Goal: Task Accomplishment & Management: Use online tool/utility

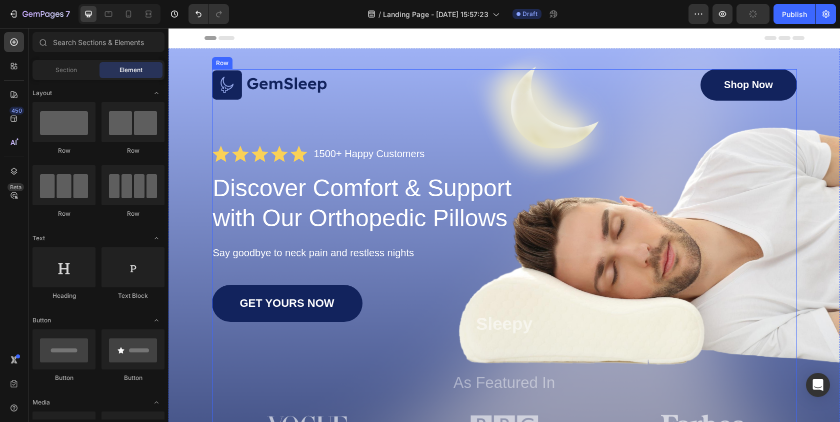
click at [490, 167] on div "Image Shop Now Button Row Icon Icon Icon Icon Icon Icon List 1500+ Happy Custom…" at bounding box center [504, 254] width 585 height 371
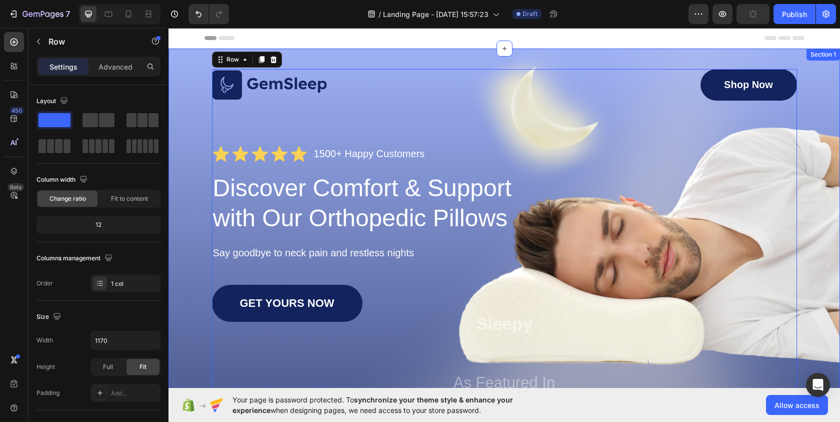
click at [818, 204] on div "Image Shop Now Button Row Icon Icon Icon Icon Icon Icon List 1500+ Happy Custom…" at bounding box center [505, 254] width 652 height 371
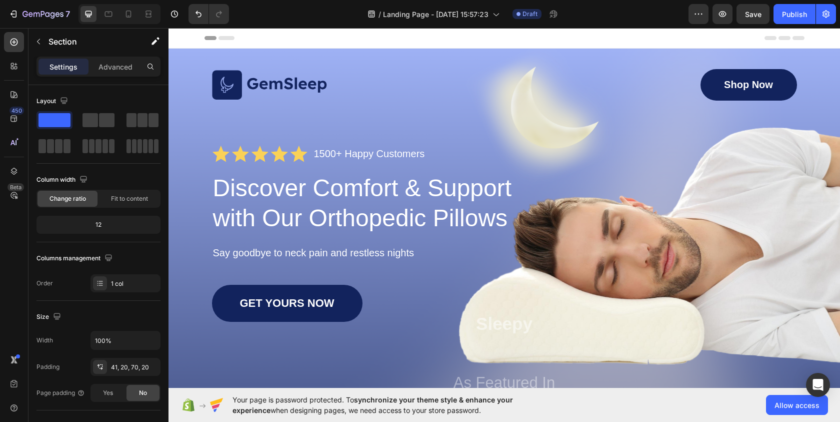
click at [192, 122] on div "Image Shop Now Button Row Icon Icon Icon Icon Icon Icon List 1500+ Happy Custom…" at bounding box center [505, 254] width 652 height 371
click at [822, 72] on div "Image Shop Now Button Row Icon Icon Icon Icon Icon Icon List 1500+ Happy Custom…" at bounding box center [505, 254] width 652 height 371
click at [333, 52] on div "Image Shop Now Button Row Icon Icon Icon Icon Icon Icon List 1500+ Happy Custom…" at bounding box center [505, 262] width 672 height 427
click at [799, 206] on div "Image Shop Now Button Row Icon Icon Icon Icon Icon Icon List 1500+ Happy Custom…" at bounding box center [505, 254] width 652 height 371
click at [37, 41] on icon "button" at bounding box center [39, 42] width 8 height 8
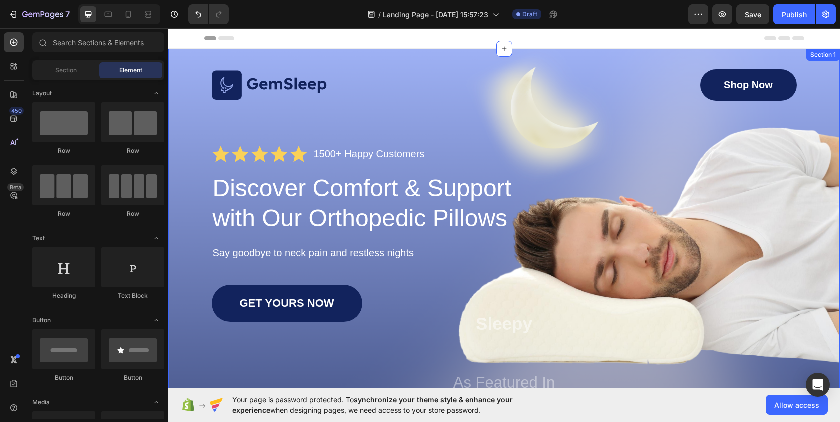
click at [339, 49] on div "Image Shop Now Button Row Icon Icon Icon Icon Icon Icon List 1500+ Happy Custom…" at bounding box center [505, 262] width 672 height 427
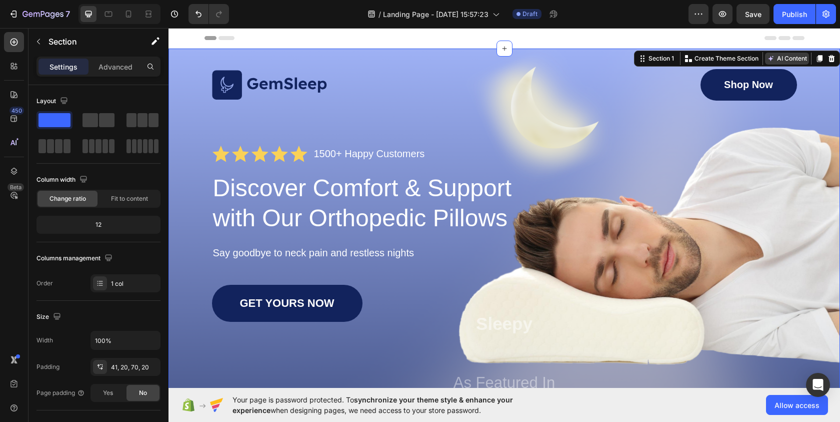
click at [791, 59] on button "AI Content" at bounding box center [787, 59] width 44 height 12
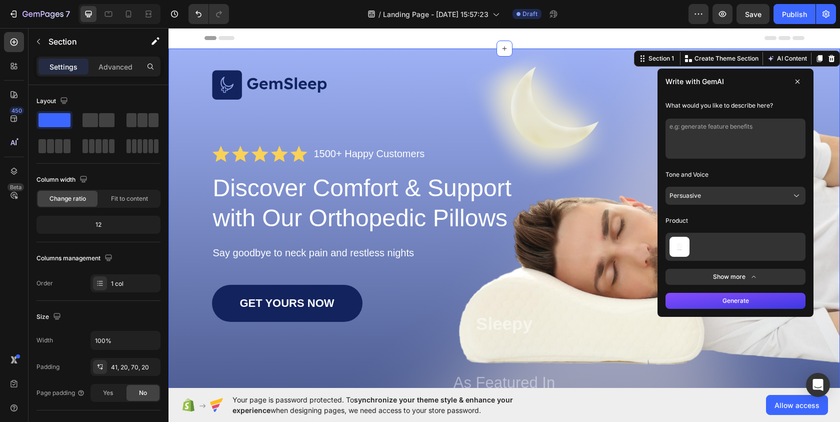
click at [794, 79] on icon at bounding box center [798, 82] width 8 height 8
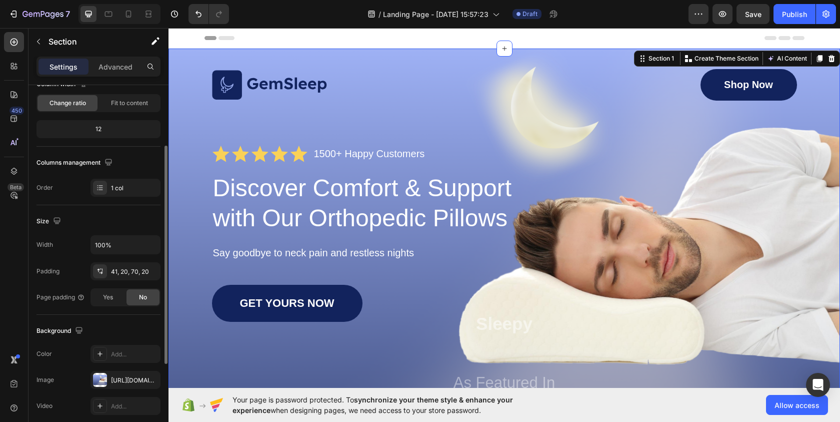
scroll to position [197, 0]
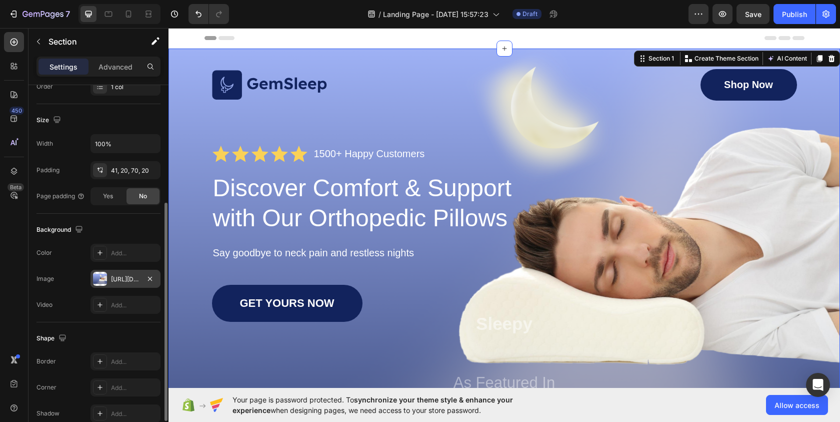
click at [125, 277] on div "https://cdn.shopify.com/s/files/1/0954/4394/3793/files/gempages_586536293450646…" at bounding box center [125, 279] width 29 height 9
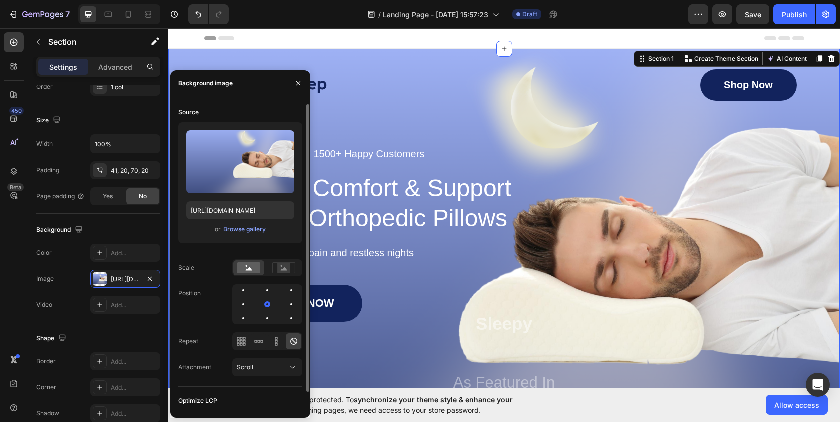
scroll to position [19, 0]
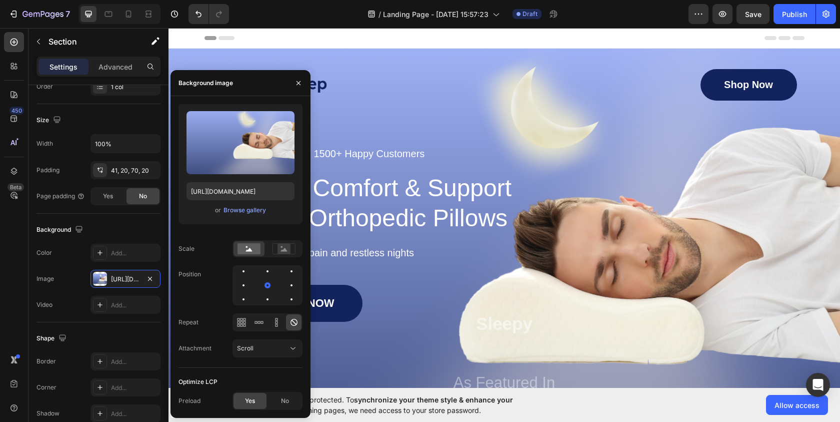
click at [298, 40] on div "Header" at bounding box center [505, 38] width 600 height 20
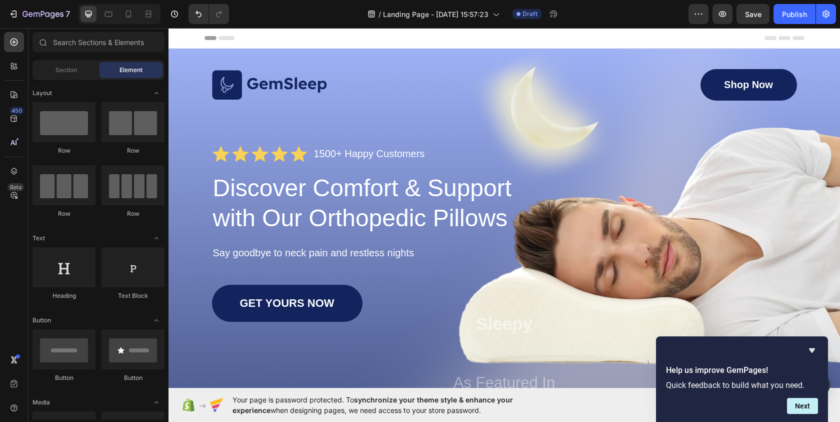
scroll to position [431, 0]
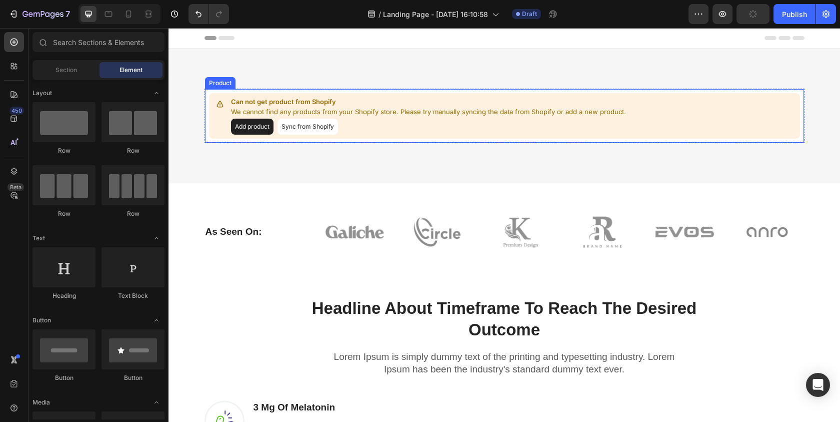
click at [255, 124] on button "Add product" at bounding box center [252, 127] width 43 height 16
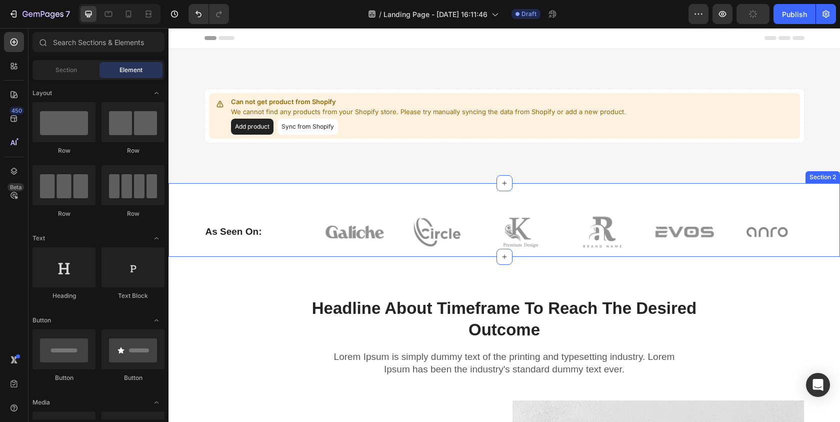
click at [332, 190] on div "As Seen On: Heading Image Image Image Image Image Image Row Row Section 2" at bounding box center [505, 220] width 672 height 74
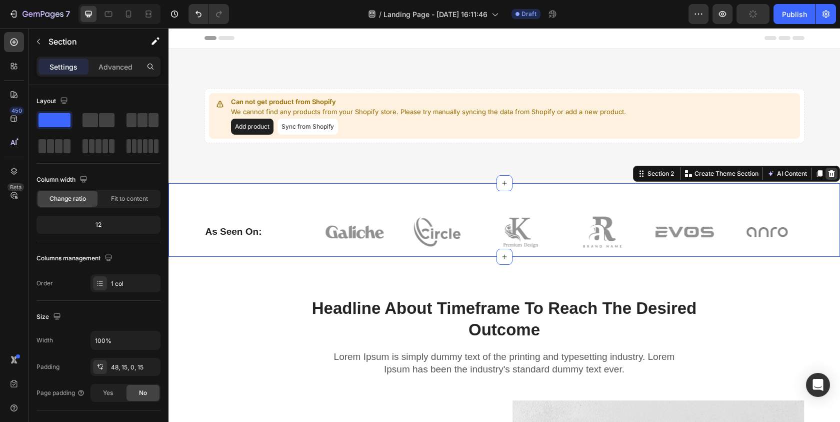
click at [829, 173] on icon at bounding box center [832, 173] width 7 height 7
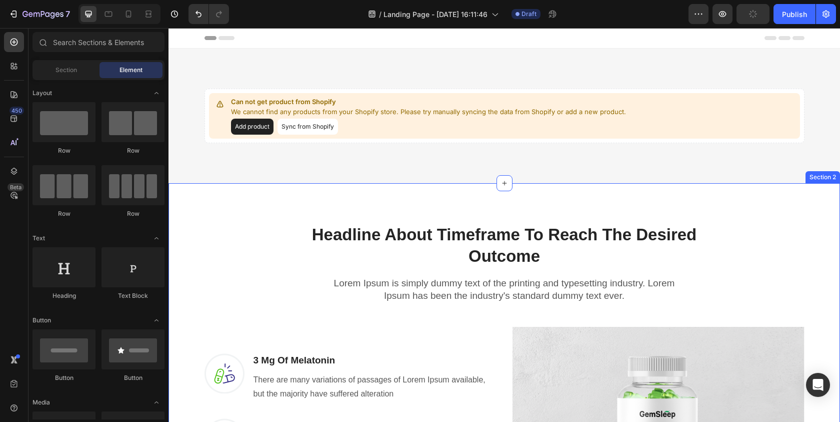
click at [782, 203] on div "Headline About Timeframe To Reach The Desired Outcome Heading Row Lorem Ipsum i…" at bounding box center [505, 421] width 672 height 476
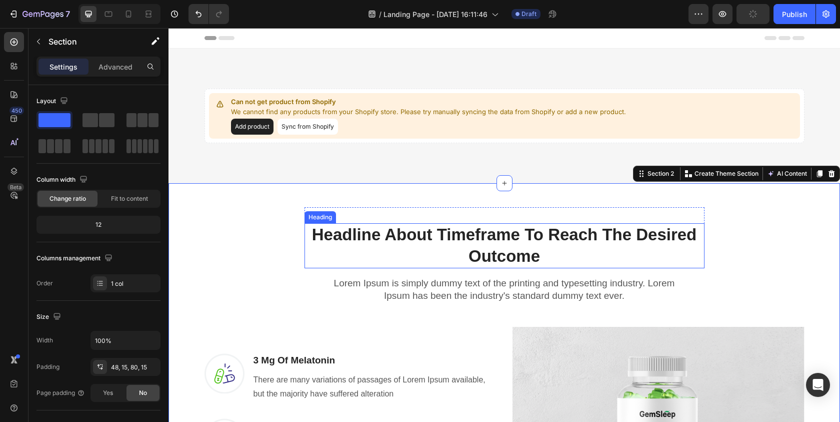
click at [595, 245] on p "Headline About Timeframe To Reach The Desired Outcome" at bounding box center [505, 245] width 398 height 43
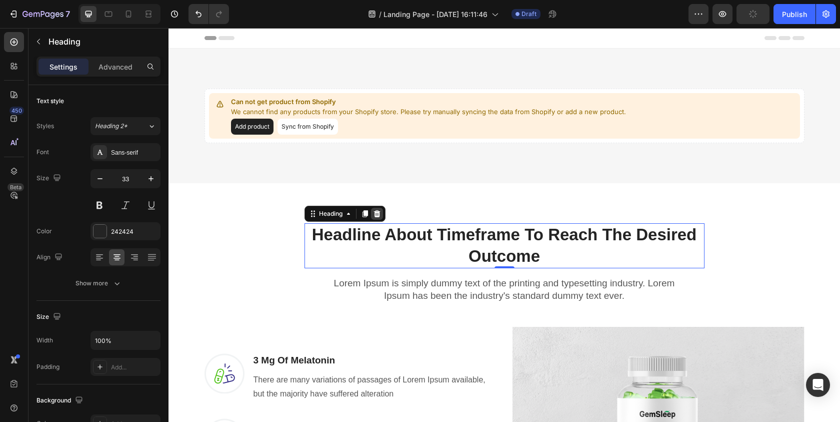
click at [374, 214] on icon at bounding box center [377, 213] width 7 height 7
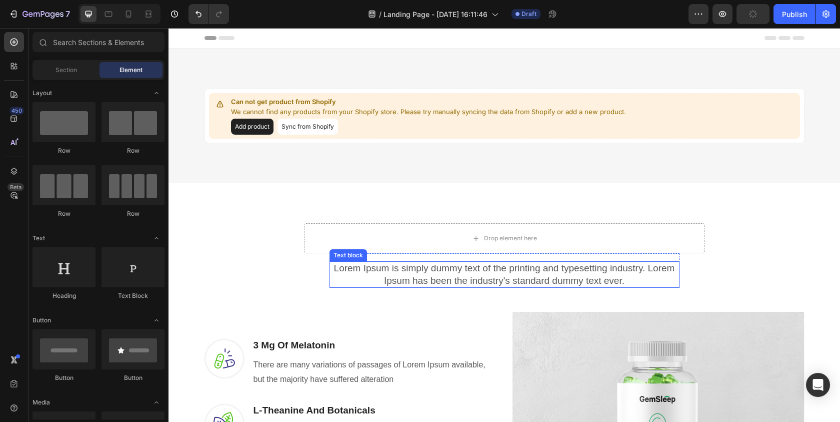
click at [424, 264] on p "Lorem Ipsum is simply dummy text of the printing and typesetting industry. Lore…" at bounding box center [505, 274] width 348 height 25
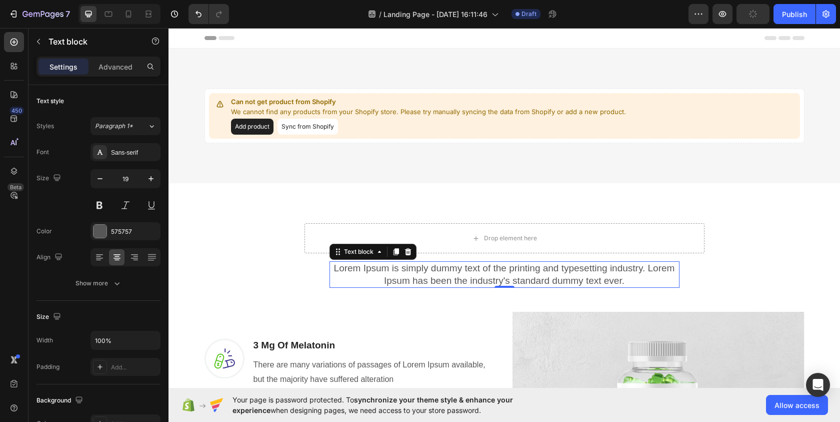
click at [405, 252] on icon at bounding box center [408, 251] width 7 height 7
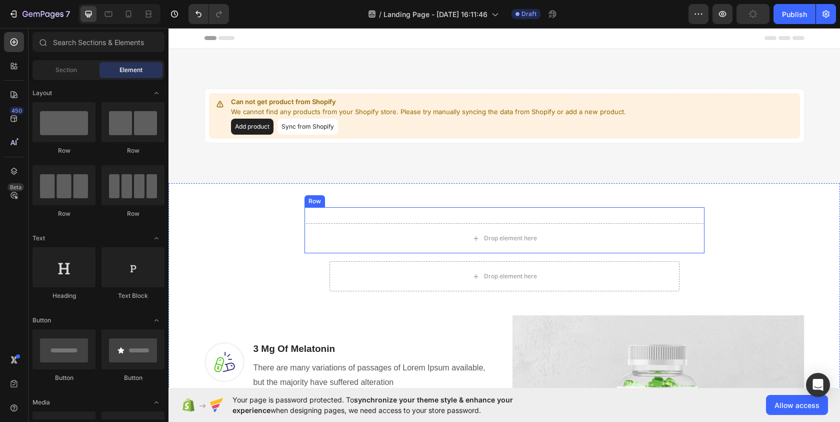
click at [633, 215] on div "Drop element here Row" at bounding box center [505, 230] width 400 height 46
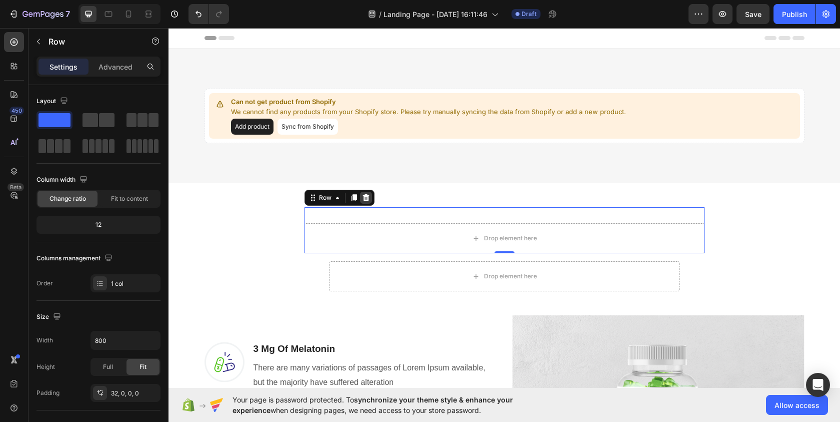
click at [364, 198] on icon at bounding box center [366, 197] width 7 height 7
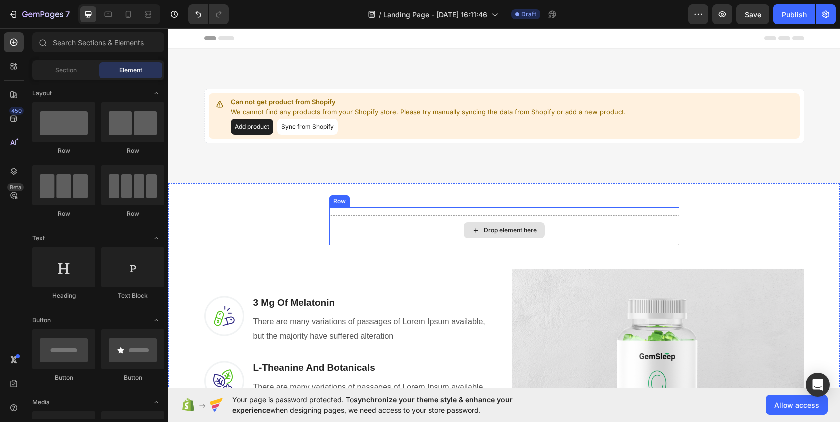
click at [377, 232] on div "Drop element here" at bounding box center [505, 230] width 350 height 30
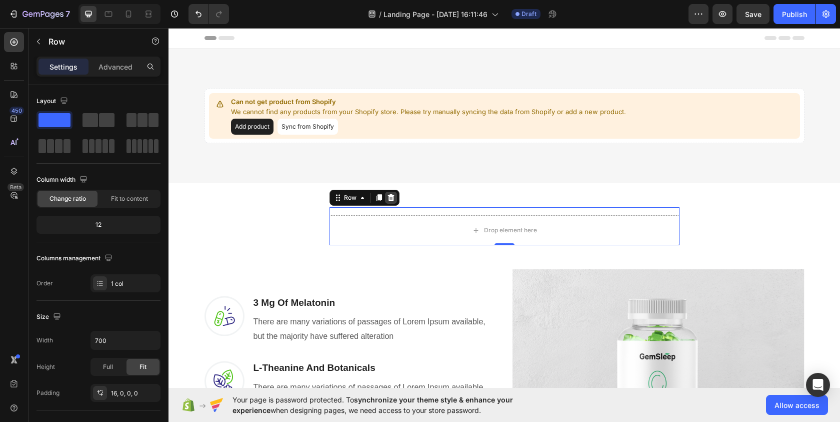
click at [388, 199] on icon at bounding box center [391, 197] width 7 height 7
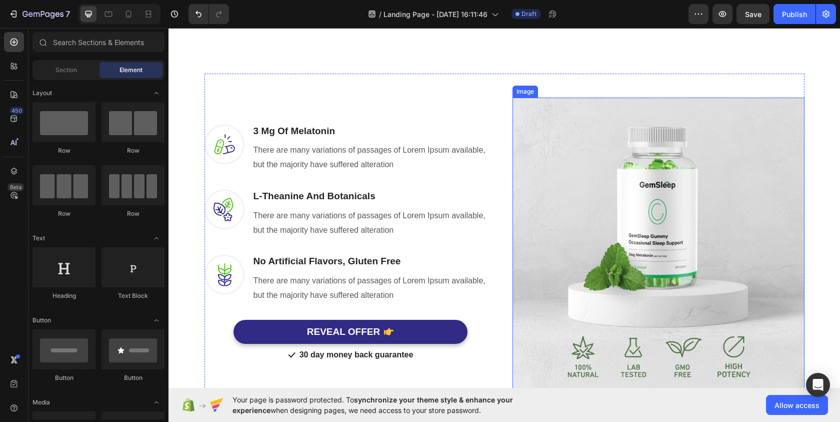
scroll to position [190, 0]
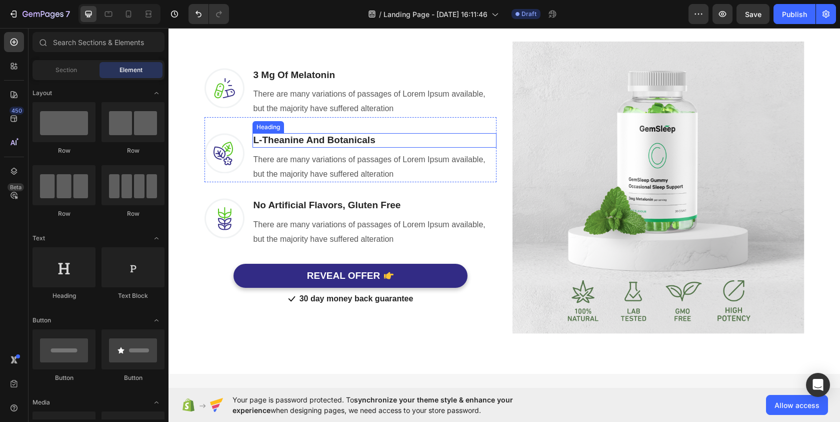
click at [353, 143] on p "L-Theanine And Botanicals" at bounding box center [375, 140] width 242 height 13
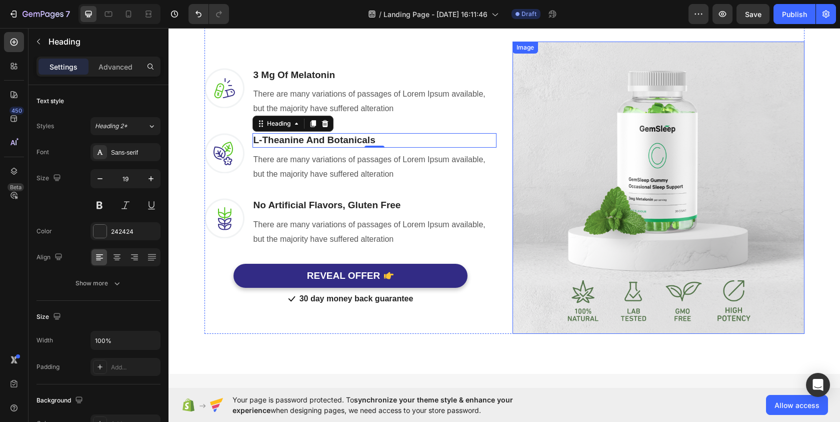
click at [641, 200] on img at bounding box center [659, 188] width 292 height 292
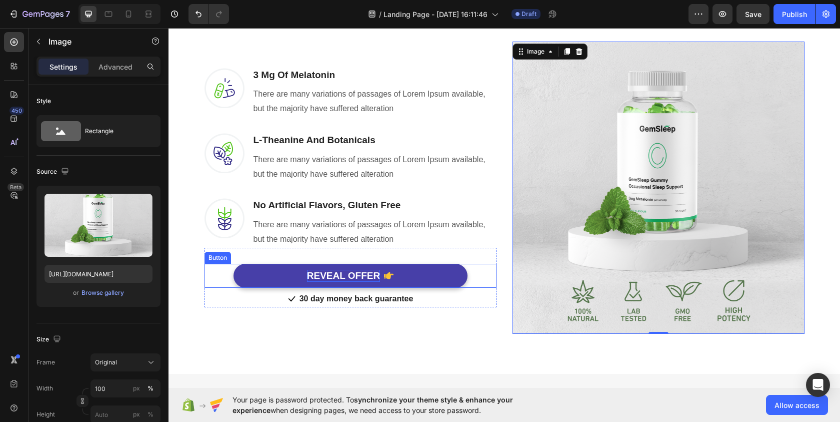
click at [374, 276] on div "REVEAL OFFER" at bounding box center [343, 276] width 73 height 13
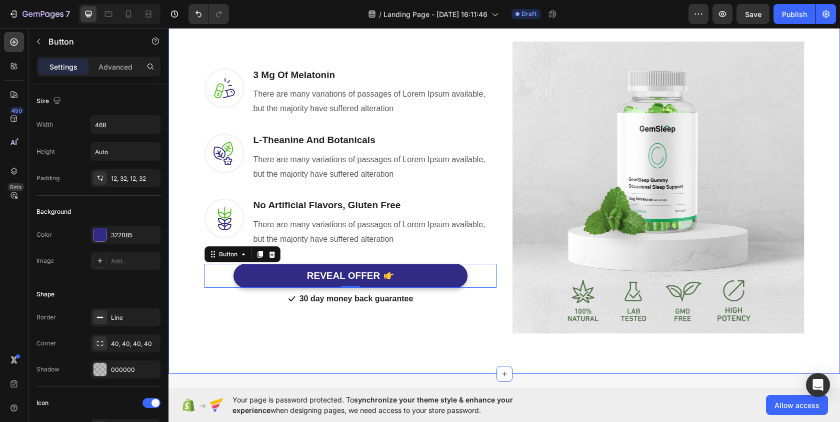
click at [814, 208] on div "Image 3 Mg Of [MEDICAL_DATA] Heading There are many variations of passages of L…" at bounding box center [504, 176] width 657 height 316
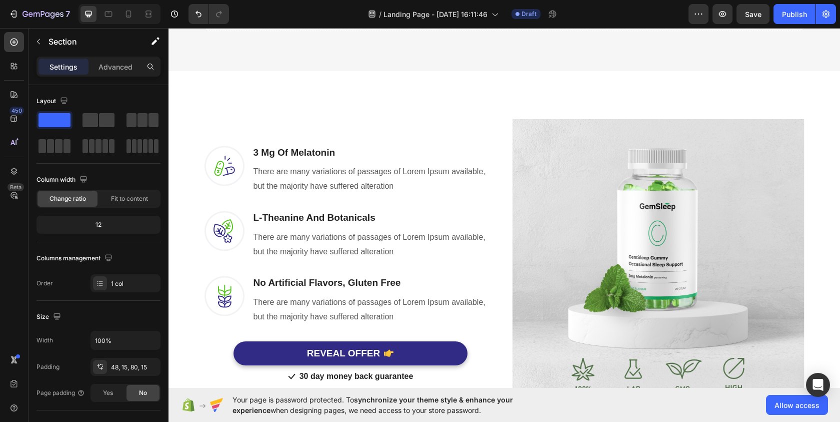
scroll to position [112, 0]
click at [197, 13] on icon "Undo/Redo" at bounding box center [199, 14] width 6 height 7
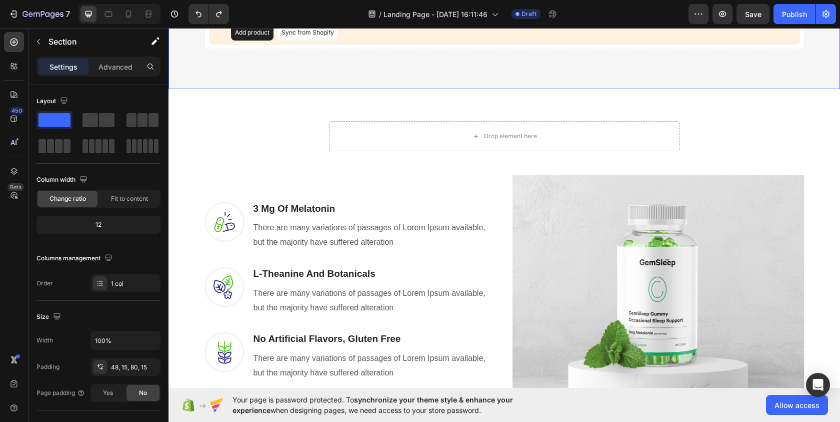
scroll to position [93, 0]
click at [199, 16] on icon "Undo/Redo" at bounding box center [199, 14] width 10 height 10
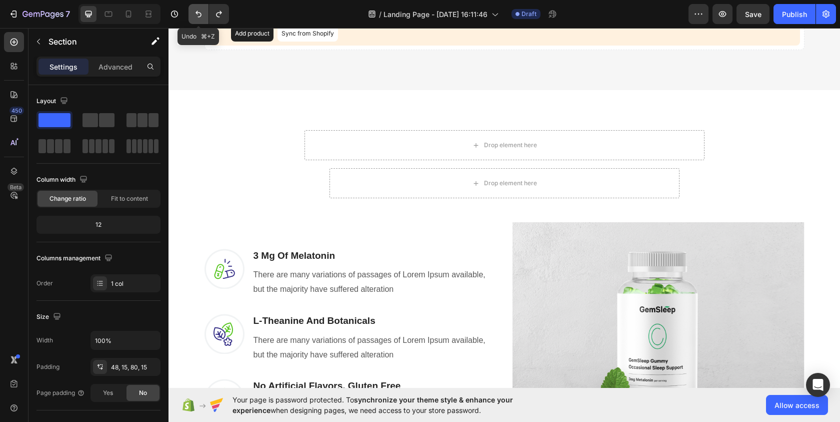
click at [199, 16] on icon "Undo/Redo" at bounding box center [199, 14] width 10 height 10
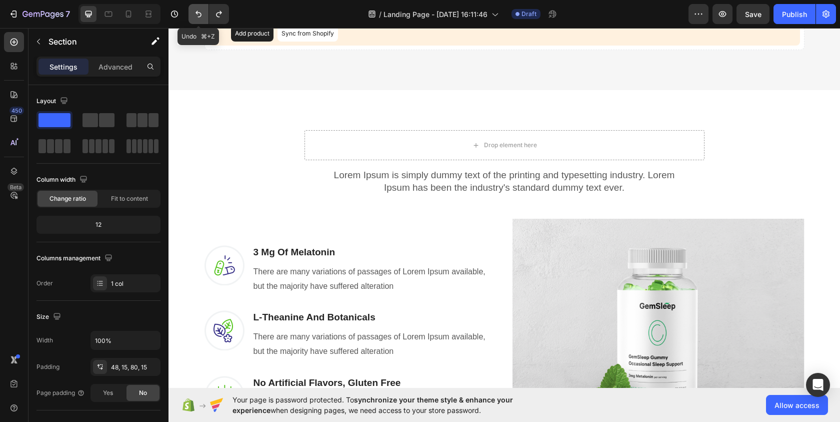
click at [199, 16] on icon "Undo/Redo" at bounding box center [199, 14] width 10 height 10
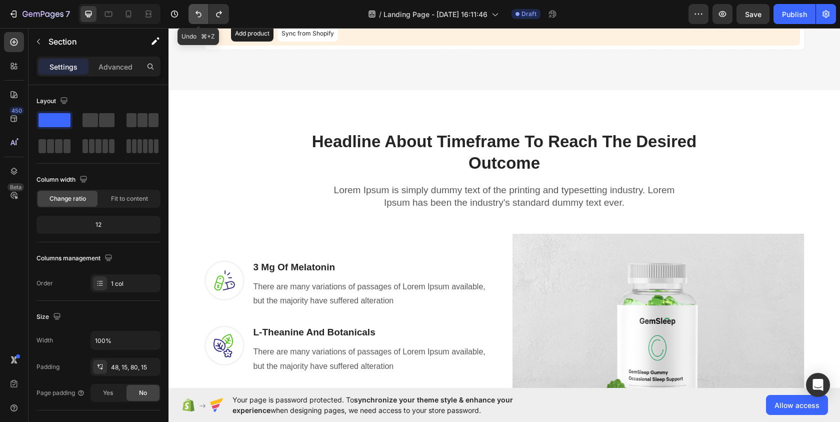
click at [199, 16] on icon "Undo/Redo" at bounding box center [199, 14] width 10 height 10
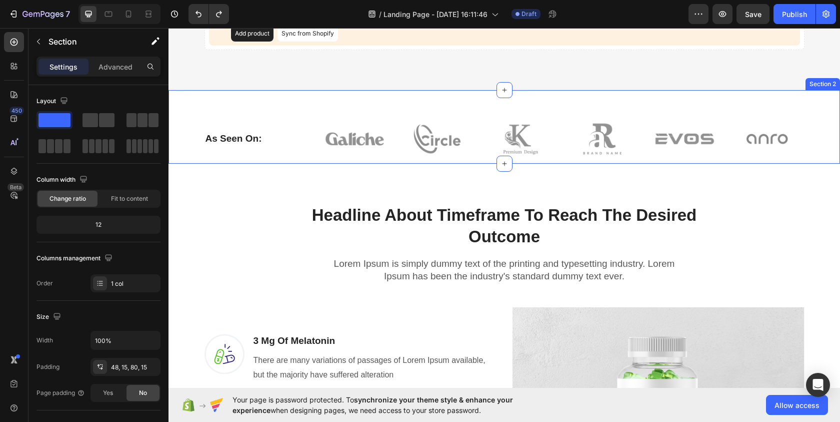
click at [776, 106] on div "As Seen On: Heading Image Image Image Image Image Image Row Row Section 2" at bounding box center [505, 127] width 672 height 74
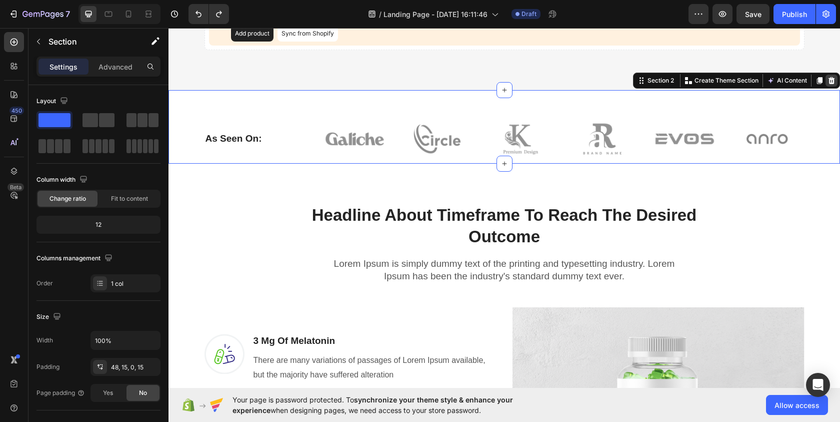
click at [829, 79] on icon at bounding box center [832, 80] width 7 height 7
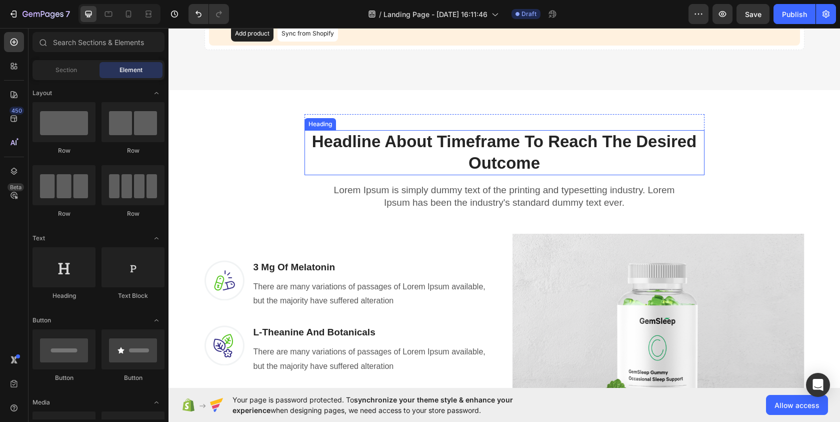
click at [425, 156] on p "Headline About Timeframe To Reach The Desired Outcome" at bounding box center [505, 152] width 398 height 43
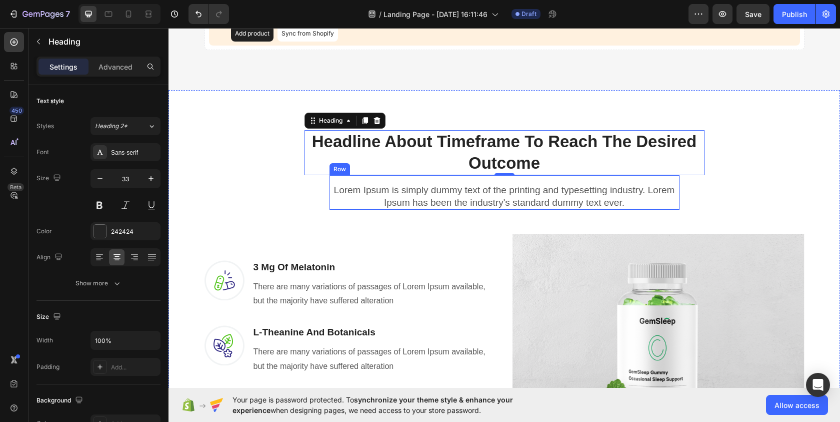
click at [489, 159] on p "Headline About Timeframe To Reach The Desired Outcome" at bounding box center [505, 152] width 398 height 43
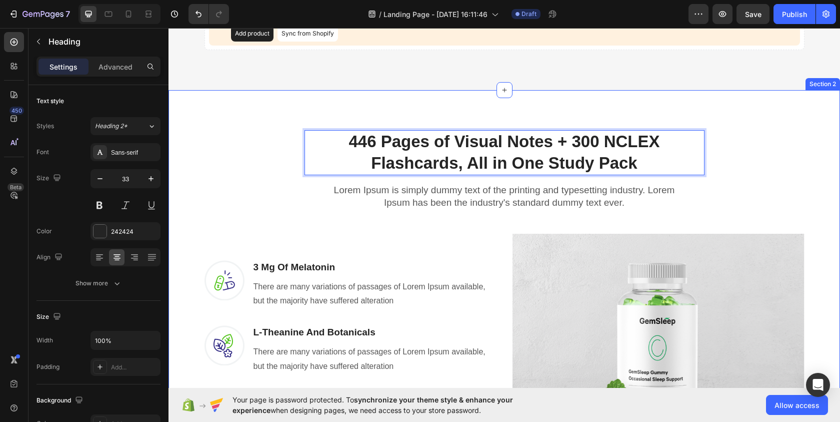
click at [784, 132] on div "446 Pages of Visual Notes + 300 NCLEX Flashcards, All in One Study Pack Heading…" at bounding box center [504, 320] width 657 height 412
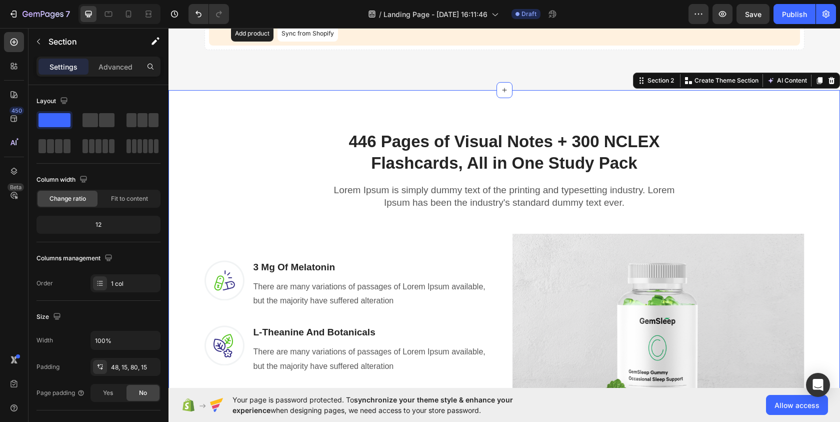
click at [564, 138] on p "446 Pages of Visual Notes + 300 NCLEX Flashcards, All in One Study Pack" at bounding box center [505, 152] width 398 height 43
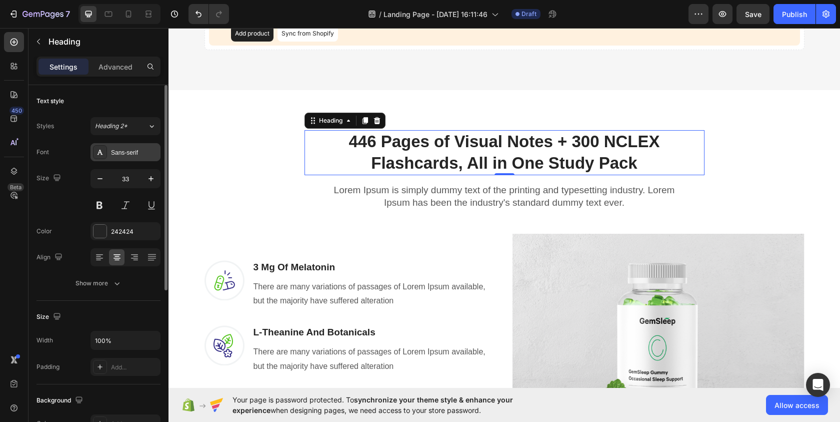
click at [142, 157] on div "Sans-serif" at bounding box center [126, 152] width 70 height 18
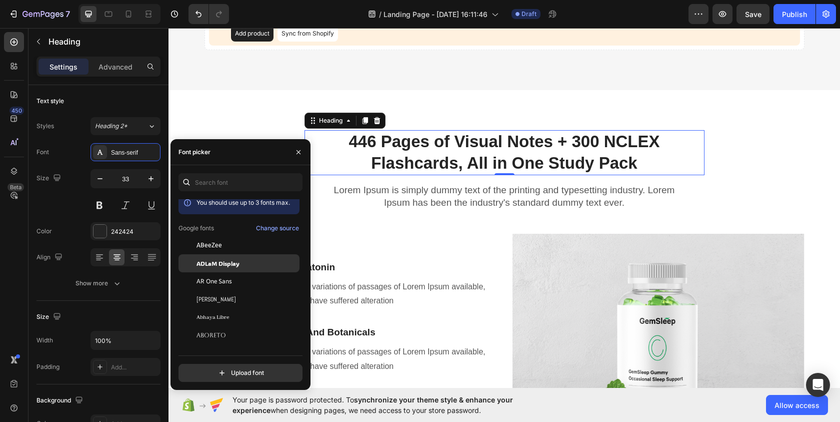
scroll to position [6, 0]
click at [250, 266] on div "ADLaM Display" at bounding box center [247, 262] width 101 height 9
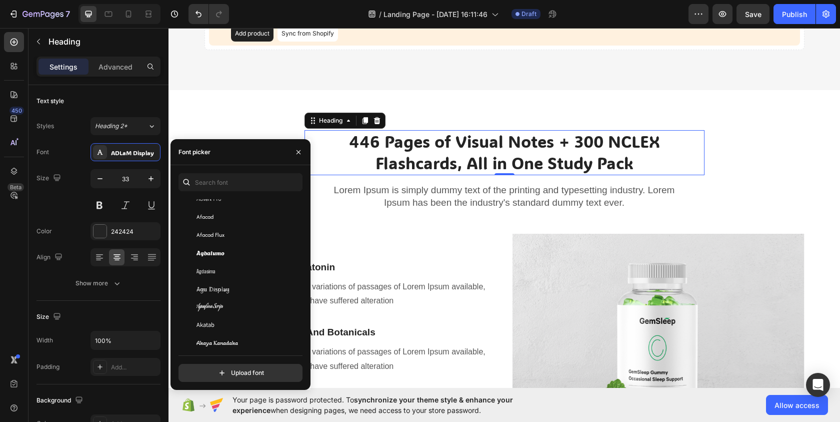
scroll to position [317, 0]
click at [241, 203] on div "Afacad" at bounding box center [247, 200] width 101 height 9
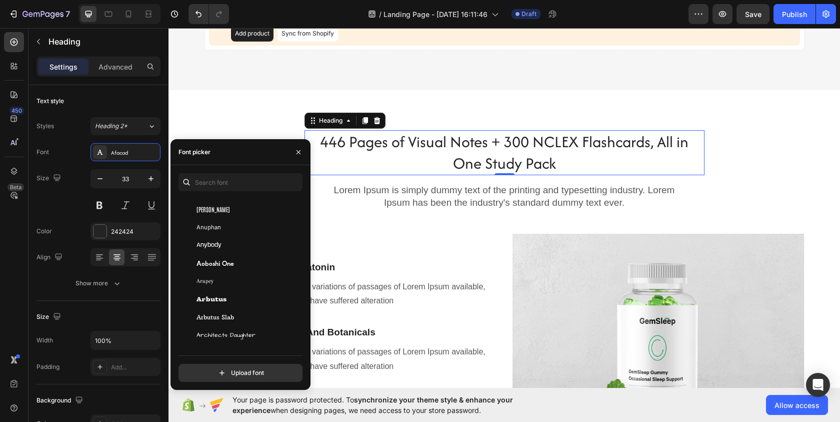
scroll to position [1749, 0]
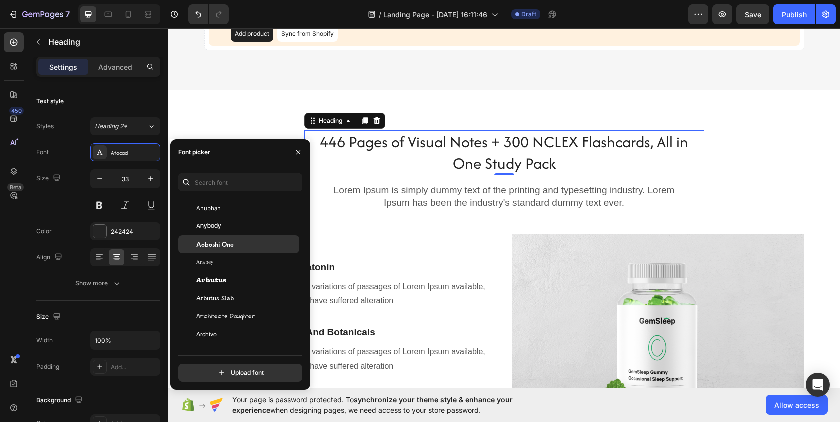
click at [242, 244] on div "Aoboshi One" at bounding box center [247, 244] width 101 height 9
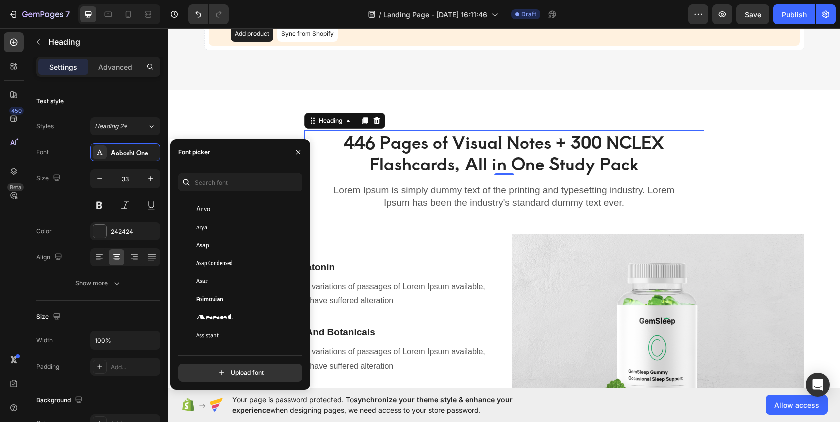
scroll to position [2335, 0]
drag, startPoint x: 302, startPoint y: 218, endPoint x: 303, endPoint y: 197, distance: 21.0
click at [303, 197] on div "You should use up to 3 fonts max. Asap Condensed [PERSON_NAME] Asset Assistant …" at bounding box center [241, 277] width 140 height 209
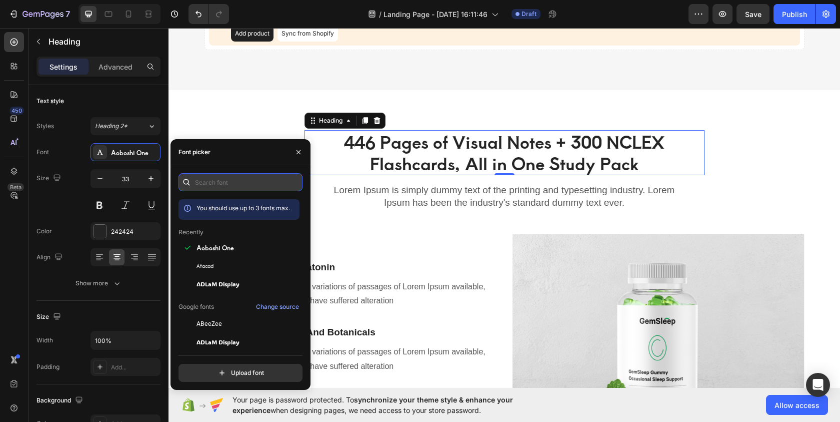
click at [217, 181] on input "text" at bounding box center [241, 182] width 124 height 18
type input "p"
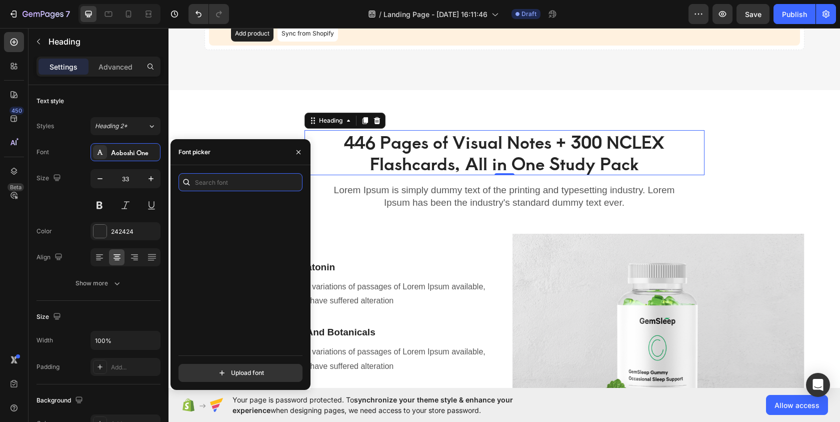
scroll to position [23423, 0]
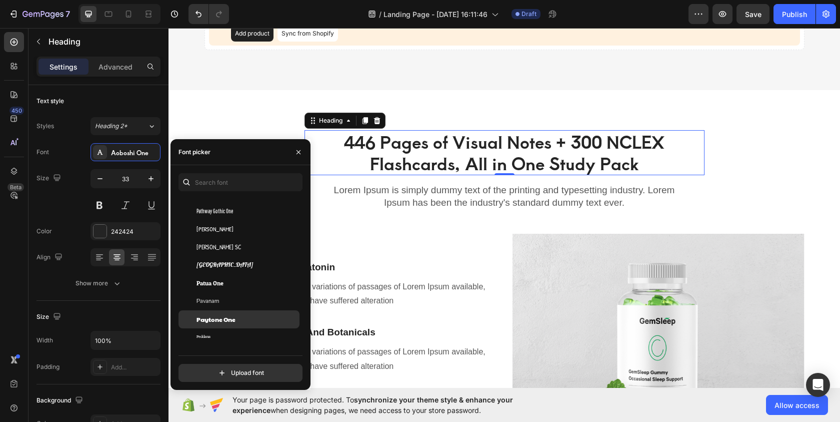
click at [249, 319] on div "Paytone One" at bounding box center [247, 319] width 101 height 9
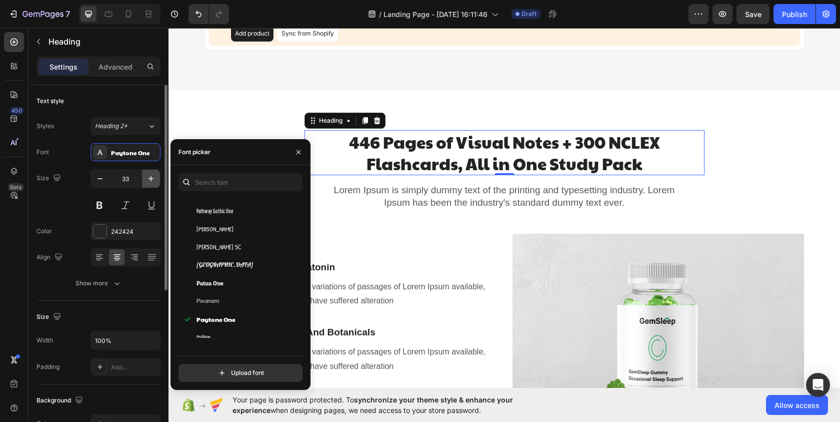
click at [150, 179] on icon "button" at bounding box center [151, 178] width 5 height 5
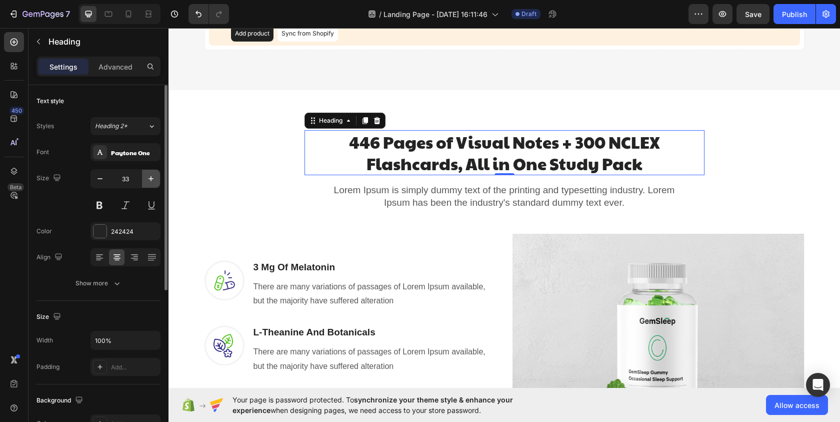
click at [150, 179] on icon "button" at bounding box center [151, 178] width 5 height 5
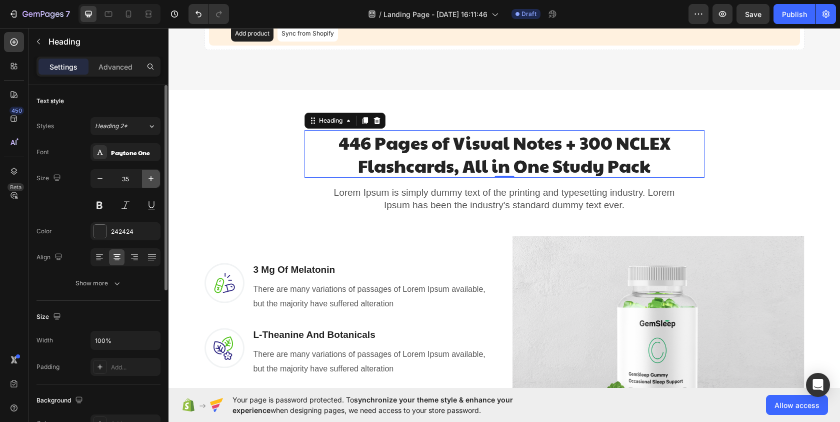
click at [150, 179] on icon "button" at bounding box center [151, 178] width 5 height 5
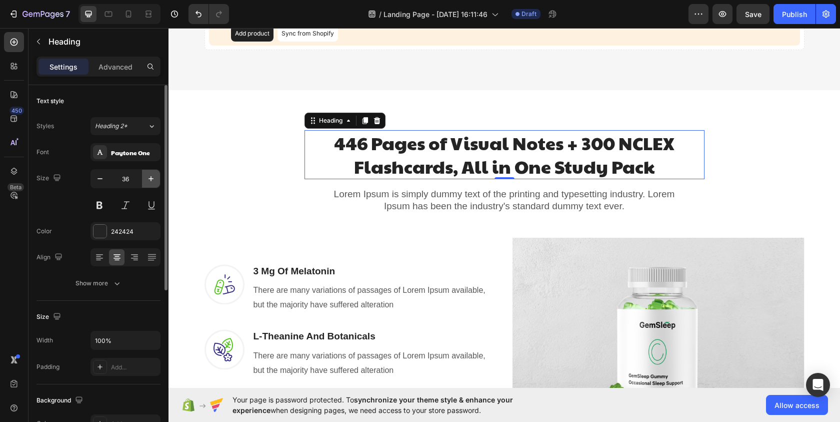
click at [150, 179] on icon "button" at bounding box center [151, 178] width 5 height 5
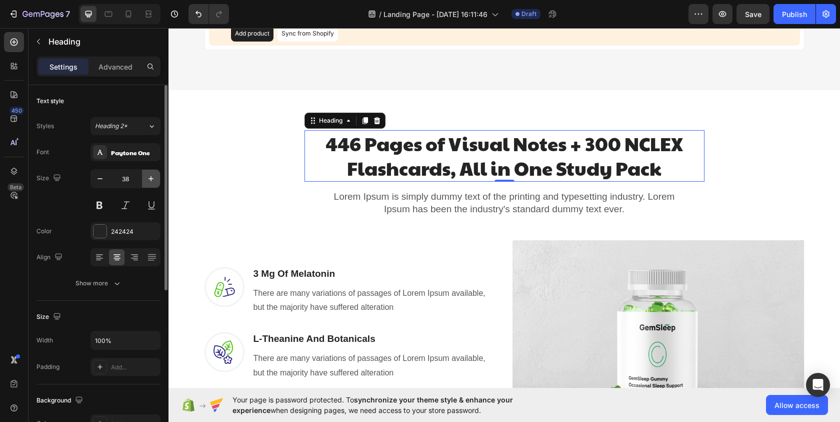
click at [150, 179] on icon "button" at bounding box center [151, 178] width 5 height 5
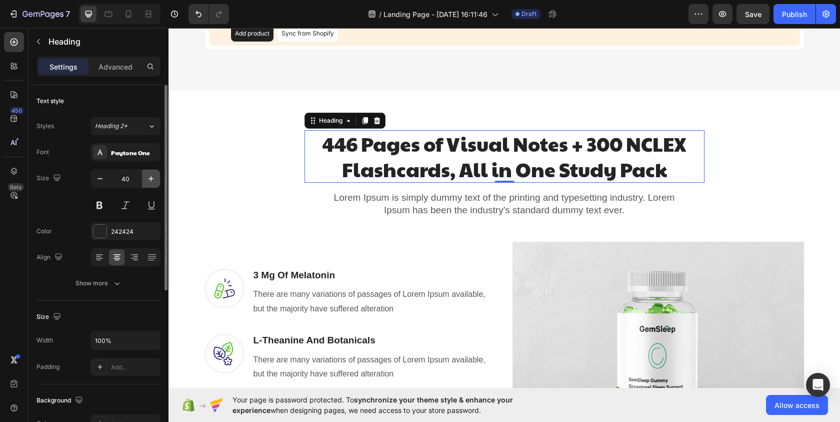
click at [150, 179] on icon "button" at bounding box center [151, 178] width 5 height 5
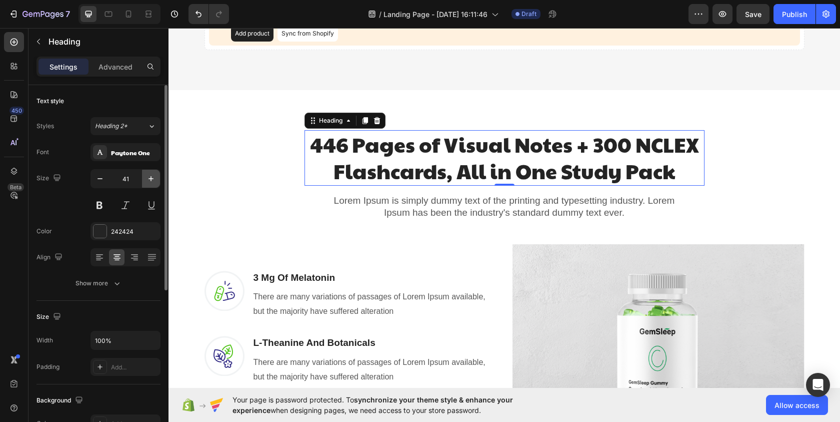
click at [150, 179] on icon "button" at bounding box center [151, 178] width 5 height 5
type input "42"
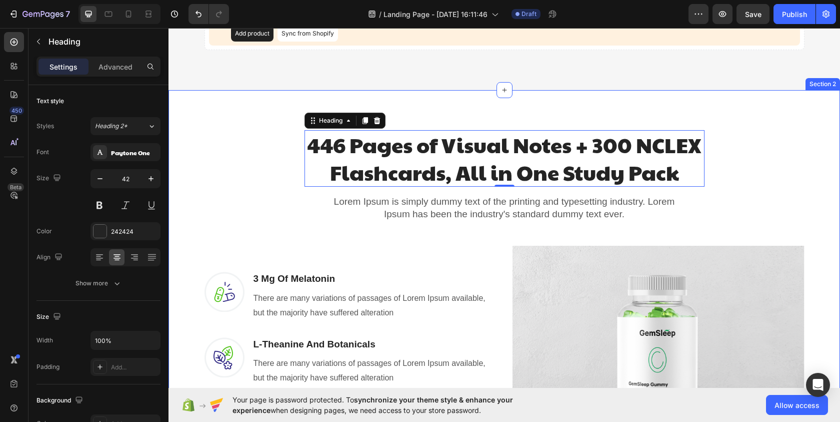
click at [790, 141] on div "446 Pages of Visual Notes + 300 NCLEX Flashcards, All in One Study Pack Heading…" at bounding box center [504, 326] width 657 height 424
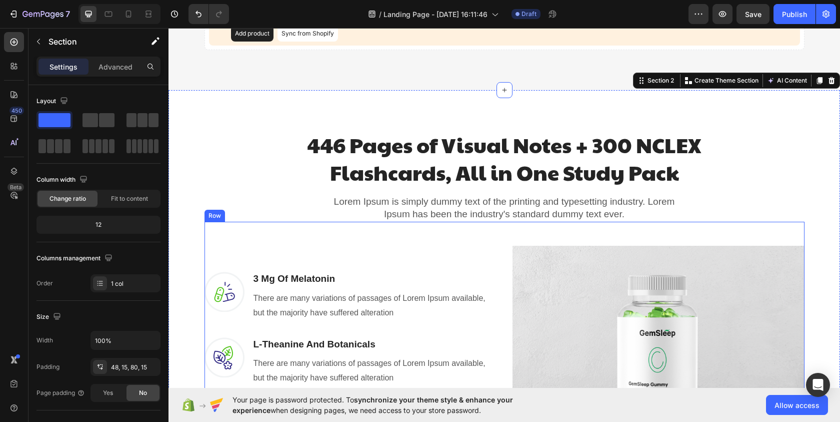
scroll to position [0, 0]
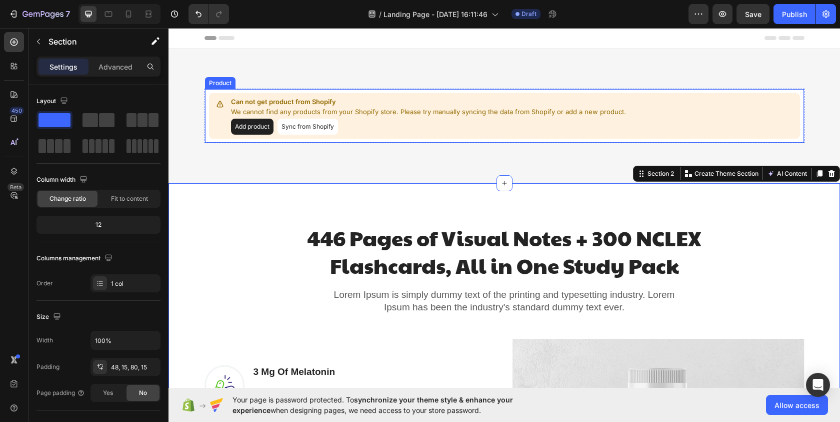
click at [507, 101] on p "Can not get product from Shopify" at bounding box center [428, 102] width 395 height 10
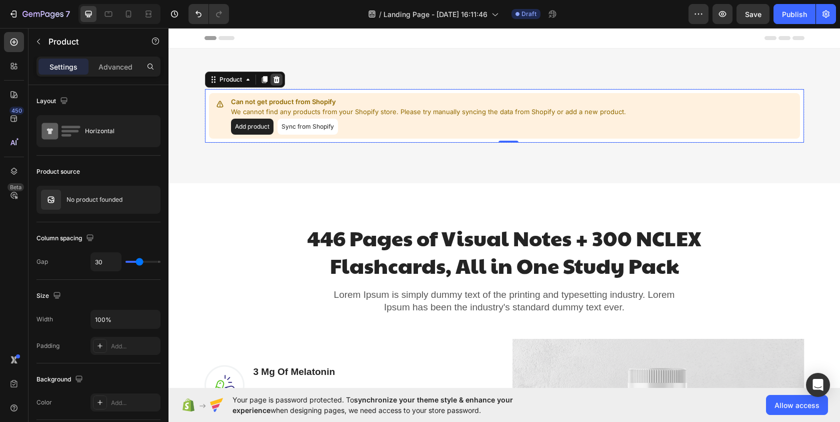
click at [274, 79] on icon at bounding box center [277, 80] width 8 height 8
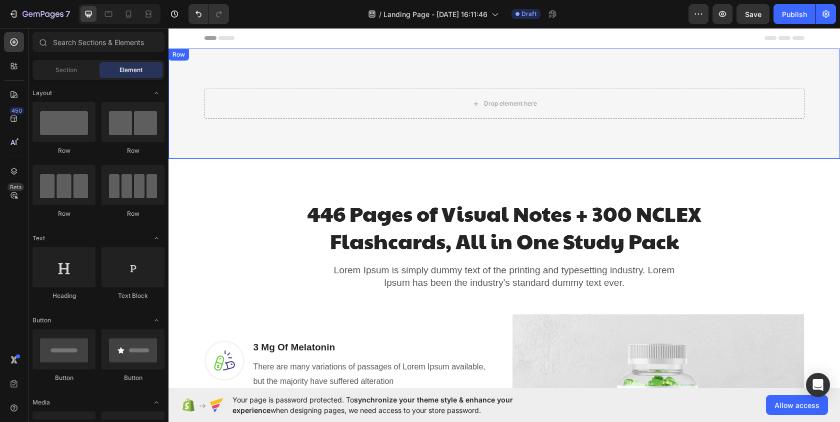
click at [739, 137] on div "Drop element here Row Row" at bounding box center [505, 104] width 672 height 110
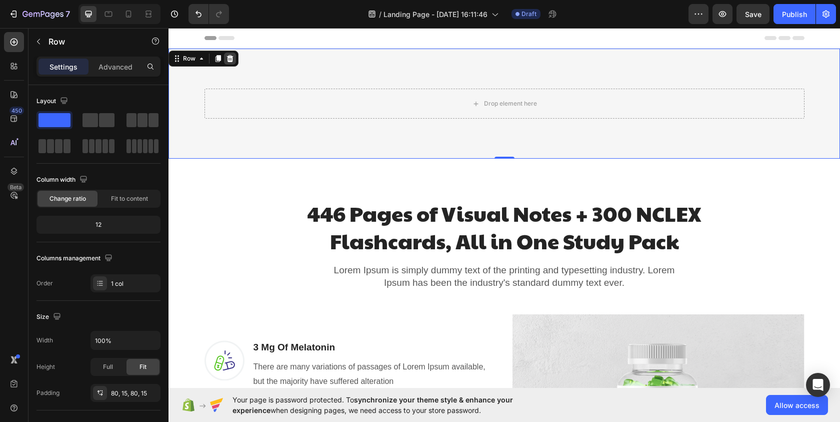
click at [229, 60] on icon at bounding box center [230, 59] width 8 height 8
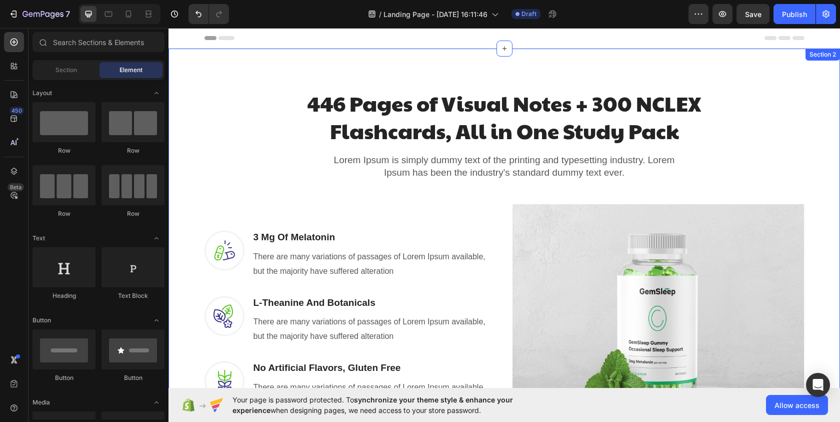
click at [758, 114] on div "446 Pages of Visual Notes + 300 NCLEX Flashcards, All in One Study Pack Heading…" at bounding box center [504, 285] width 657 height 424
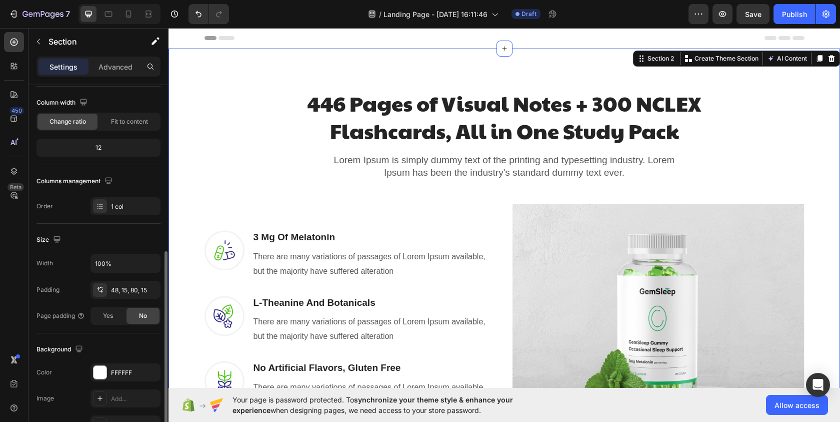
scroll to position [152, 0]
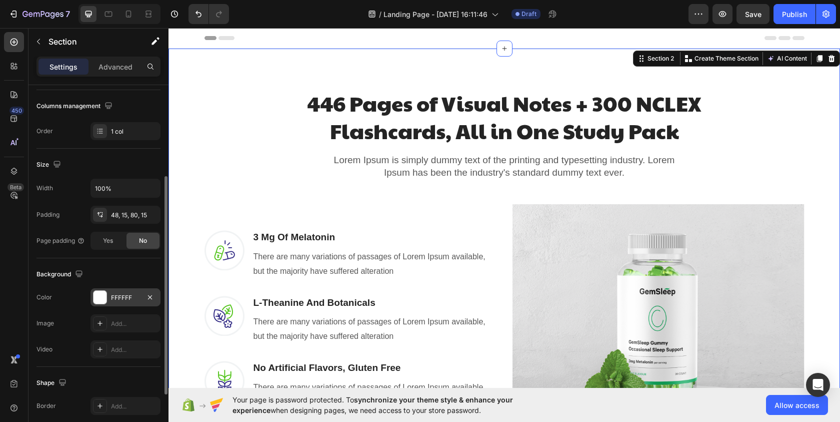
click at [119, 296] on div "FFFFFF" at bounding box center [125, 297] width 29 height 9
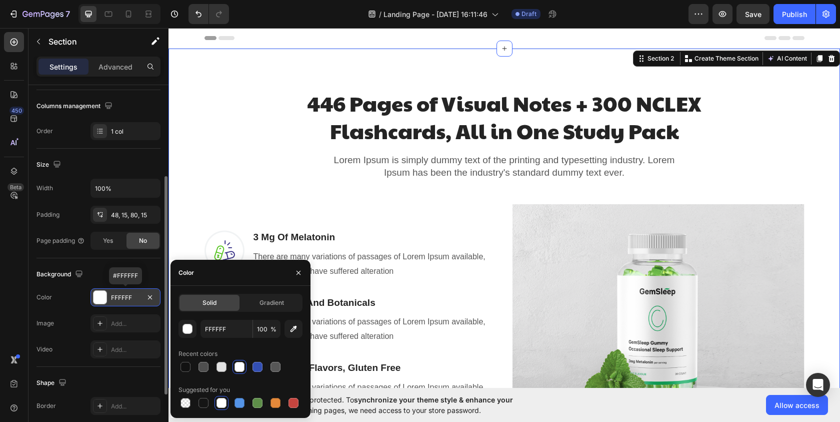
click at [130, 297] on div "FFFFFF" at bounding box center [125, 297] width 29 height 9
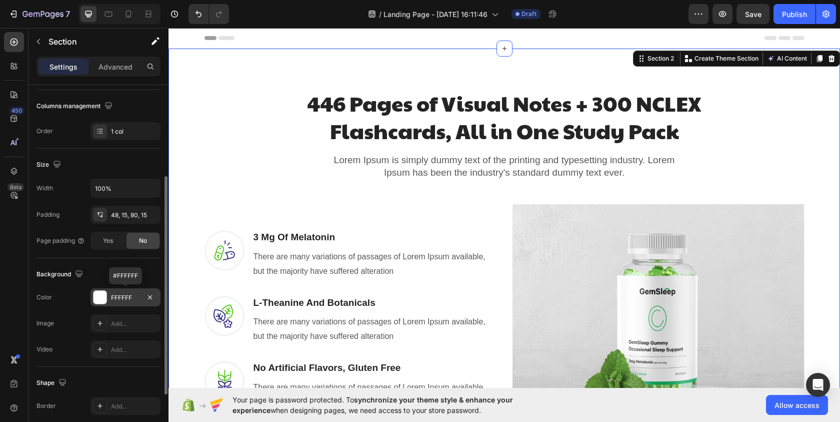
click at [130, 297] on div "FFFFFF" at bounding box center [125, 297] width 29 height 9
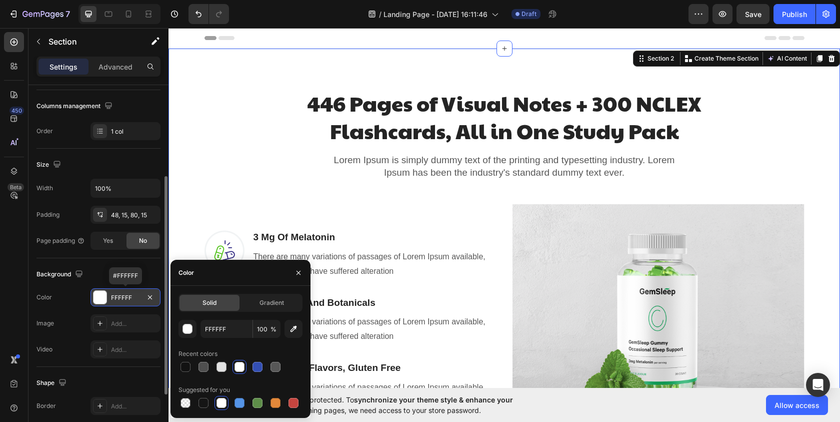
click at [130, 297] on div "FFFFFF" at bounding box center [125, 297] width 29 height 9
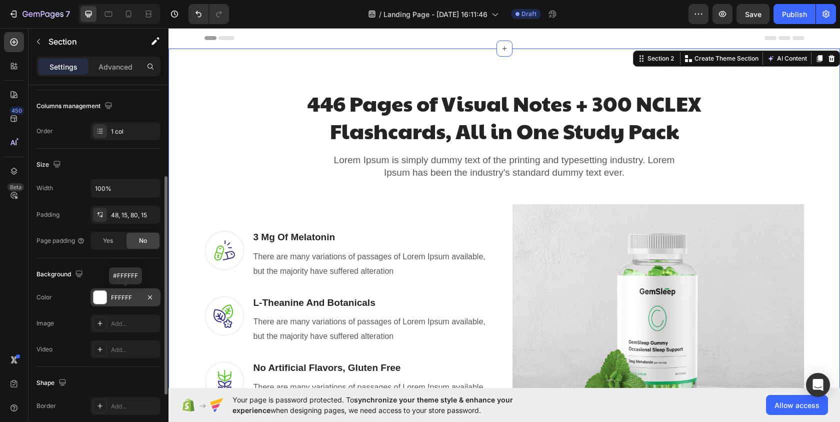
click at [130, 297] on div "FFFFFF" at bounding box center [125, 297] width 29 height 9
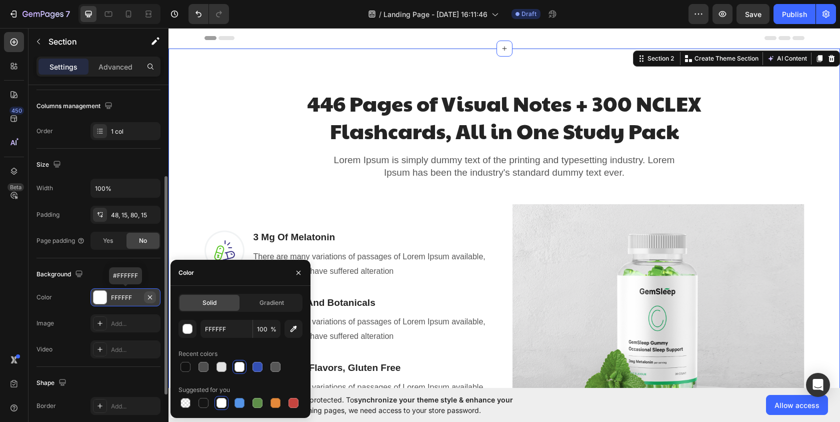
click at [151, 299] on icon "button" at bounding box center [150, 297] width 8 height 8
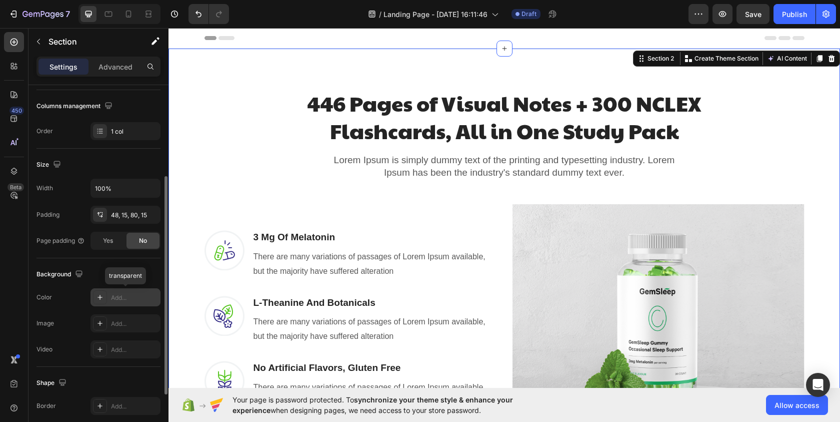
click at [132, 296] on div "Add..." at bounding box center [134, 297] width 47 height 9
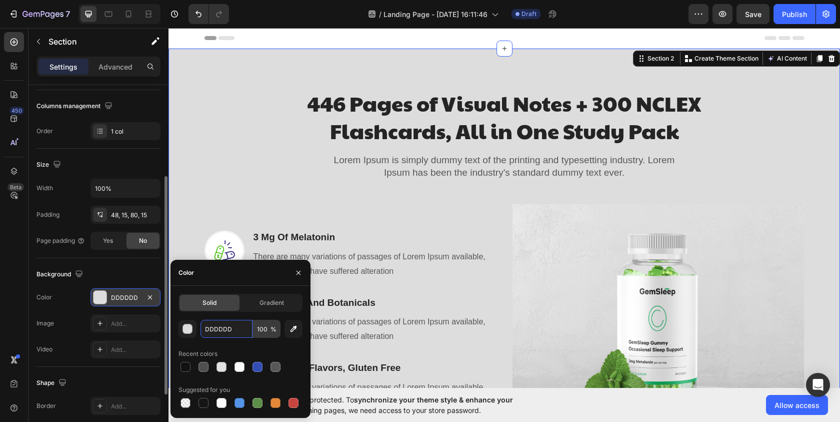
paste input "ffe5ec"
type input "ffe5ec"
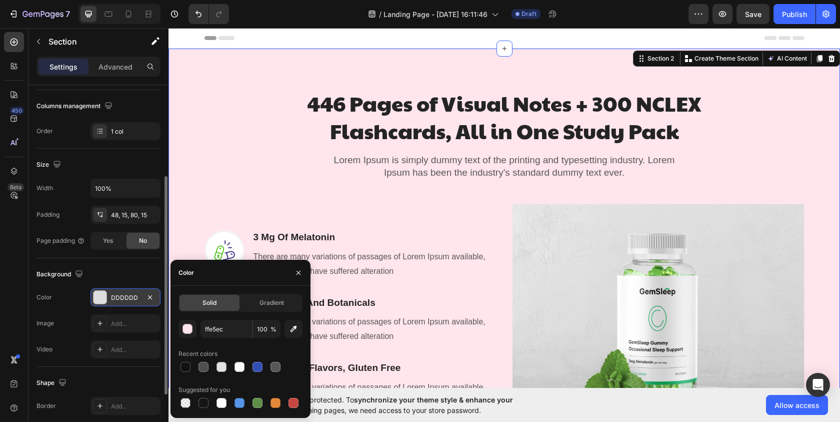
click at [190, 123] on div "446 Pages of Visual Notes + 300 NCLEX Flashcards, All in One Study Pack Heading…" at bounding box center [504, 285] width 657 height 424
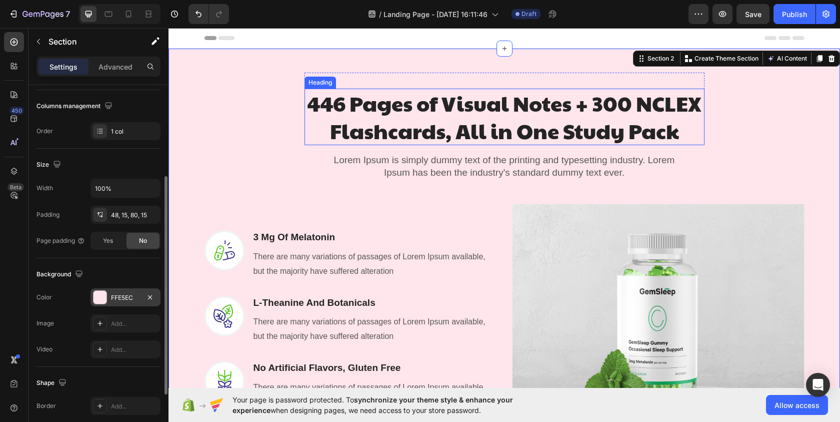
click at [412, 92] on p "446 Pages of Visual Notes + 300 NCLEX Flashcards, All in One Study Pack" at bounding box center [505, 117] width 398 height 55
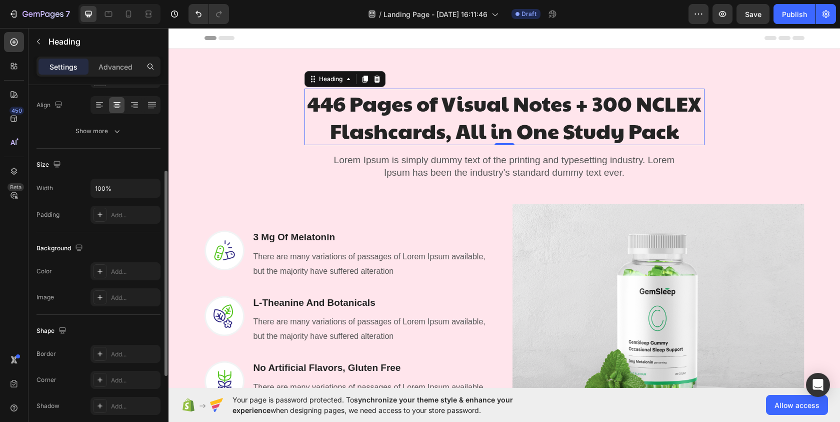
scroll to position [0, 0]
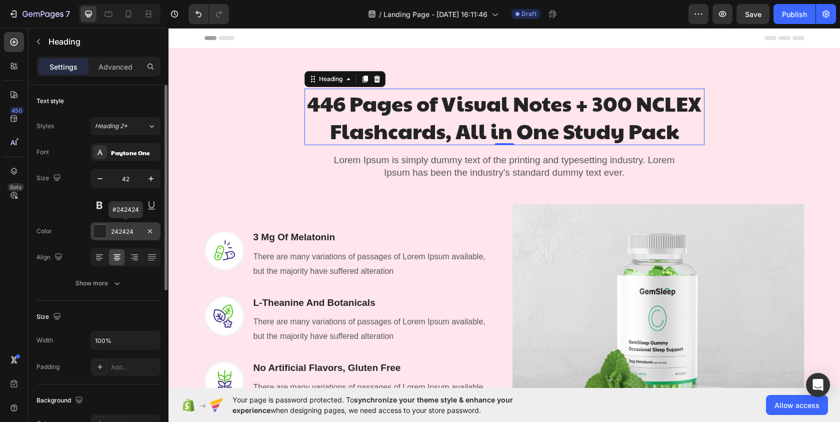
click at [137, 228] on div "242424" at bounding box center [125, 231] width 29 height 9
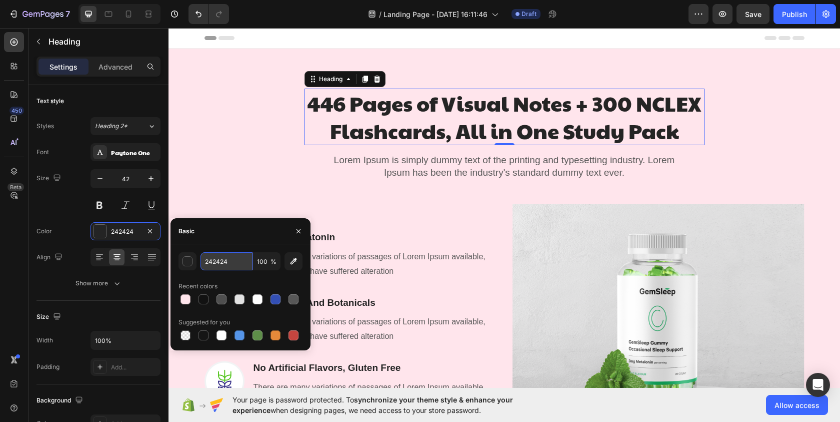
click at [237, 263] on input "242424" at bounding box center [227, 261] width 52 height 18
paste input "dd2d4a"
type input "dd2d4a"
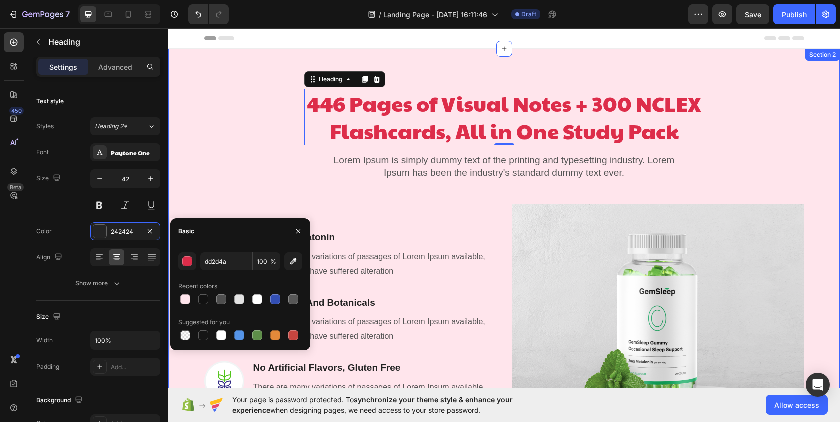
click at [225, 136] on div "446 Pages of Visual Notes + 300 NCLEX Flashcards, All in One Study Pack Heading…" at bounding box center [504, 285] width 657 height 424
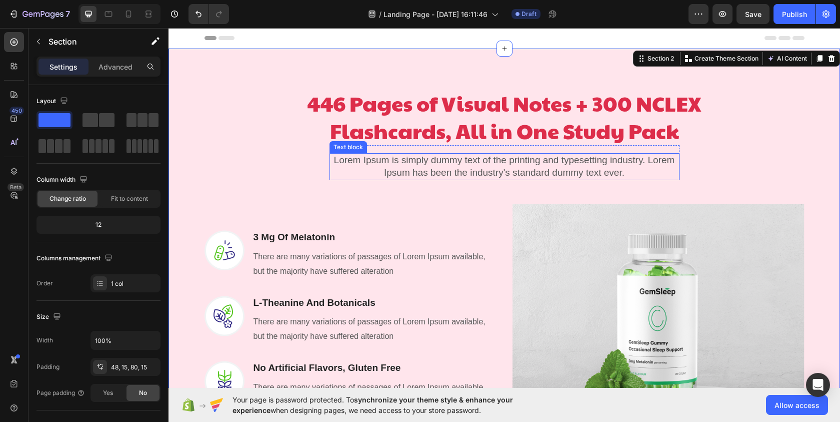
click at [474, 159] on p "Lorem Ipsum is simply dummy text of the printing and typesetting industry. Lore…" at bounding box center [505, 166] width 348 height 25
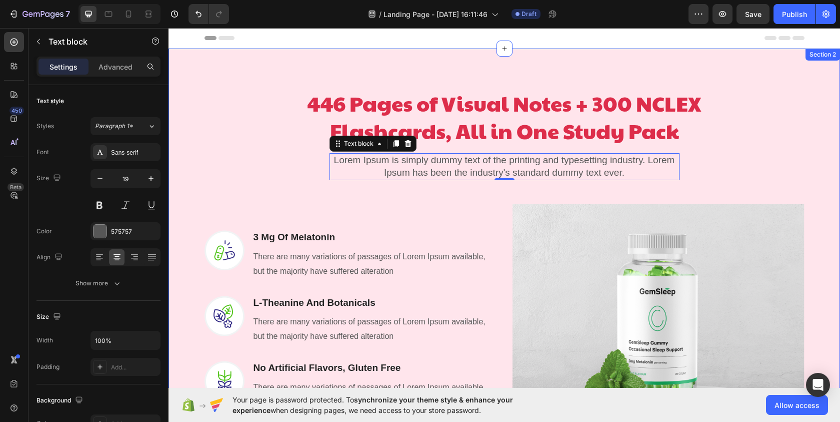
click at [733, 157] on div "446 Pages of Visual Notes + 300 NCLEX Flashcards, All in One Study Pack Heading…" at bounding box center [504, 285] width 657 height 424
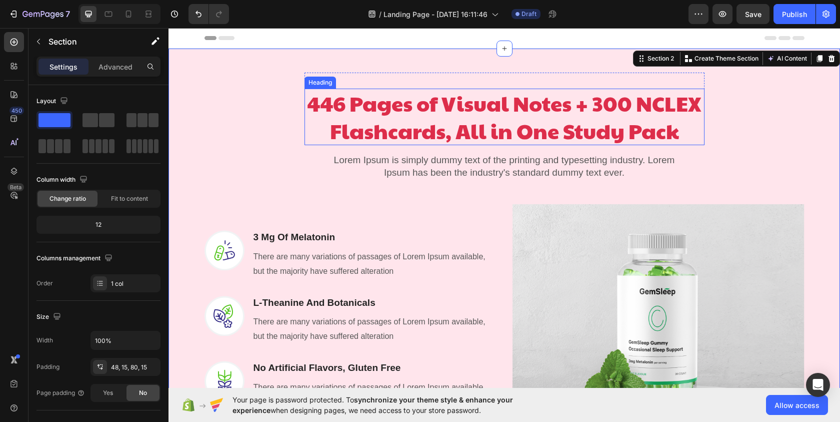
click at [611, 121] on p "446 Pages of Visual Notes + 300 NCLEX Flashcards, All in One Study Pack" at bounding box center [505, 117] width 398 height 55
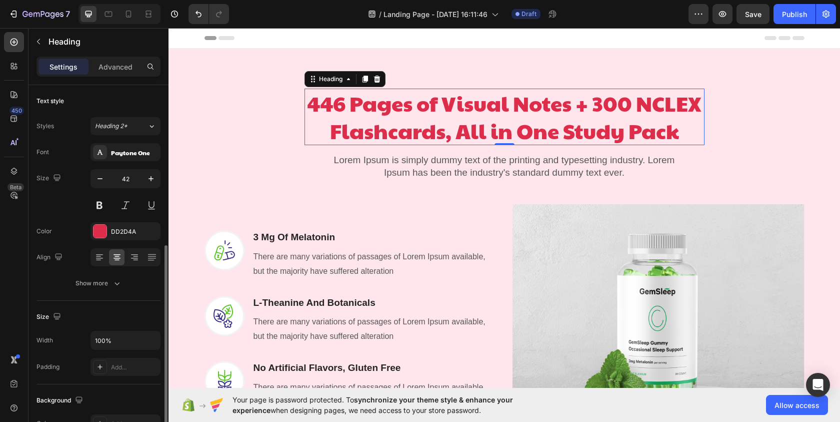
scroll to position [103, 0]
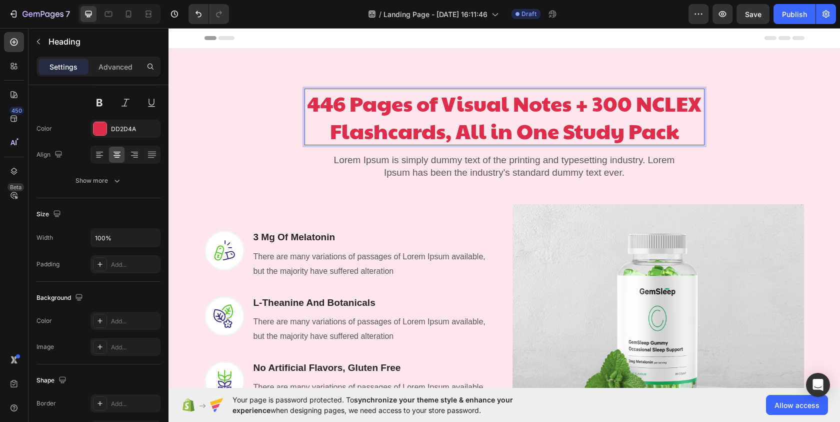
click at [353, 105] on p "446 Pages of Visual Notes + 300 NCLEX Flashcards, All in One Study Pack" at bounding box center [505, 117] width 398 height 55
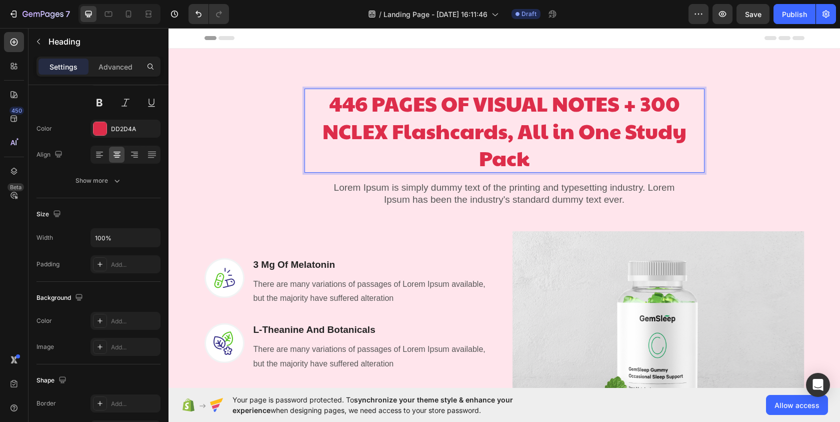
click at [506, 137] on p "446 PAGES OF VISUAL NOTES + 300 NCLEX Flashcards, All in One Study Pack" at bounding box center [505, 131] width 398 height 82
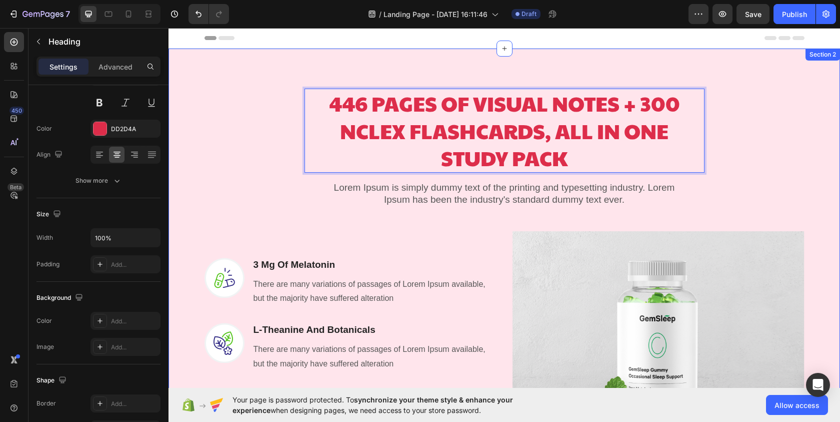
click at [780, 148] on div "446 PAGES OF VISUAL NOTES + 300 NCLEX FLASHCARDS, ALL IN ONE STUDY PACK Heading…" at bounding box center [504, 298] width 657 height 451
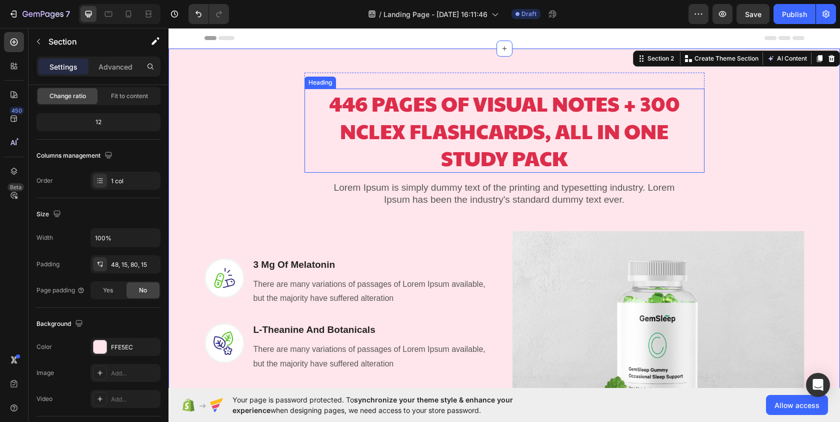
scroll to position [0, 0]
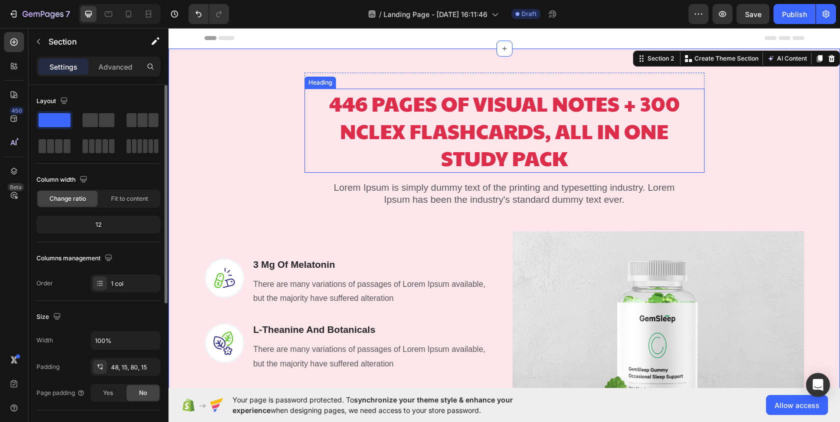
click at [663, 136] on p "446 PAGES OF VISUAL NOTES + 300 NCLEX FLASHCARDS, ALL IN ONE STUDY PACK" at bounding box center [505, 131] width 398 height 82
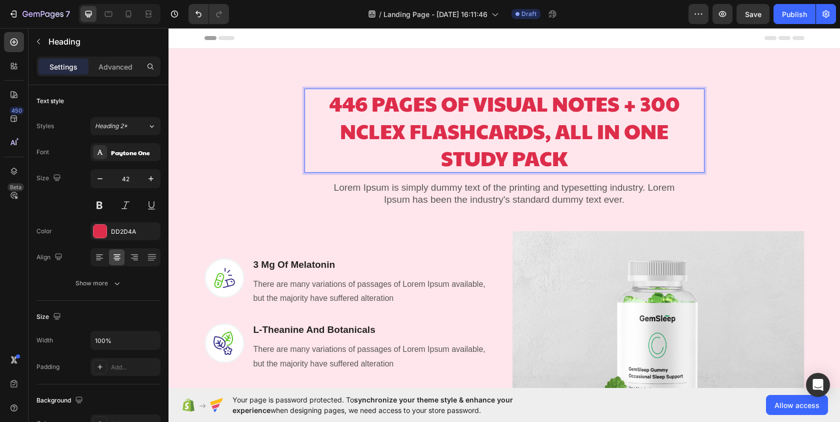
click at [400, 119] on p "446 PAGES OF VISUAL NOTES + 300 NCLEX FLASHCARDS, ALL IN ONE STUDY PACK" at bounding box center [505, 131] width 398 height 82
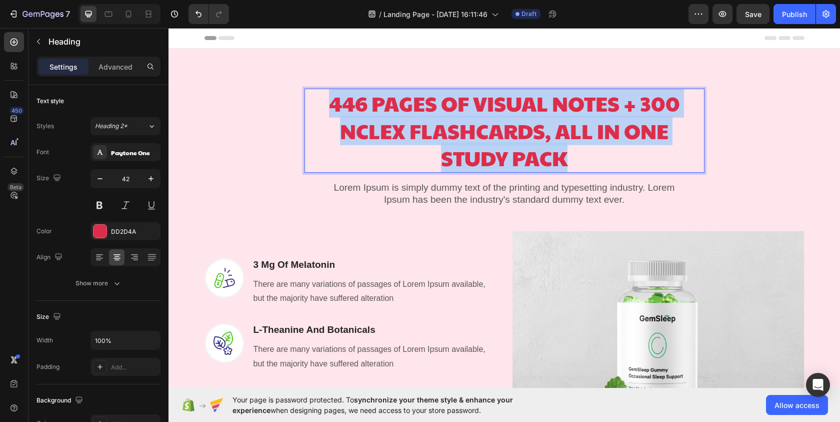
click at [400, 119] on p "446 PAGES OF VISUAL NOTES + 300 NCLEX FLASHCARDS, ALL IN ONE STUDY PACK" at bounding box center [505, 131] width 398 height 82
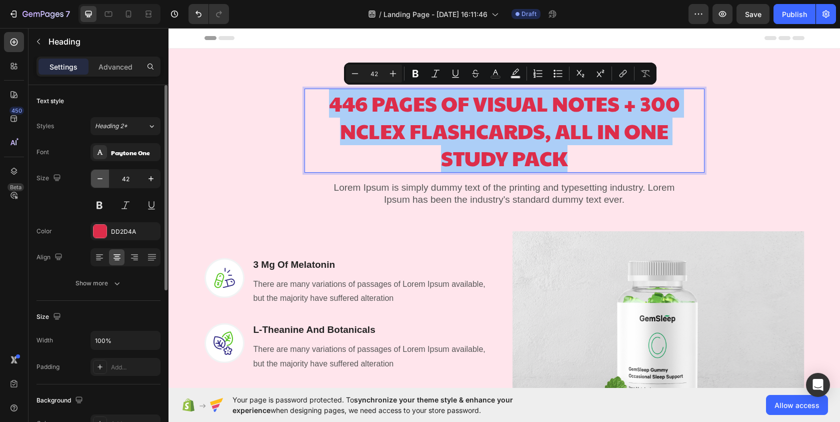
click at [96, 181] on icon "button" at bounding box center [100, 179] width 10 height 10
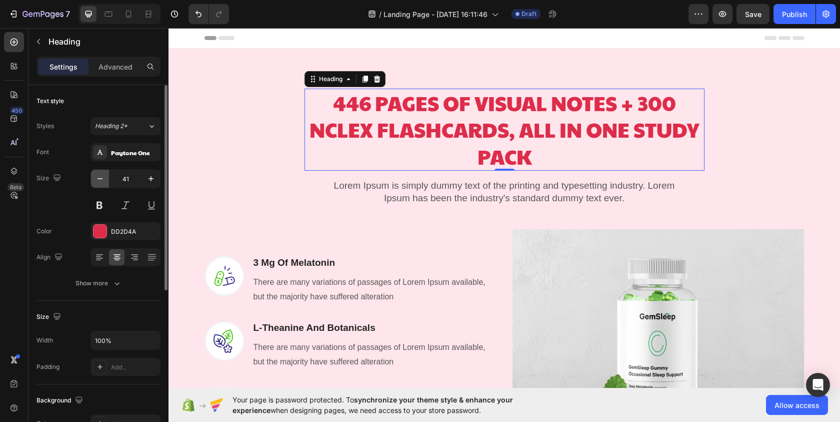
click at [96, 181] on icon "button" at bounding box center [100, 179] width 10 height 10
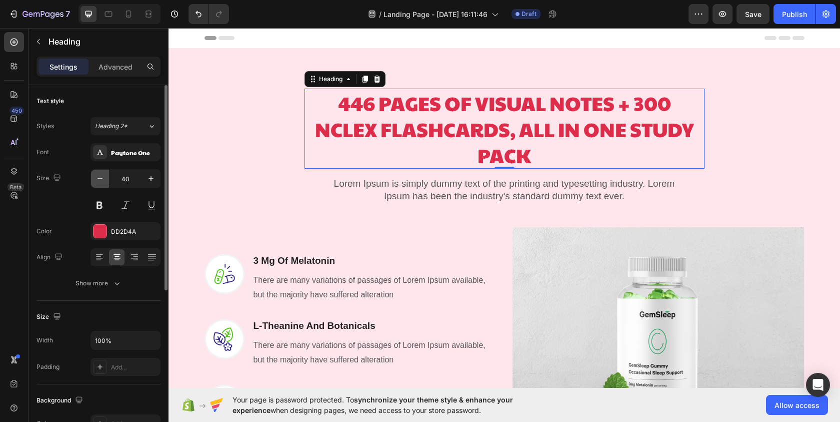
click at [96, 181] on icon "button" at bounding box center [100, 179] width 10 height 10
type input "39"
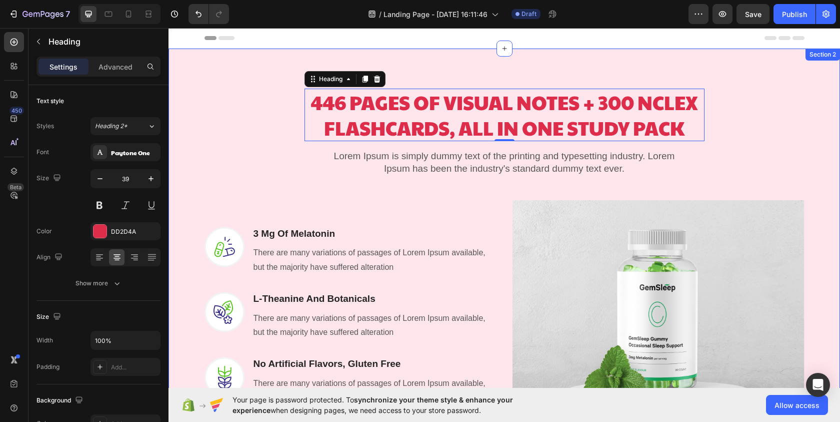
click at [719, 149] on div "446 PAGES OF VISUAL NOTES + 300 NCLEX FLASHCARDS, ALL IN ONE STUDY PACK Heading…" at bounding box center [504, 283] width 657 height 420
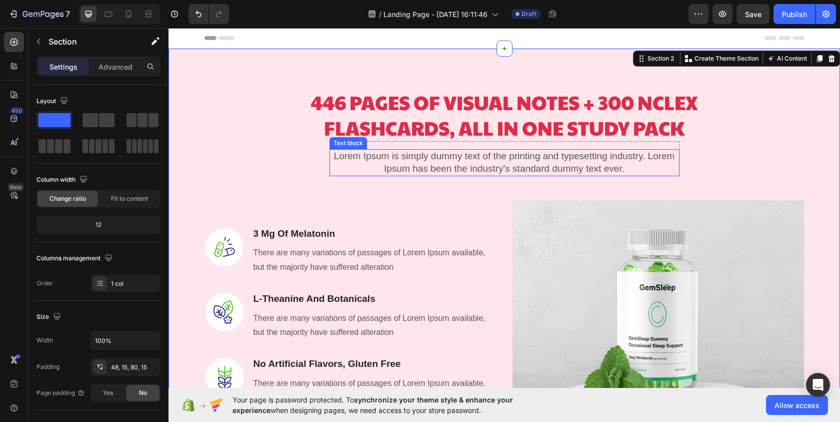
click at [595, 169] on p "Lorem Ipsum is simply dummy text of the printing and typesetting industry. Lore…" at bounding box center [505, 162] width 348 height 25
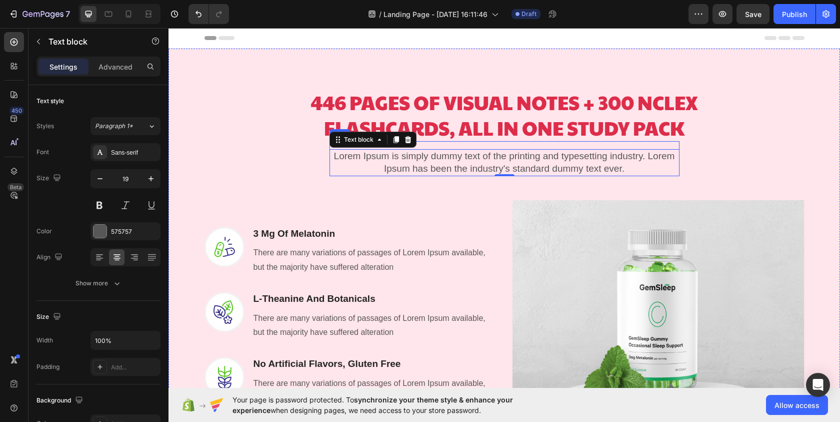
click at [451, 157] on p "Lorem Ipsum is simply dummy text of the printing and typesetting industry. Lore…" at bounding box center [505, 162] width 348 height 25
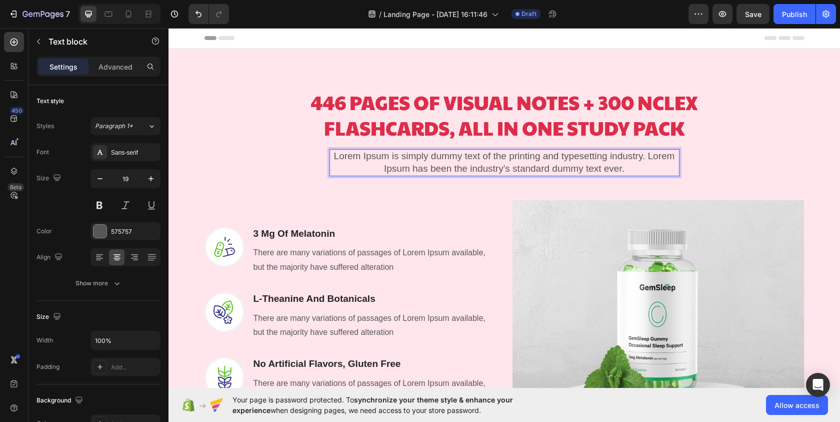
click at [470, 159] on p "Lorem Ipsum is simply dummy text of the printing and typesetting industry. Lore…" at bounding box center [505, 162] width 348 height 25
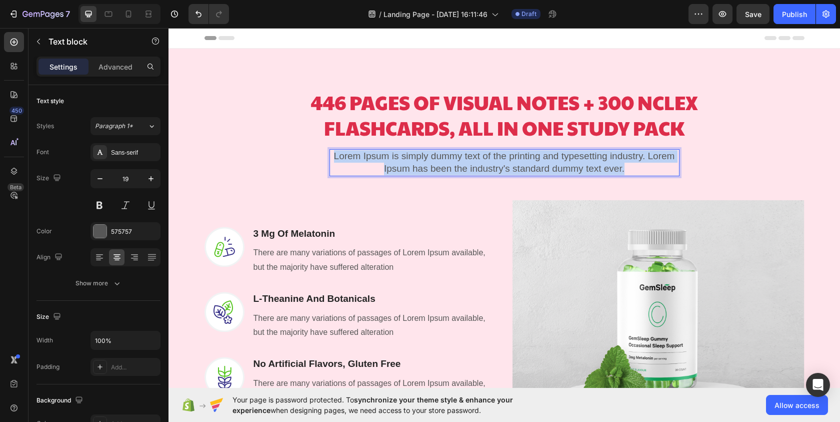
click at [470, 159] on p "Lorem Ipsum is simply dummy text of the printing and typesetting industry. Lore…" at bounding box center [505, 162] width 348 height 25
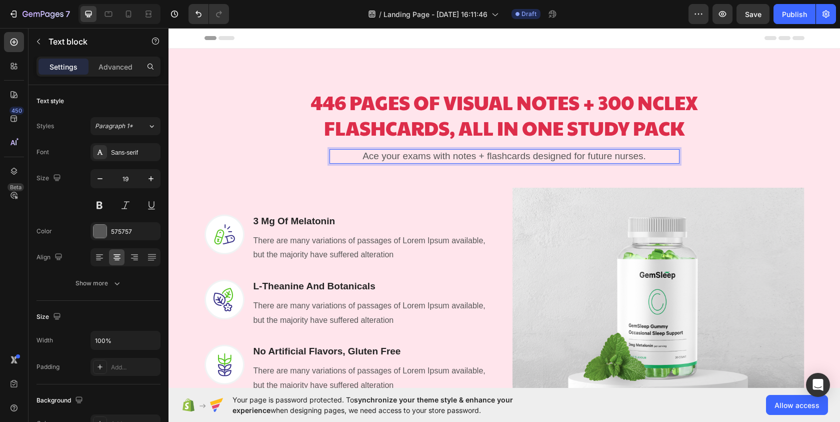
click at [469, 156] on p "Ace your exams with notes + flashcards designed for future nurses." at bounding box center [505, 156] width 348 height 13
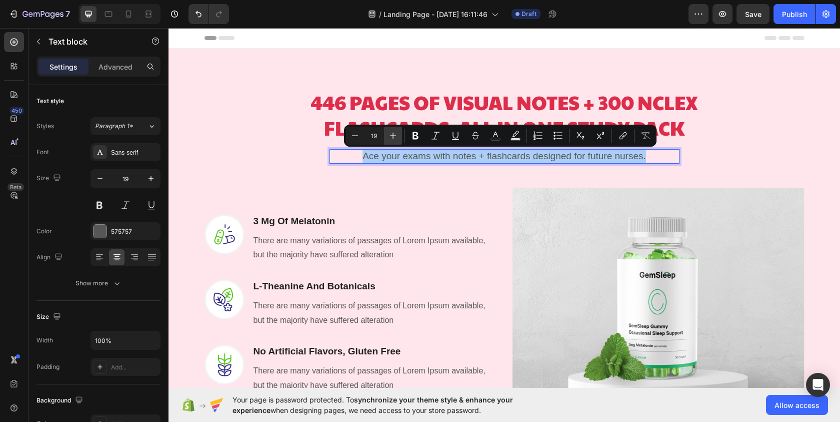
click at [393, 135] on icon "Editor contextual toolbar" at bounding box center [393, 136] width 7 height 7
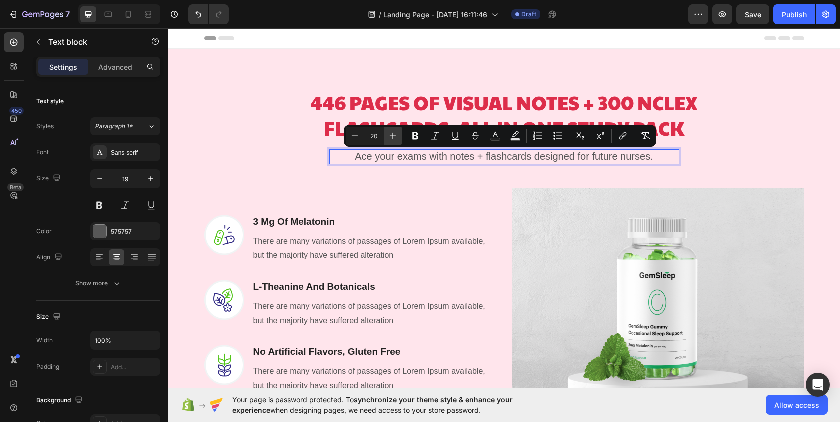
click at [393, 135] on icon "Editor contextual toolbar" at bounding box center [393, 136] width 7 height 7
type input "22"
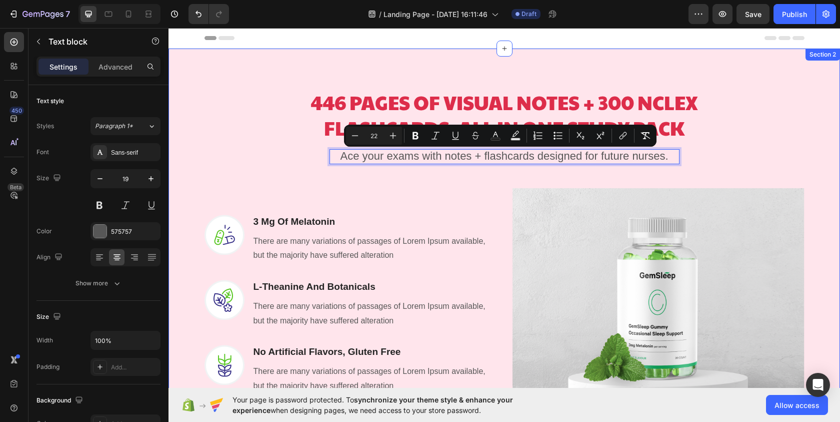
click at [771, 140] on div "446 PAGES OF VISUAL NOTES + 300 NCLEX FLASHCARDS, ALL IN ONE STUDY PACK Heading…" at bounding box center [504, 277] width 657 height 408
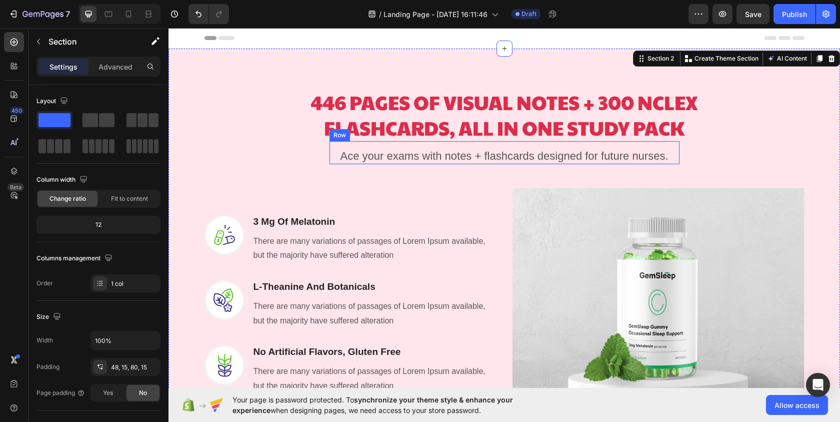
click at [607, 151] on span "Ace your exams with notes + flashcards designed for future nurses." at bounding box center [504, 156] width 328 height 13
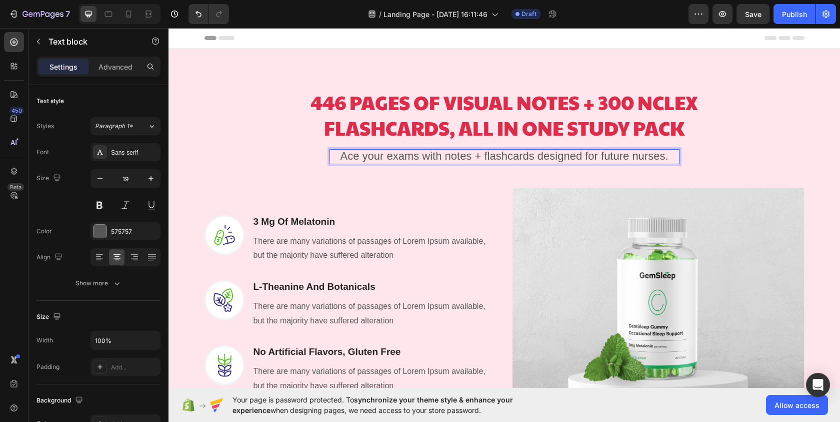
click at [428, 157] on span "Ace your exams with notes + flashcards designed for future nurses." at bounding box center [504, 156] width 328 height 13
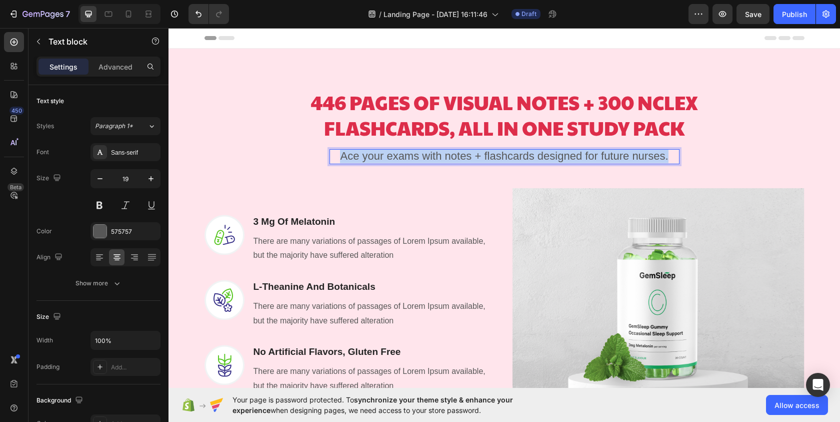
click at [428, 157] on span "Ace your exams with notes + flashcards designed for future nurses." at bounding box center [504, 156] width 328 height 13
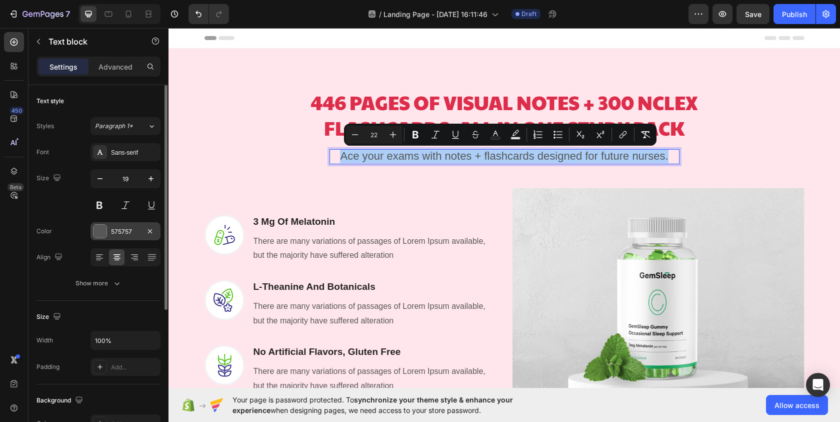
click at [143, 231] on div "575757" at bounding box center [126, 231] width 70 height 18
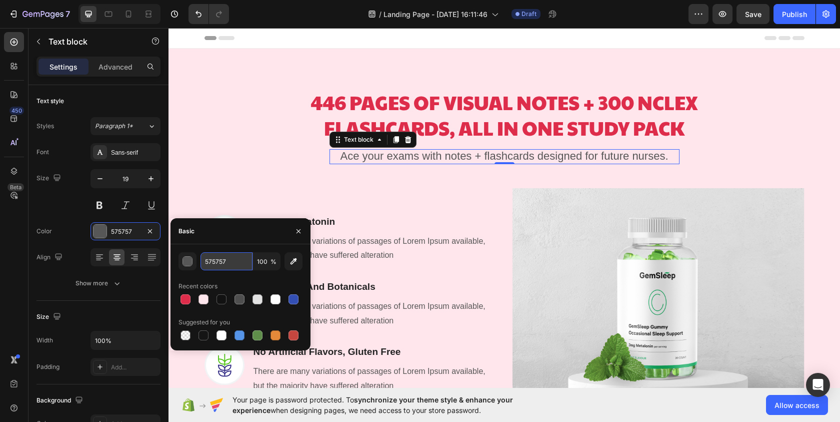
click at [236, 263] on input "575757" at bounding box center [227, 261] width 52 height 18
paste input "800f2f"
type input "800f2f"
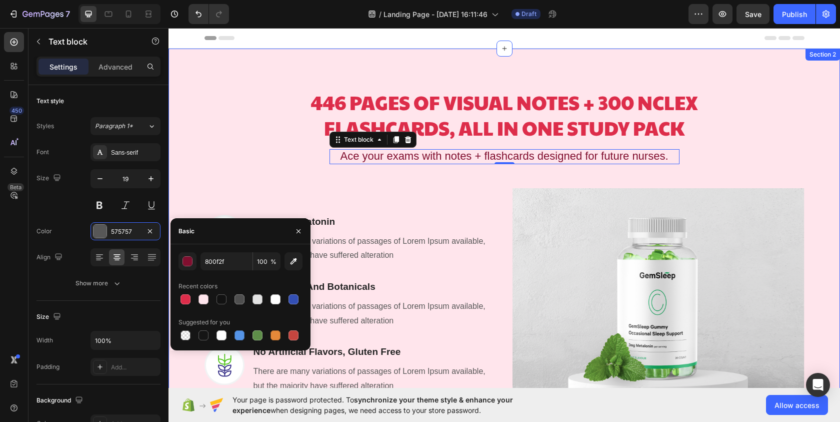
click at [230, 133] on div "446 PAGES OF VISUAL NOTES + 300 NCLEX FLASHCARDS, ALL IN ONE STUDY PACK Heading…" at bounding box center [504, 277] width 657 height 408
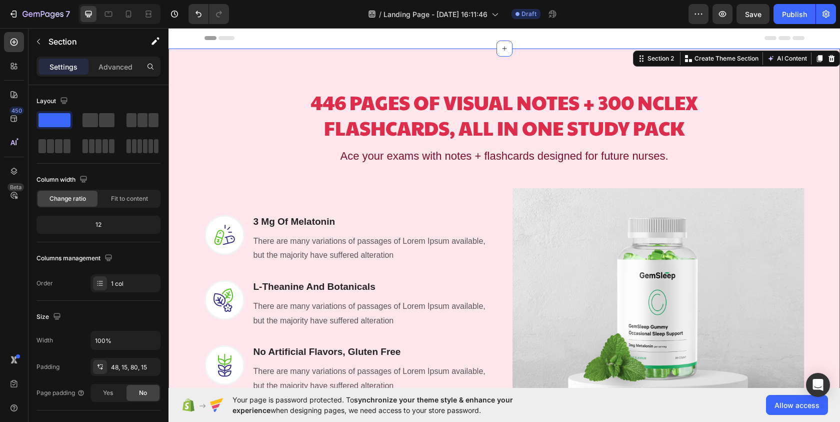
click at [760, 143] on div "446 PAGES OF VISUAL NOTES + 300 NCLEX FLASHCARDS, ALL IN ONE STUDY PACK Heading…" at bounding box center [504, 277] width 657 height 408
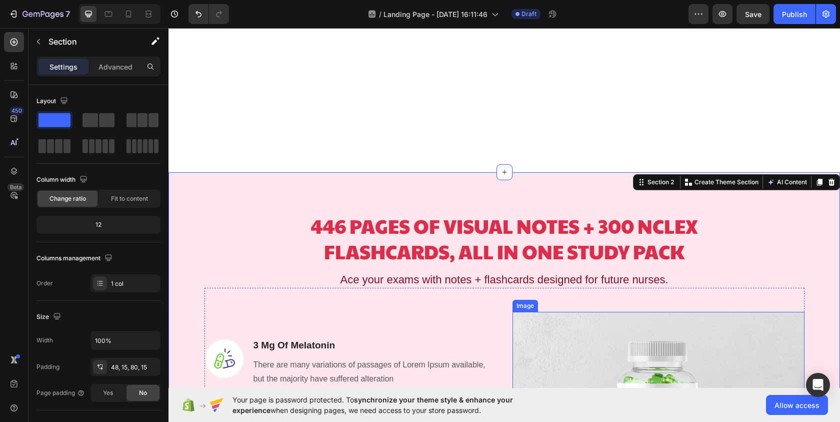
scroll to position [95, 0]
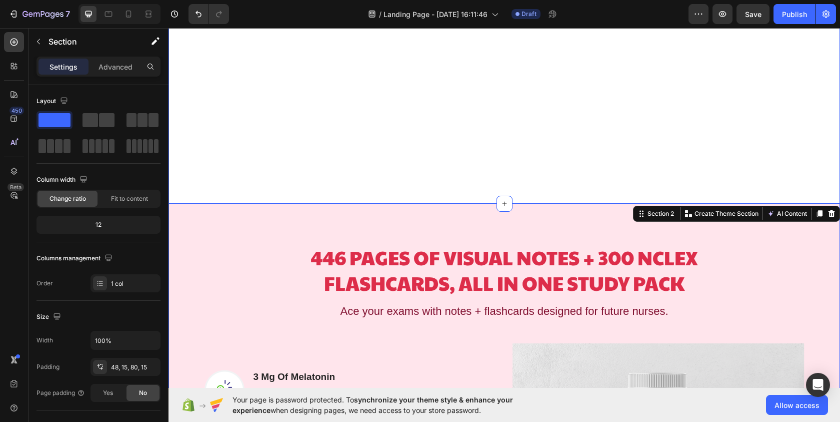
click at [657, 101] on div "Easy Returns Text block Icon Icon Icon Icon Icon Icon List Hoz 6000+ Clients sa…" at bounding box center [505, 78] width 672 height 250
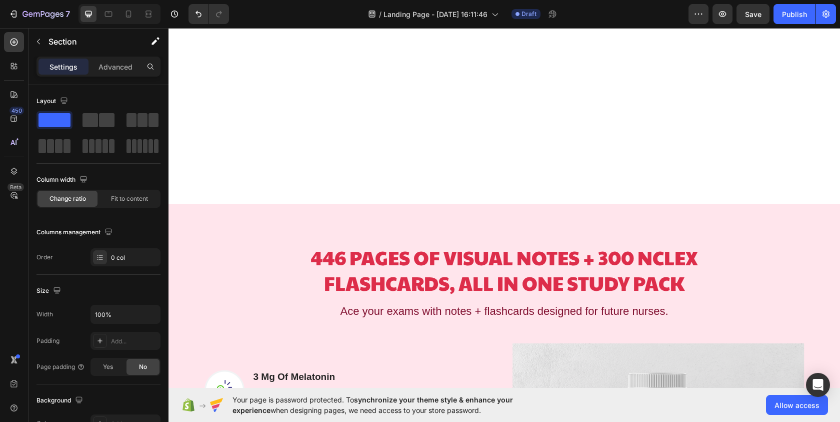
scroll to position [0, 0]
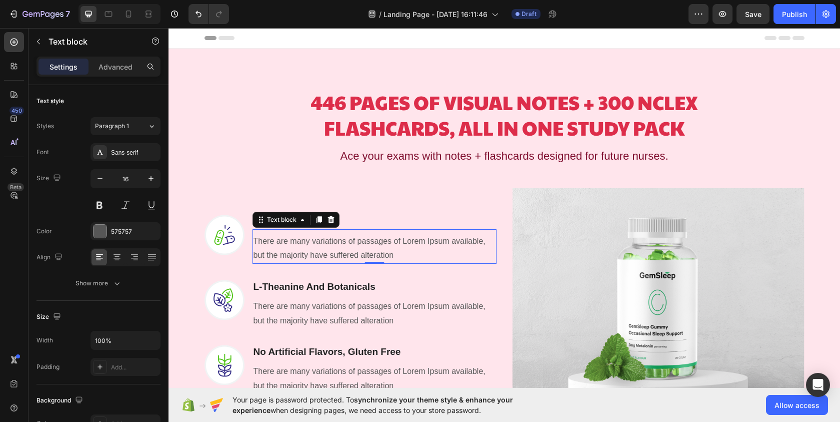
click at [599, 44] on div "Header" at bounding box center [505, 38] width 600 height 20
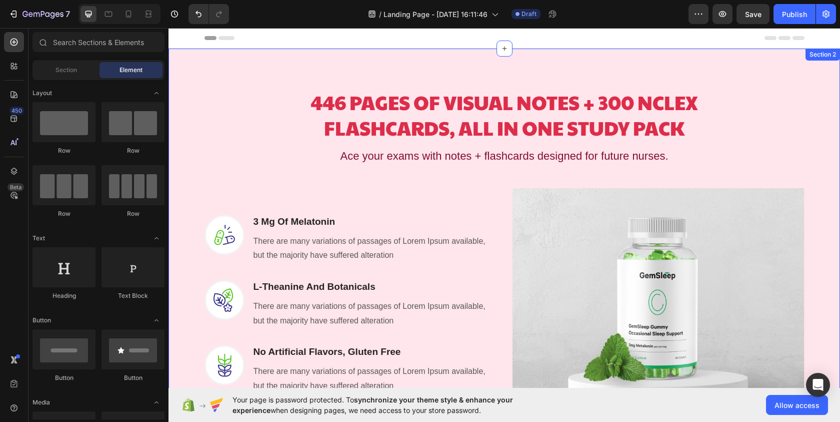
click at [818, 152] on div "446 PAGES OF VISUAL NOTES + 300 NCLEX FLASHCARDS, ALL IN ONE STUDY PACK Heading…" at bounding box center [504, 277] width 657 height 408
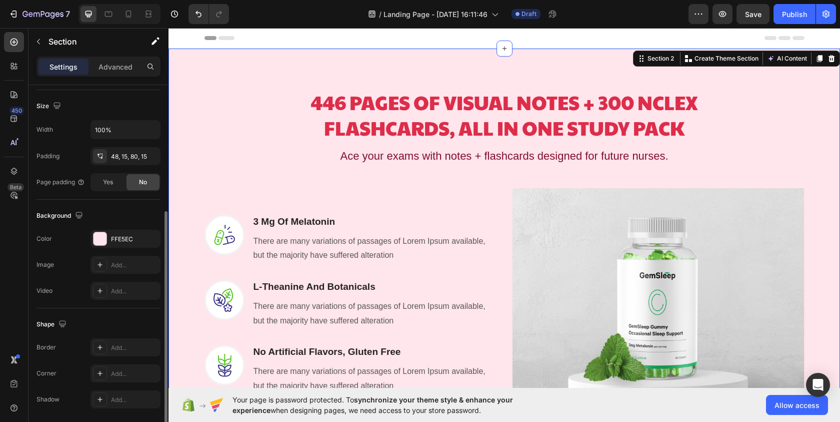
scroll to position [245, 0]
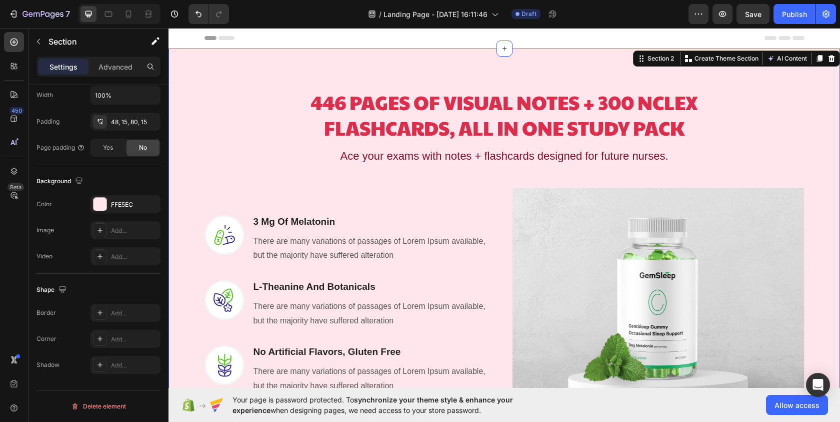
click at [296, 48] on div "Header" at bounding box center [505, 38] width 672 height 21
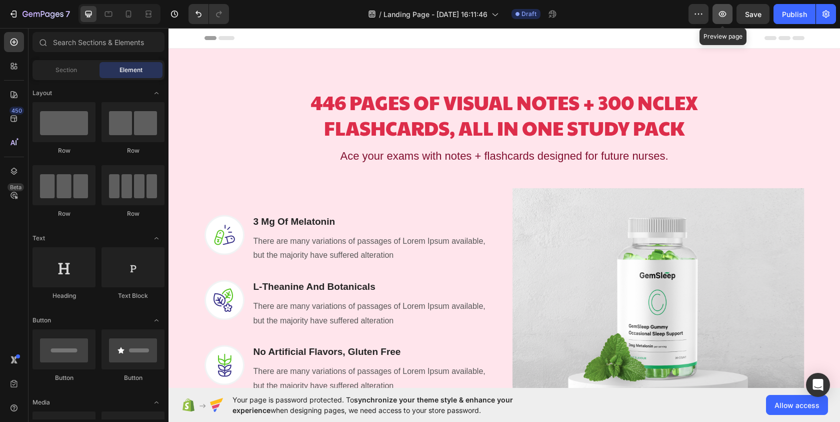
click at [725, 18] on icon "button" at bounding box center [723, 14] width 10 height 10
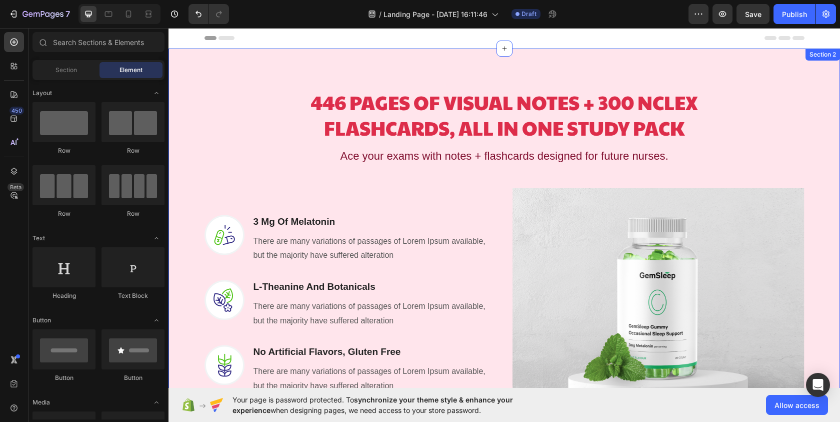
click at [786, 131] on div "446 PAGES OF VISUAL NOTES + 300 NCLEX FLASHCARDS, ALL IN ONE STUDY PACK Heading…" at bounding box center [504, 277] width 657 height 408
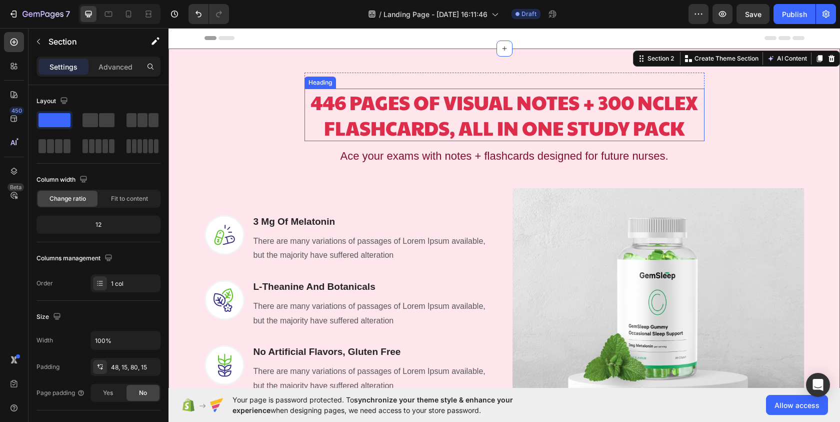
click at [490, 109] on h2 "446 PAGES OF VISUAL NOTES + 300 NCLEX FLASHCARDS, ALL IN ONE STUDY PACK" at bounding box center [505, 115] width 400 height 53
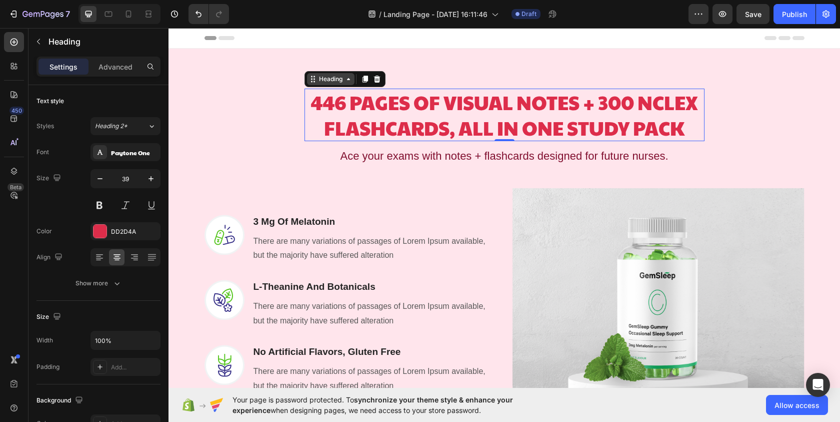
click at [345, 81] on icon at bounding box center [349, 79] width 8 height 8
click at [369, 104] on h2 "446 PAGES OF VISUAL NOTES + 300 NCLEX FLASHCARDS, ALL IN ONE STUDY PACK" at bounding box center [505, 115] width 400 height 53
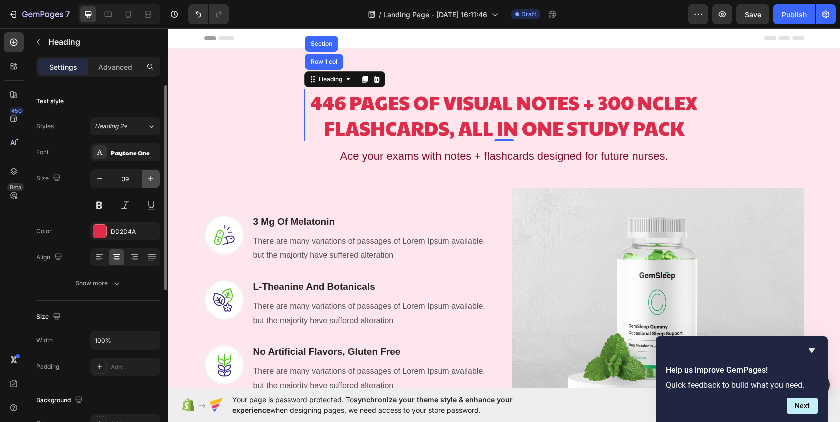
click at [149, 178] on icon "button" at bounding box center [151, 179] width 10 height 10
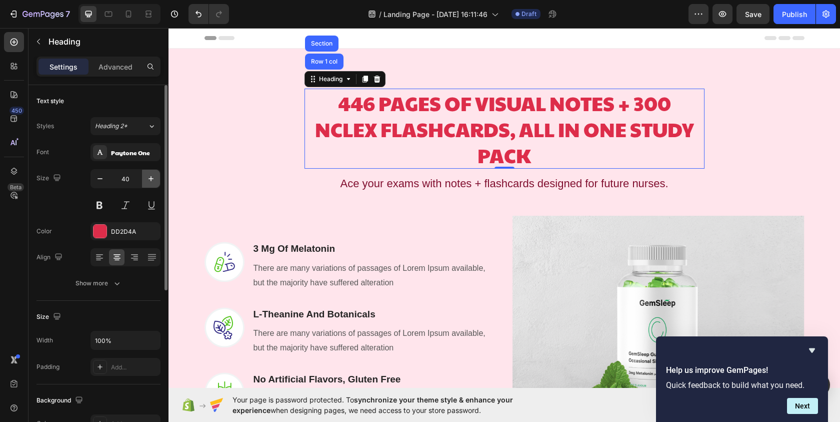
click at [149, 178] on icon "button" at bounding box center [151, 179] width 10 height 10
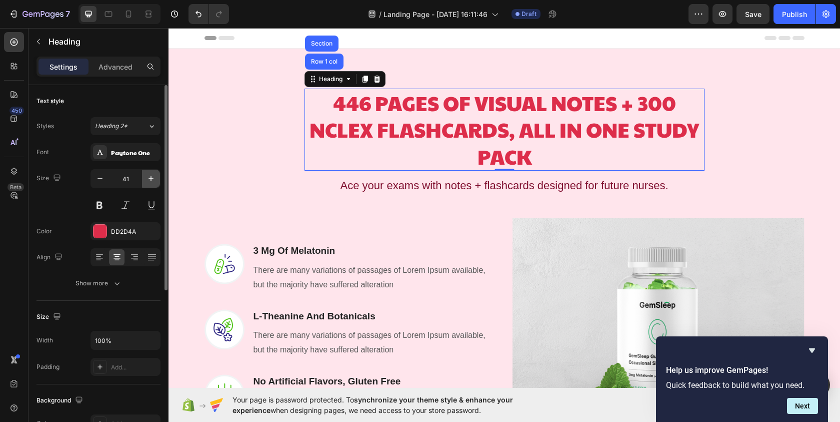
click at [149, 178] on icon "button" at bounding box center [151, 179] width 10 height 10
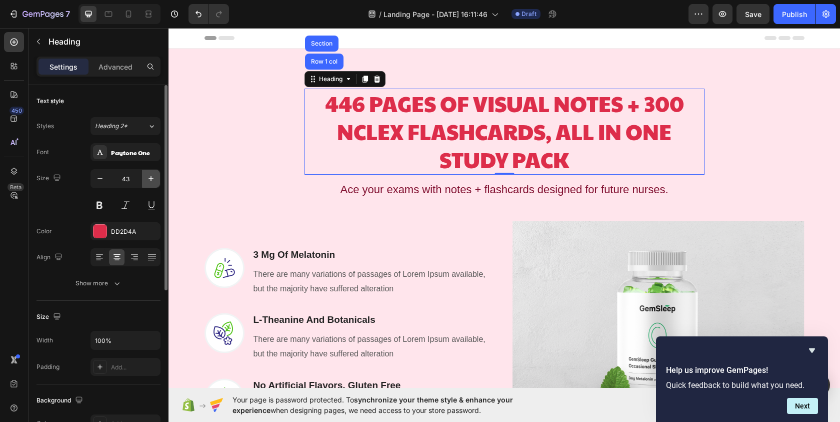
click at [149, 178] on icon "button" at bounding box center [151, 179] width 10 height 10
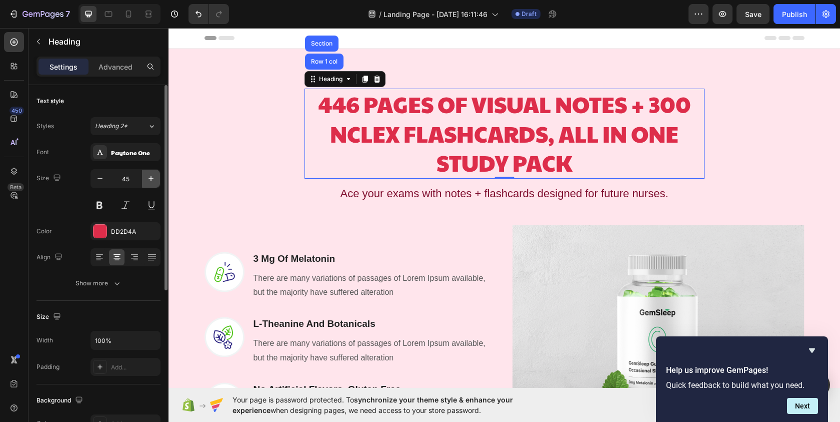
click at [149, 178] on icon "button" at bounding box center [151, 179] width 10 height 10
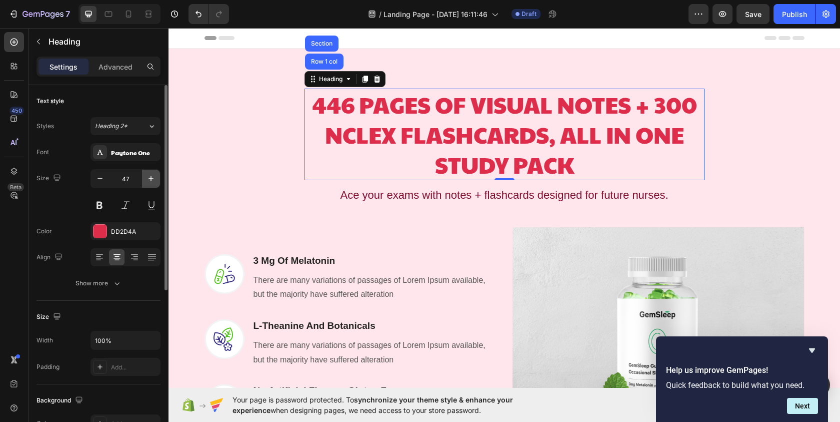
click at [149, 178] on icon "button" at bounding box center [151, 179] width 10 height 10
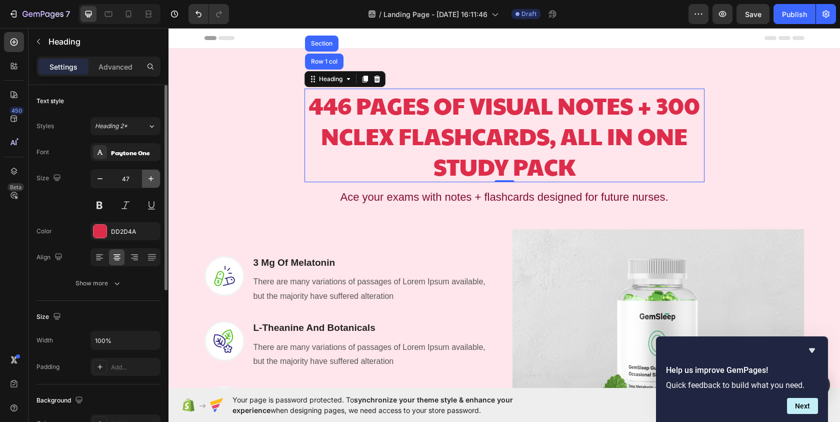
click at [149, 178] on icon "button" at bounding box center [151, 179] width 10 height 10
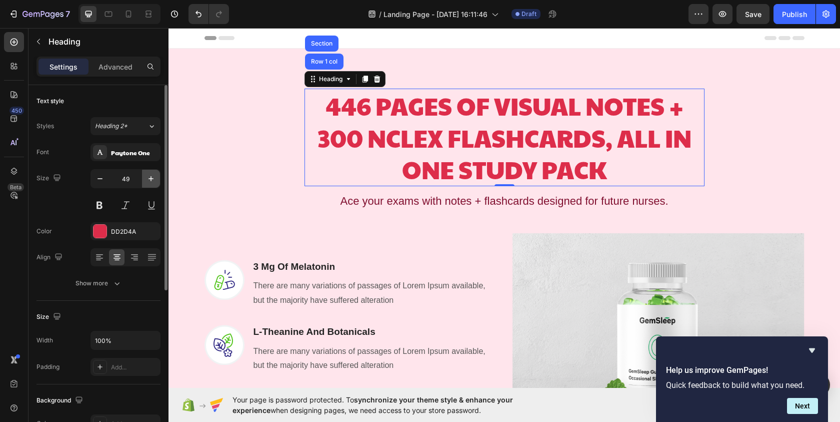
click at [149, 178] on icon "button" at bounding box center [151, 179] width 10 height 10
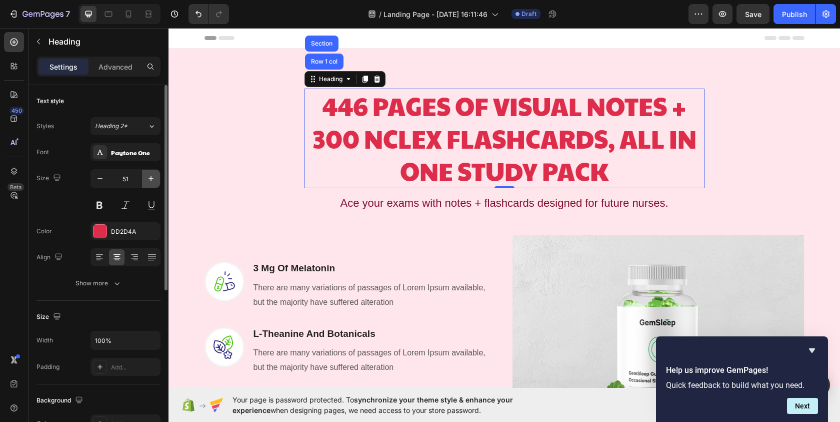
click at [149, 178] on icon "button" at bounding box center [151, 179] width 10 height 10
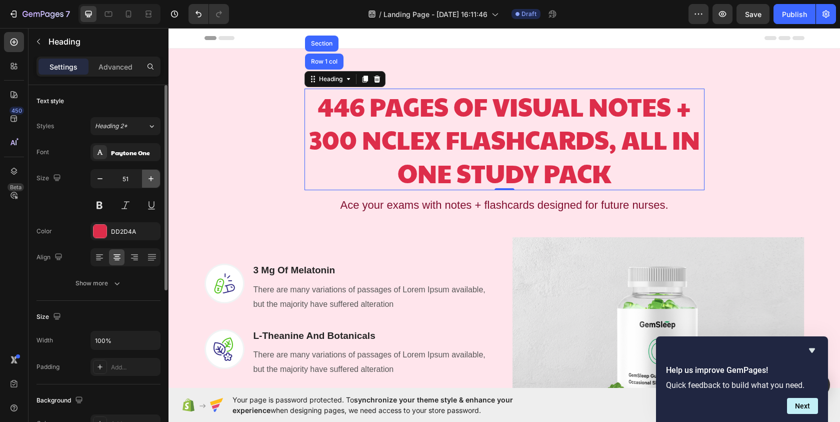
click at [149, 178] on icon "button" at bounding box center [151, 179] width 10 height 10
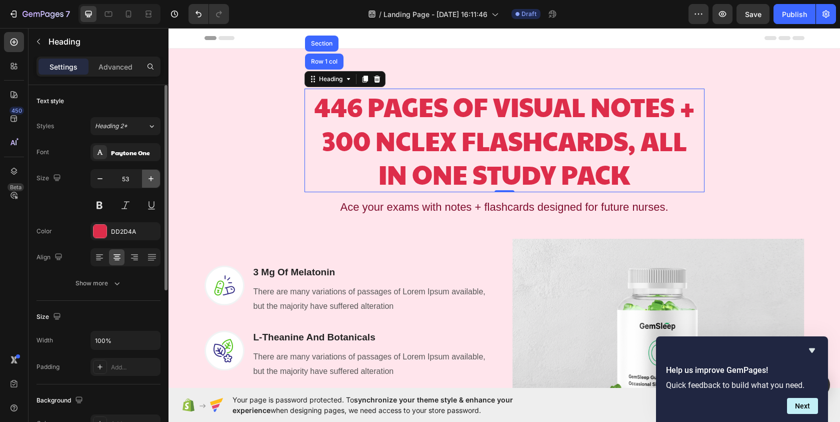
click at [149, 178] on icon "button" at bounding box center [151, 179] width 10 height 10
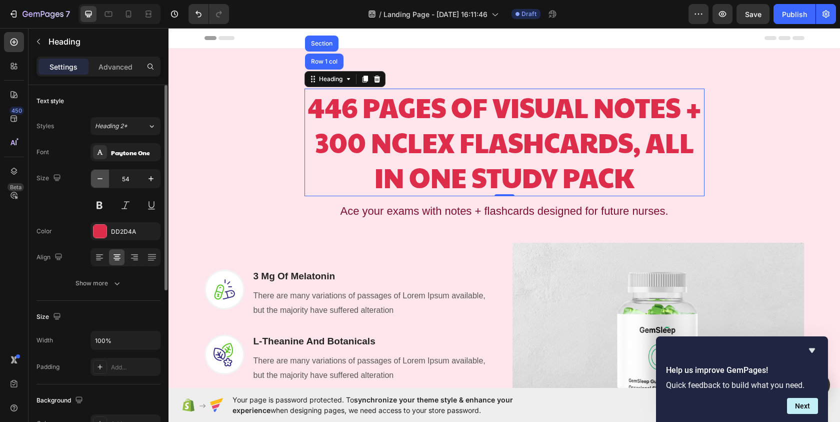
click at [103, 180] on icon "button" at bounding box center [100, 179] width 10 height 10
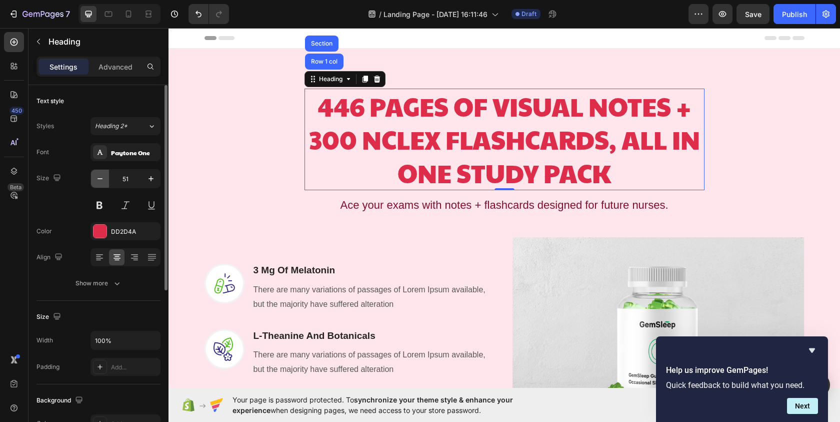
click at [103, 180] on icon "button" at bounding box center [100, 179] width 10 height 10
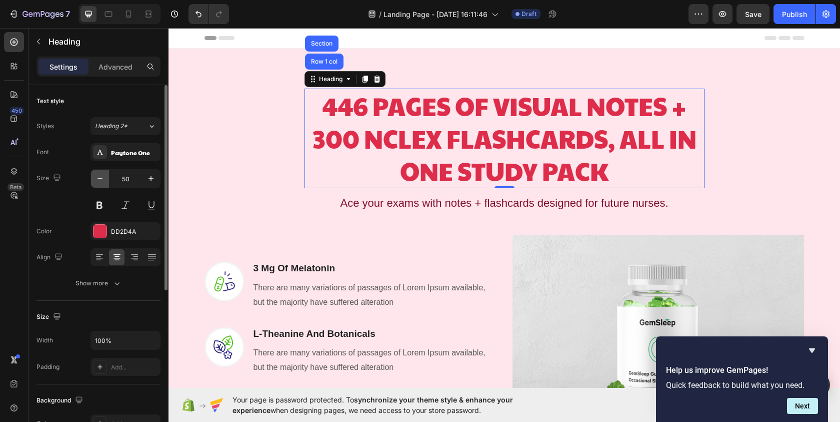
click at [103, 180] on icon "button" at bounding box center [100, 179] width 10 height 10
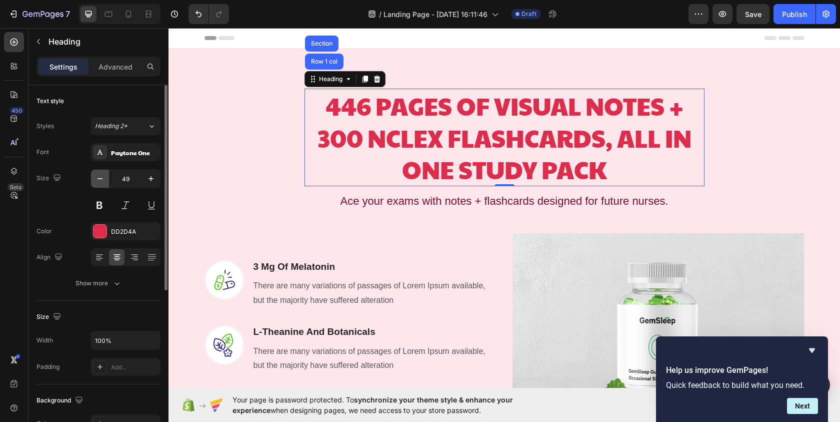
click at [103, 180] on icon "button" at bounding box center [100, 179] width 10 height 10
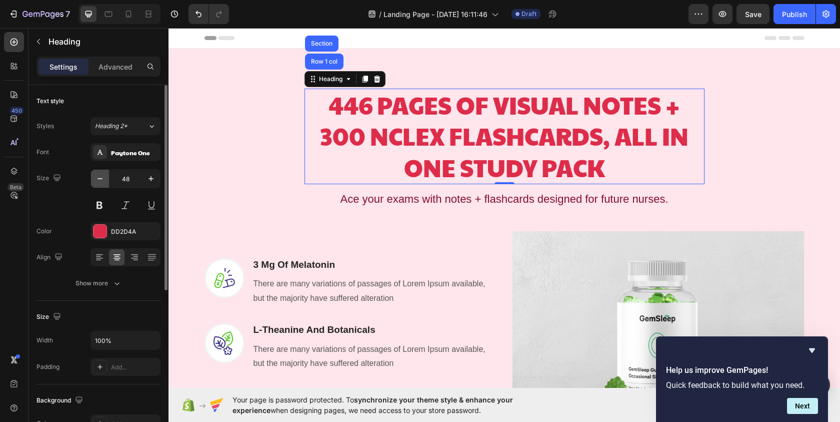
click at [103, 180] on icon "button" at bounding box center [100, 179] width 10 height 10
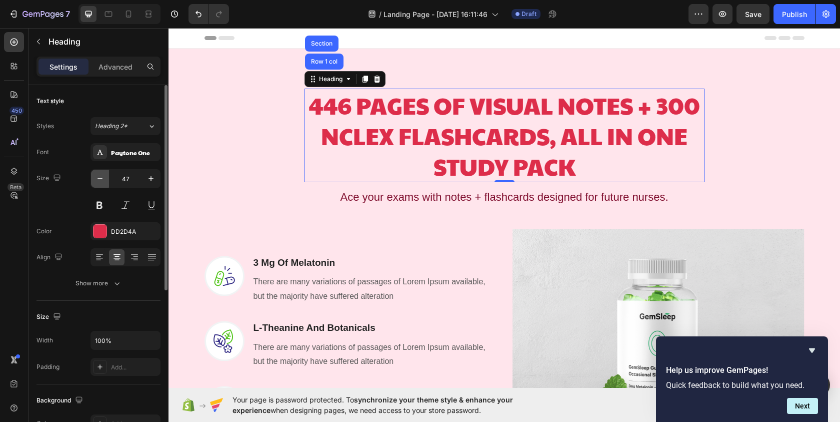
click at [103, 180] on icon "button" at bounding box center [100, 179] width 10 height 10
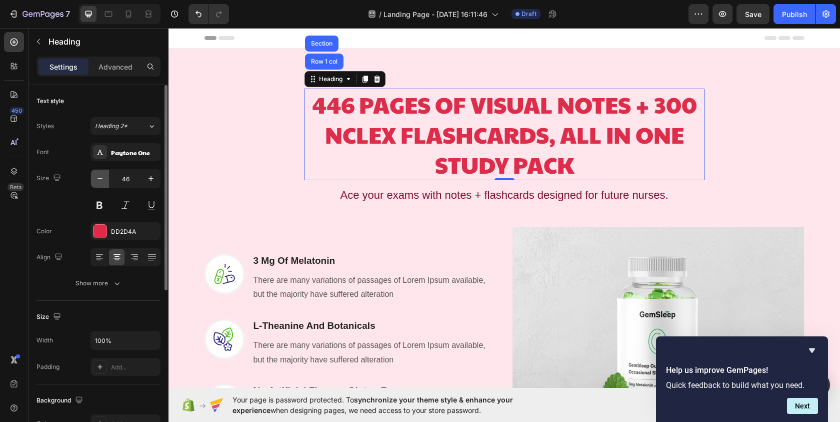
click at [103, 180] on icon "button" at bounding box center [100, 179] width 10 height 10
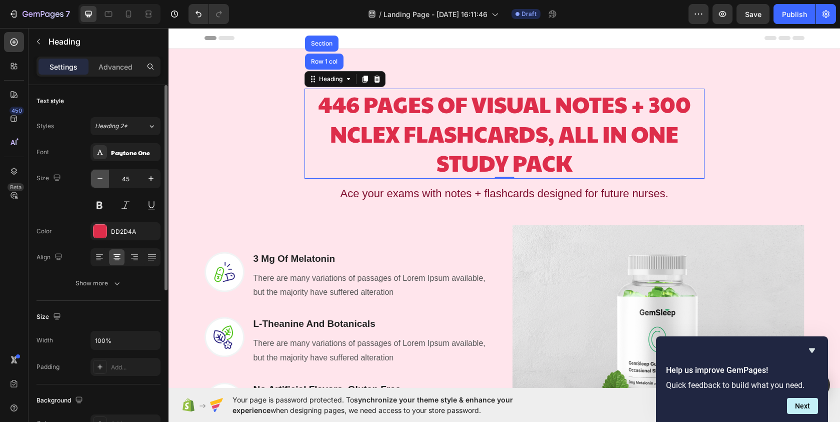
click at [103, 180] on icon "button" at bounding box center [100, 179] width 10 height 10
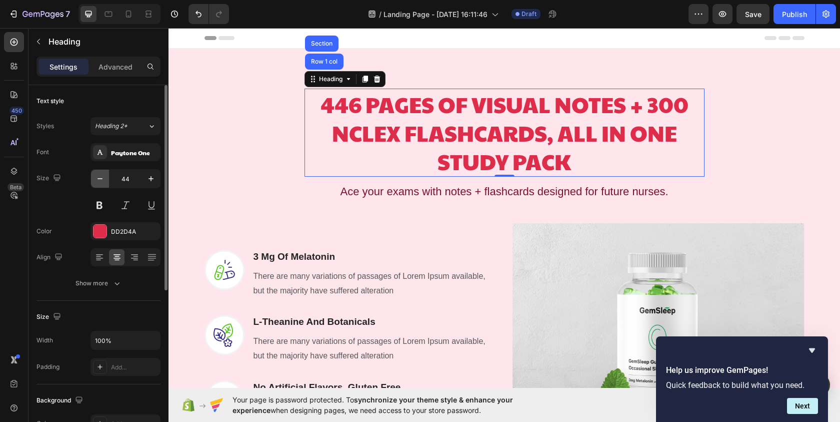
click at [103, 180] on icon "button" at bounding box center [100, 179] width 10 height 10
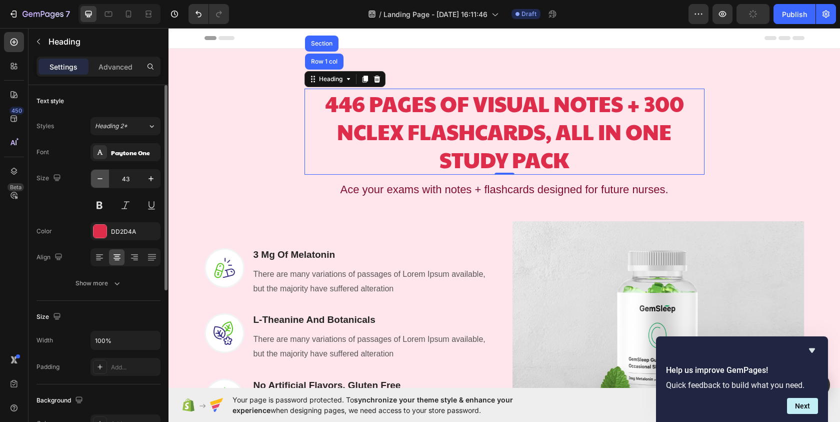
click at [103, 180] on icon "button" at bounding box center [100, 179] width 10 height 10
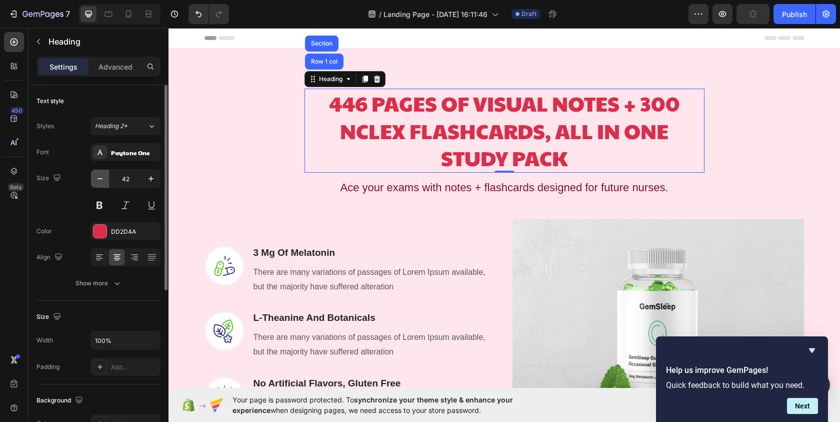
click at [103, 180] on icon "button" at bounding box center [100, 179] width 10 height 10
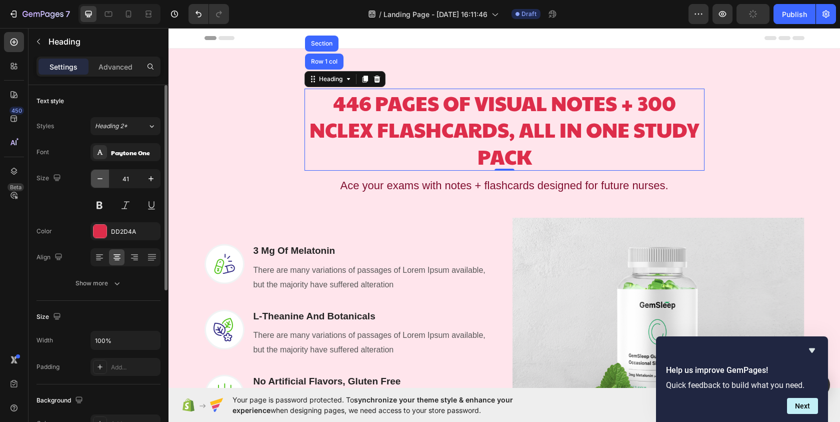
click at [103, 180] on icon "button" at bounding box center [100, 179] width 10 height 10
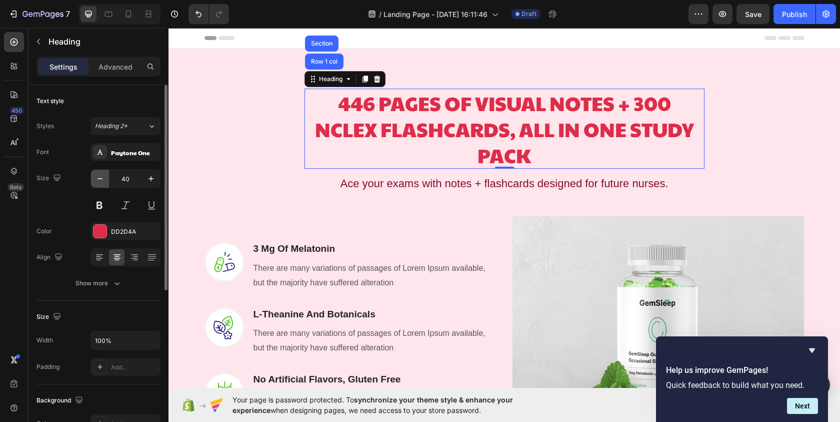
click at [103, 180] on icon "button" at bounding box center [100, 179] width 10 height 10
type input "39"
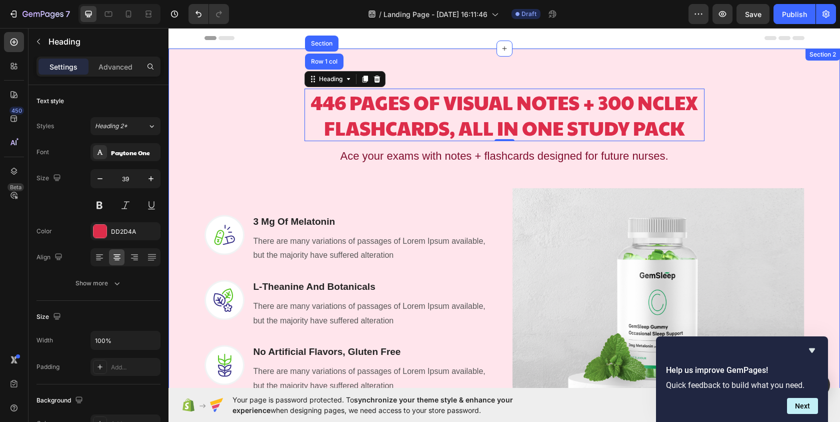
click at [806, 146] on div "446 PAGES OF VISUAL NOTES + 300 NCLEX FLASHCARDS, ALL IN ONE STUDY PACK Heading…" at bounding box center [504, 277] width 657 height 408
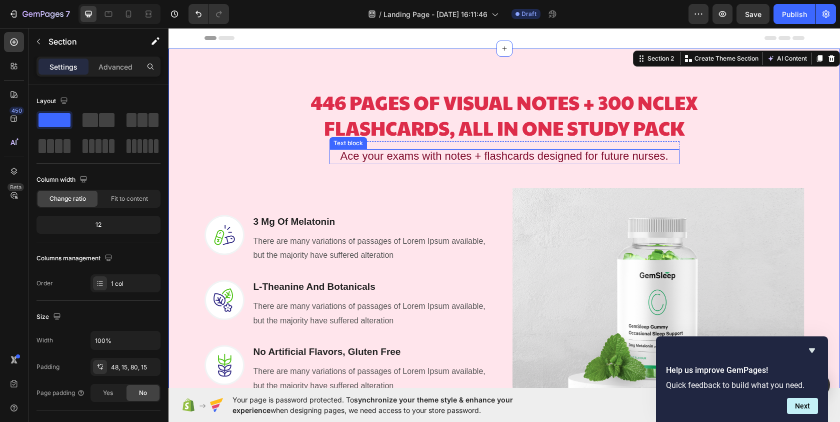
click at [591, 157] on span "Ace your exams with notes + flashcards designed for future nurses." at bounding box center [504, 156] width 328 height 13
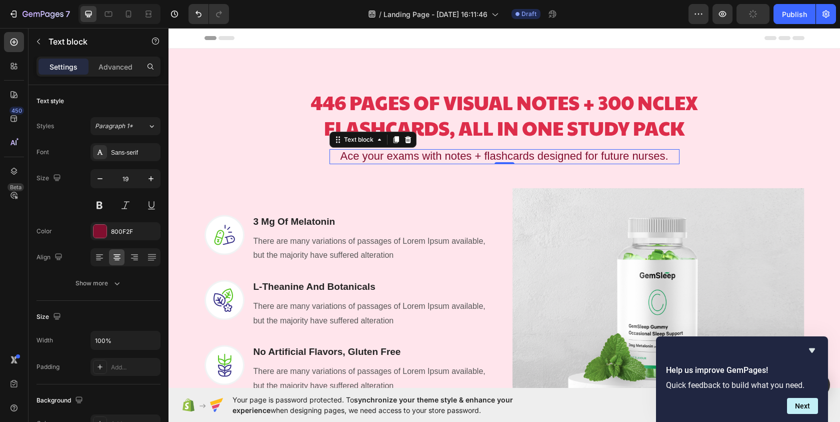
click at [512, 154] on span "Ace your exams with notes + flashcards designed for future nurses." at bounding box center [504, 156] width 328 height 13
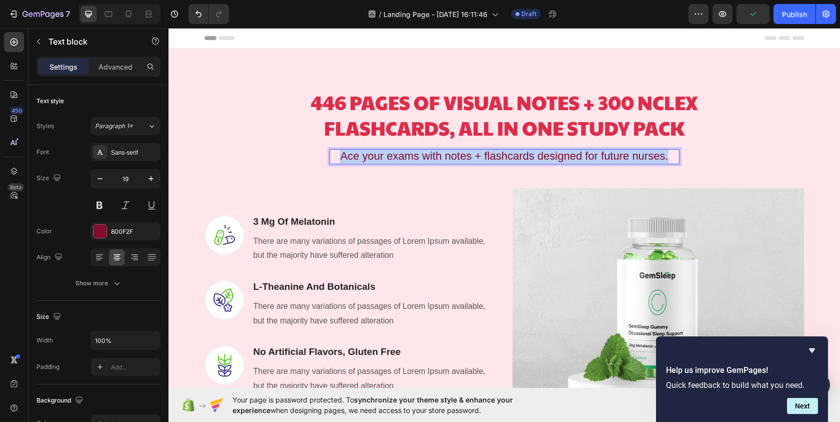
click at [512, 154] on span "Ace your exams with notes + flashcards designed for future nurses." at bounding box center [504, 156] width 328 height 13
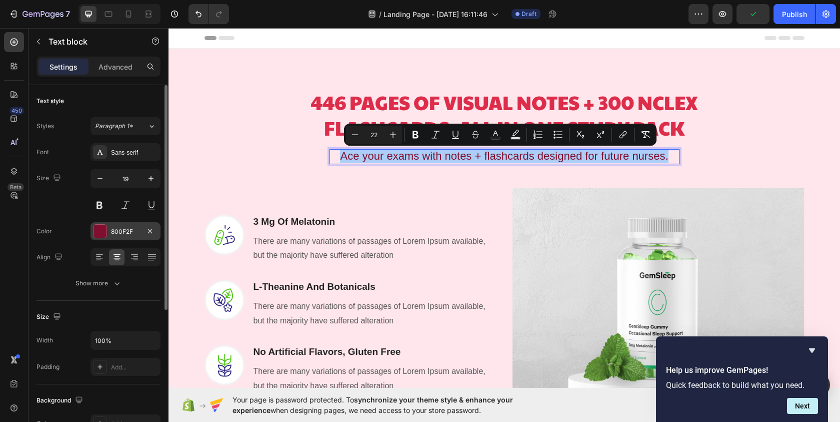
click at [141, 229] on div "800F2F" at bounding box center [126, 231] width 70 height 18
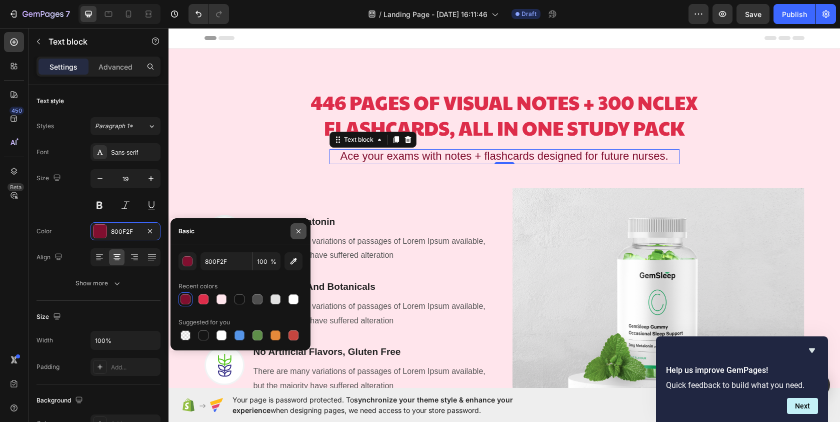
drag, startPoint x: 300, startPoint y: 225, endPoint x: 101, endPoint y: 207, distance: 199.9
click at [300, 225] on button "button" at bounding box center [299, 231] width 16 height 16
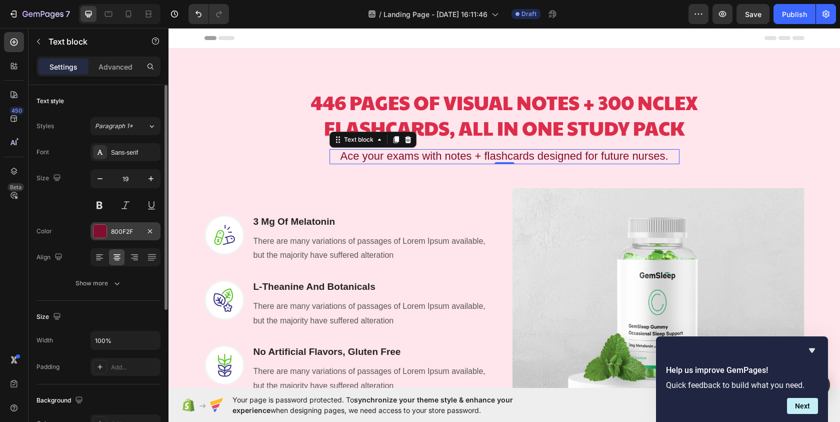
click at [139, 233] on div "800F2F" at bounding box center [125, 231] width 29 height 9
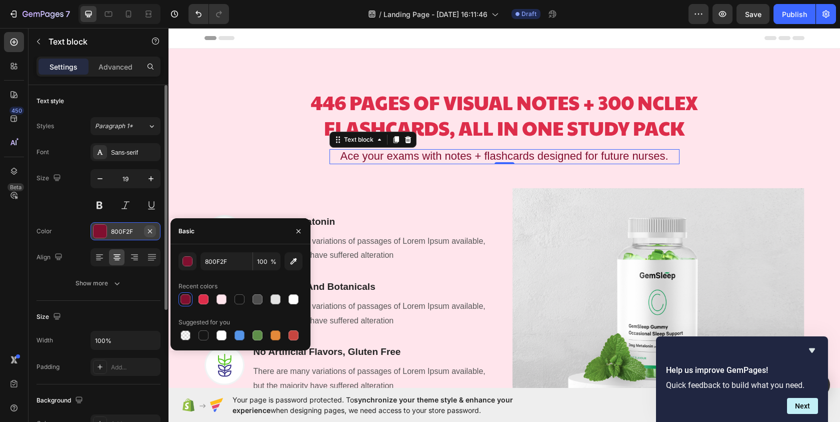
click at [153, 232] on icon "button" at bounding box center [150, 231] width 8 height 8
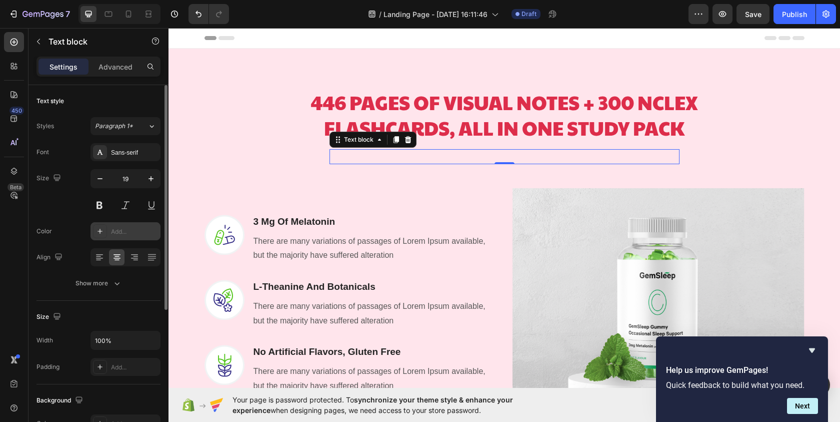
drag, startPoint x: 118, startPoint y: 232, endPoint x: 1, endPoint y: 227, distance: 117.6
click at [118, 232] on div "Add..." at bounding box center [134, 231] width 47 height 9
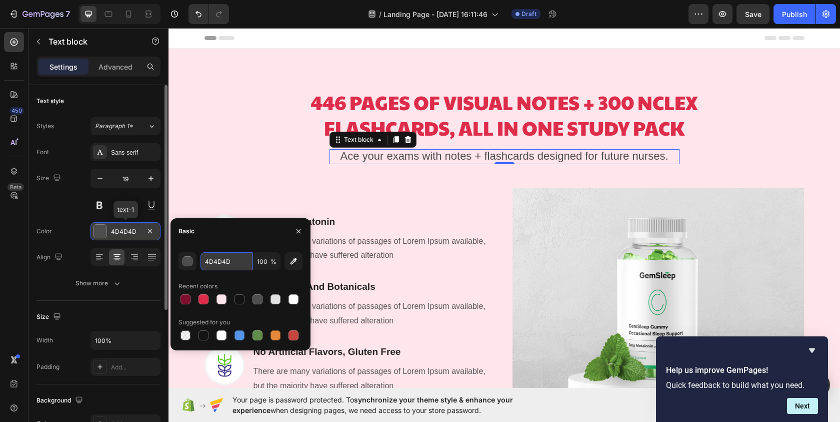
click at [230, 265] on input "4D4D4D" at bounding box center [227, 261] width 52 height 18
click at [233, 263] on input "4D4D4D" at bounding box center [227, 261] width 52 height 18
paste input "c9184a"
click at [233, 263] on input "4D4D4Dc9184a" at bounding box center [227, 261] width 52 height 18
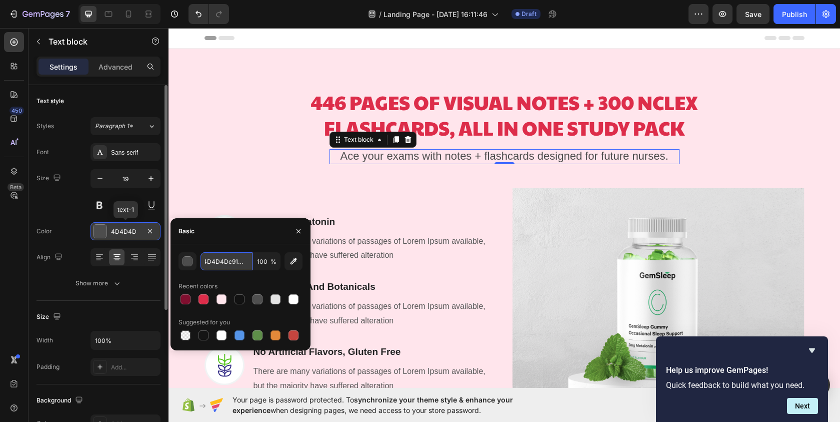
click at [233, 263] on input "4D4D4Dc9184a" at bounding box center [227, 261] width 52 height 18
paste input "text"
type input "c9184a"
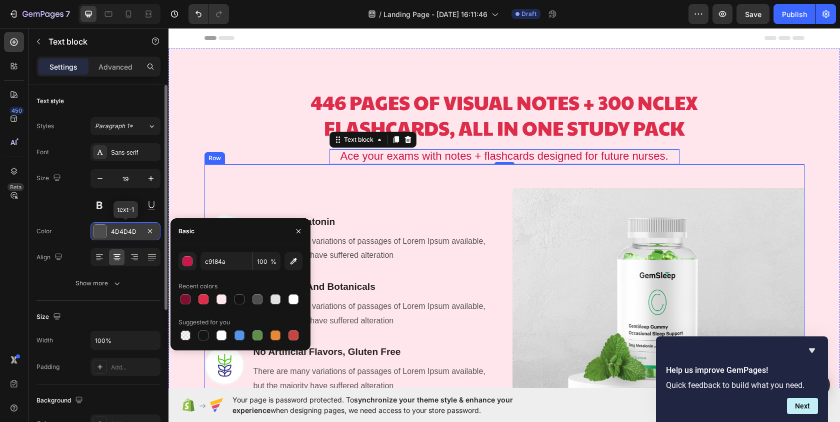
click at [248, 169] on div "Image 3 Mg Of [MEDICAL_DATA] Heading There are many variations of passages of L…" at bounding box center [505, 322] width 600 height 316
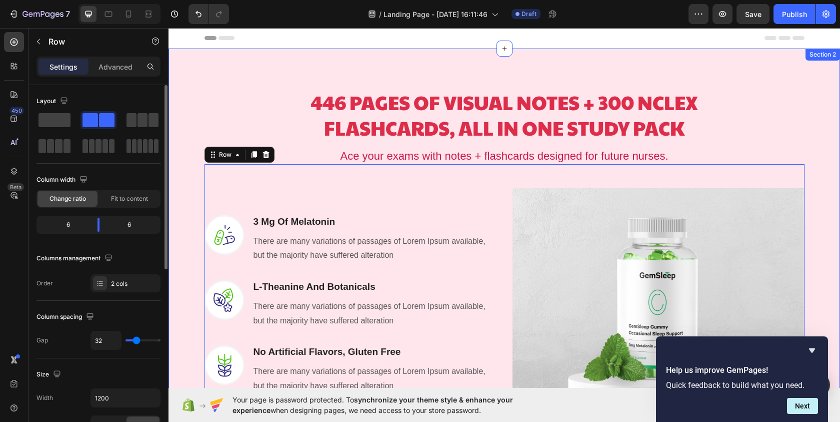
click at [780, 107] on div "446 PAGES OF VISUAL NOTES + 300 NCLEX FLASHCARDS, ALL IN ONE STUDY PACK Heading…" at bounding box center [504, 277] width 657 height 408
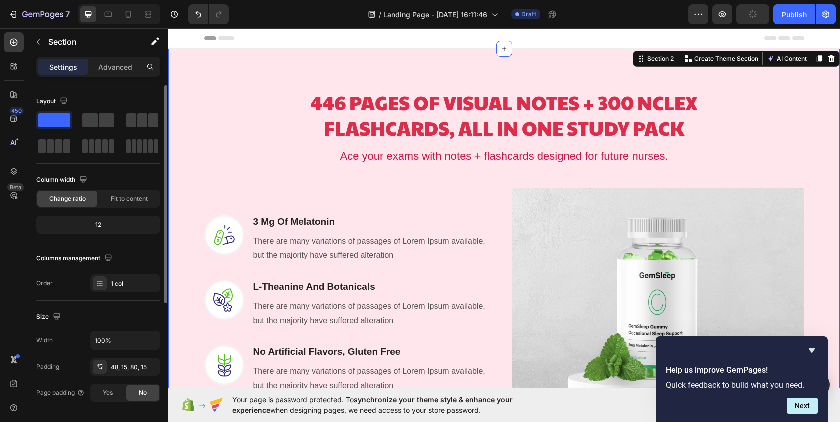
click at [811, 351] on icon "Hide survey" at bounding box center [812, 350] width 6 height 5
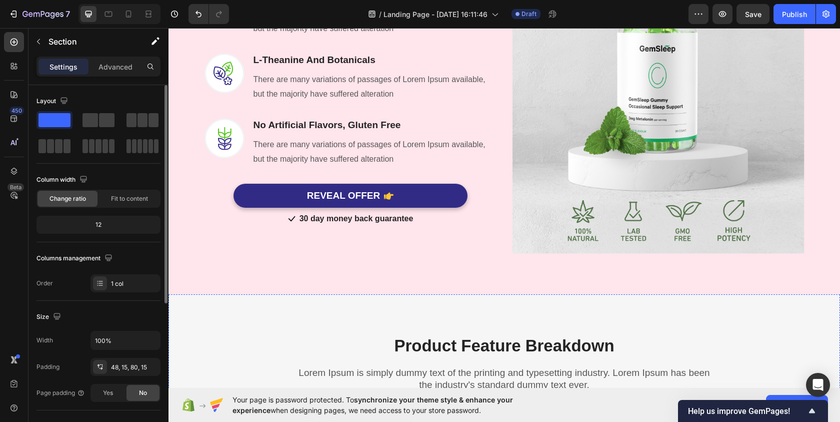
scroll to position [369, 0]
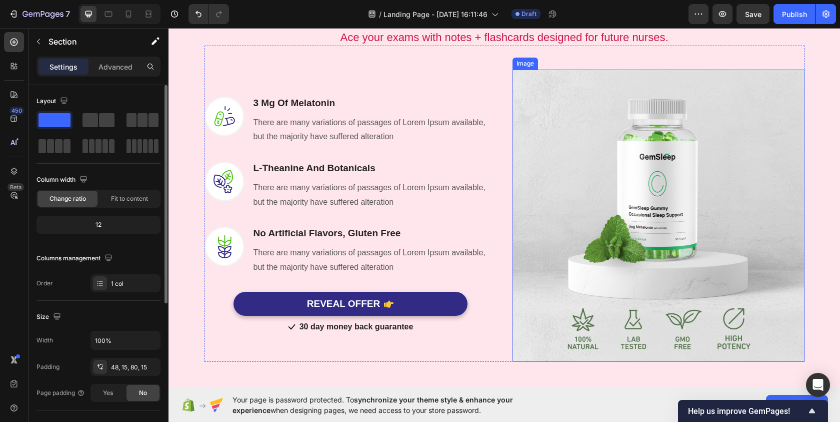
click at [698, 219] on img at bounding box center [659, 216] width 292 height 292
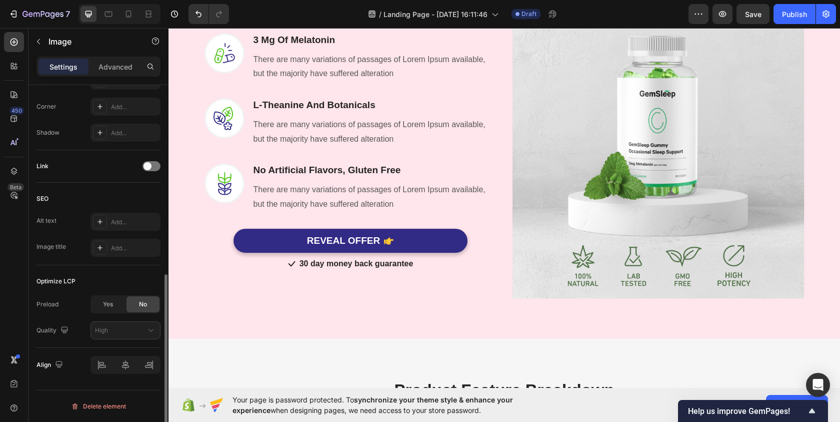
scroll to position [269, 0]
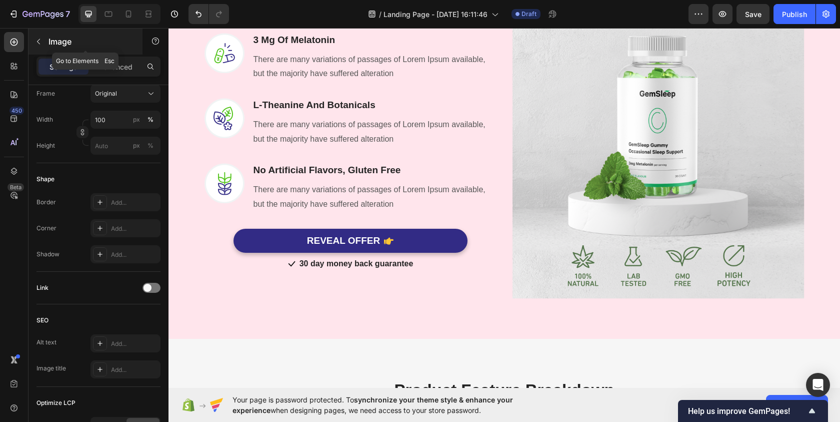
click at [37, 46] on button "button" at bounding box center [39, 42] width 16 height 16
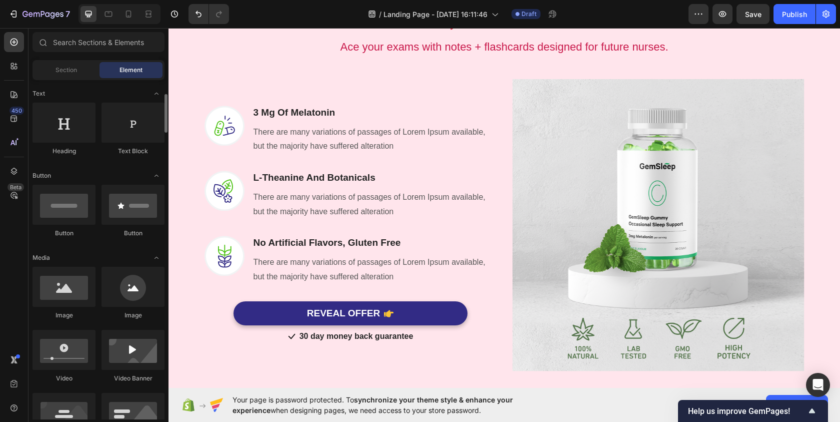
scroll to position [0, 0]
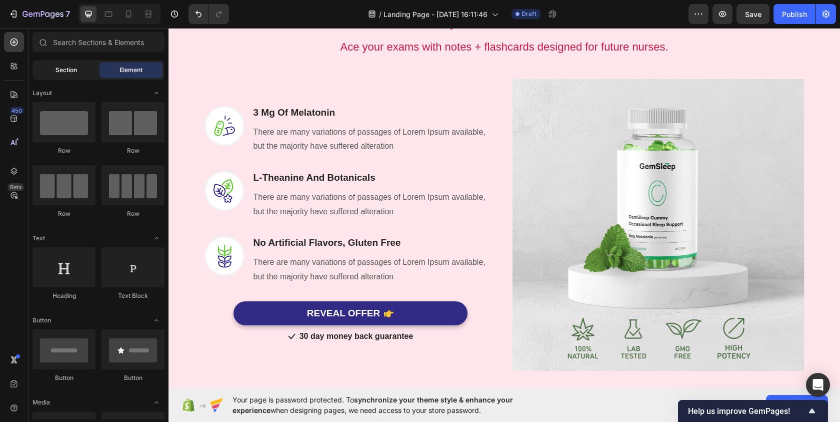
click at [63, 73] on span "Section" at bounding box center [67, 70] width 22 height 9
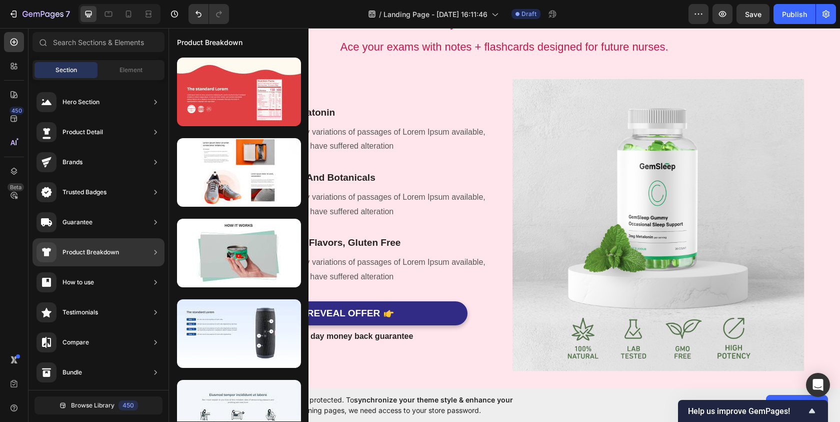
click at [138, 249] on div "Product Breakdown" at bounding box center [99, 252] width 132 height 28
click at [157, 256] on icon at bounding box center [156, 252] width 10 height 10
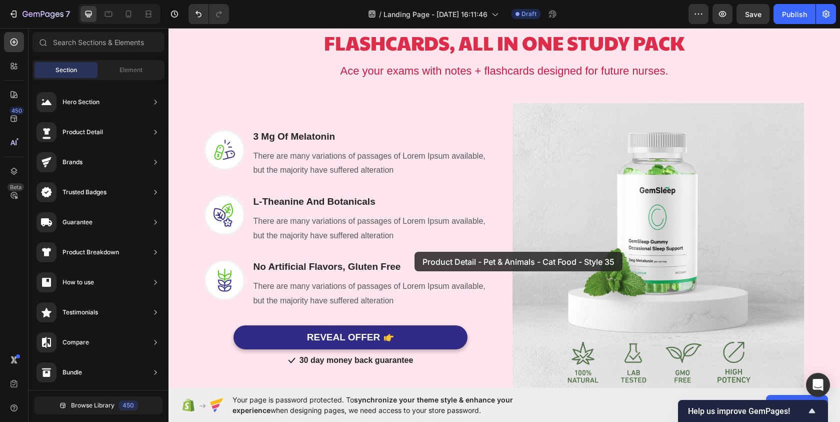
scroll to position [552, 0]
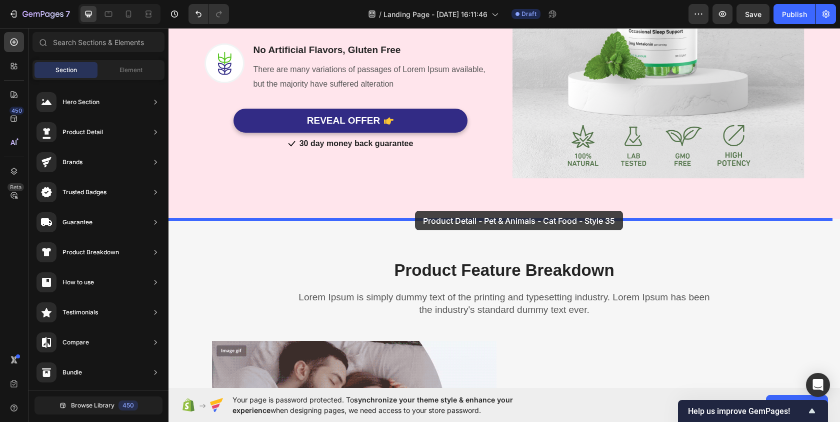
drag, startPoint x: 403, startPoint y: 176, endPoint x: 415, endPoint y: 211, distance: 36.5
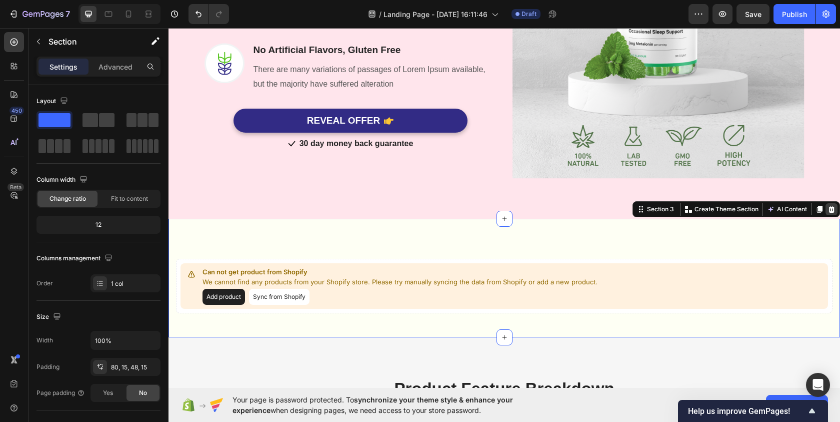
click at [829, 208] on icon at bounding box center [832, 209] width 7 height 7
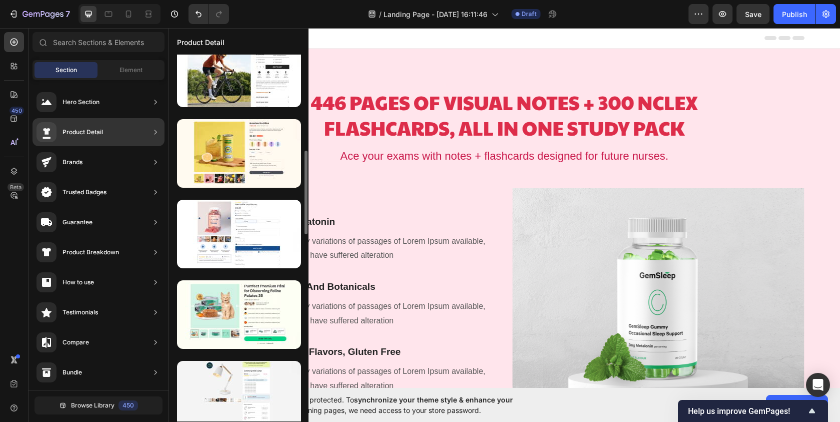
scroll to position [553, 0]
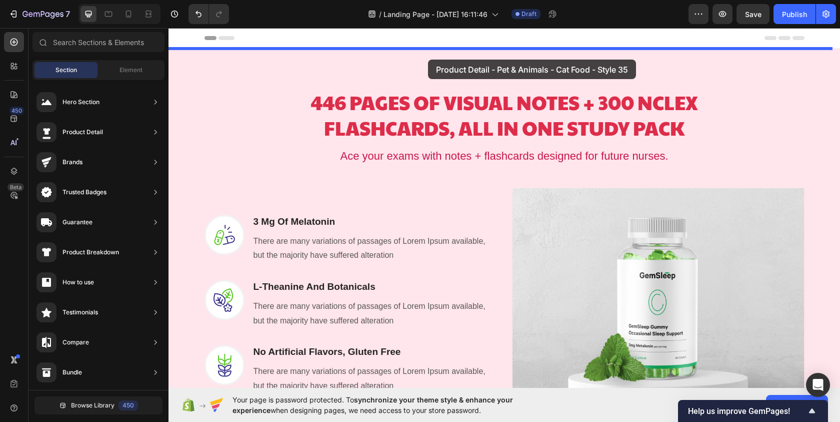
drag, startPoint x: 405, startPoint y: 204, endPoint x: 428, endPoint y: 60, distance: 146.4
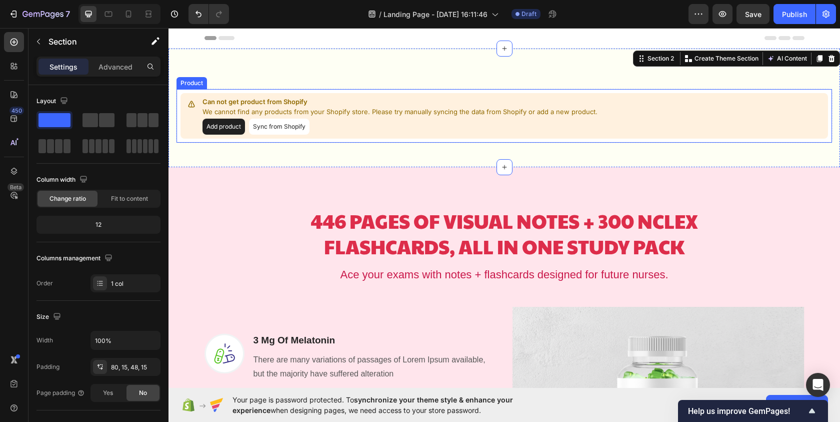
click at [229, 125] on button "Add product" at bounding box center [224, 127] width 43 height 16
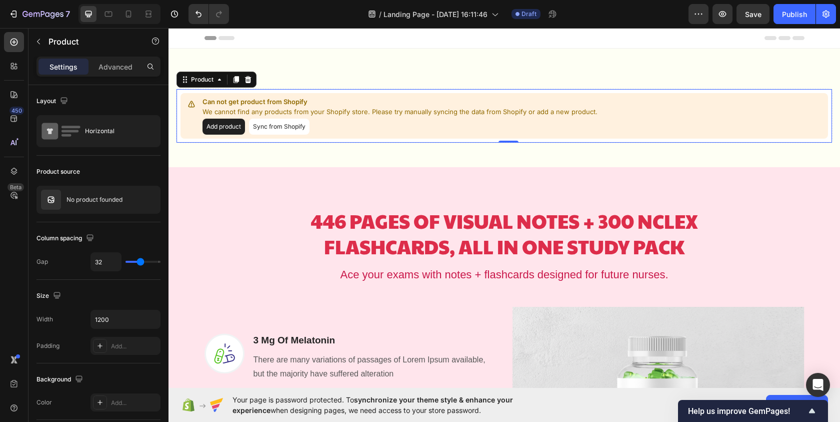
click at [291, 124] on button "Sync from Shopify" at bounding box center [279, 127] width 61 height 16
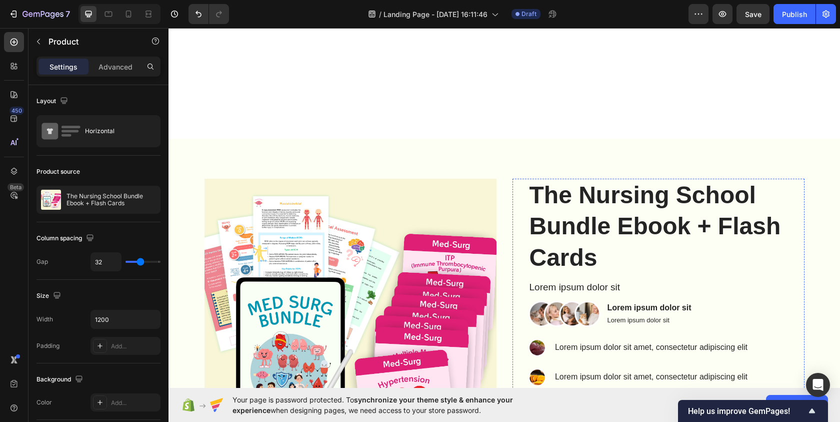
scroll to position [614, 0]
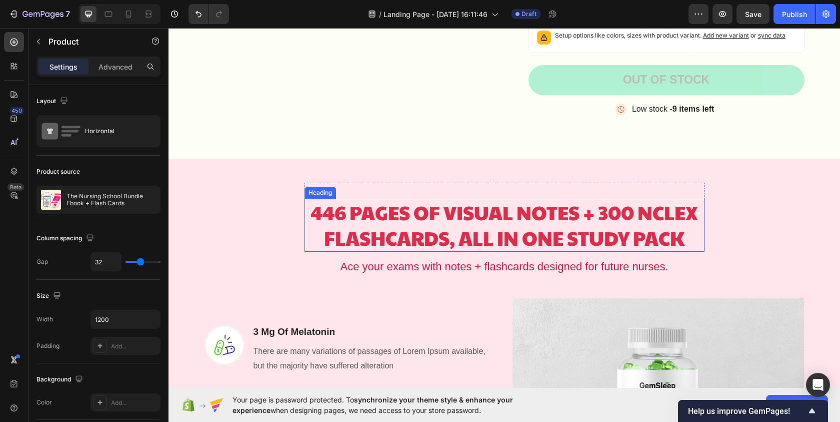
click at [723, 217] on div "446 PAGES OF VISUAL NOTES + 300 NCLEX FLASHCARDS, ALL IN ONE STUDY PACK Heading…" at bounding box center [504, 387] width 657 height 408
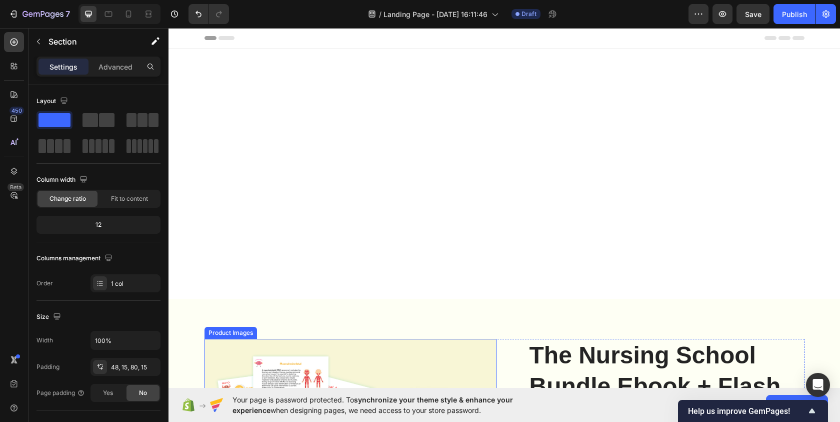
scroll to position [645, 0]
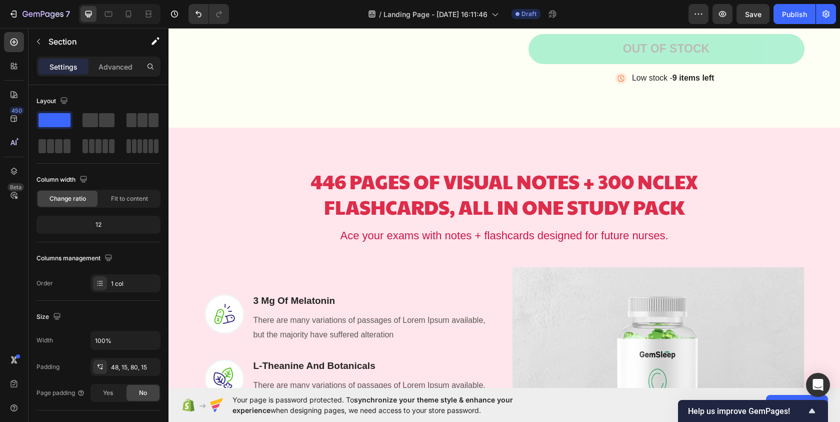
click at [530, 143] on div "446 PAGES OF VISUAL NOTES + 300 NCLEX FLASHCARDS, ALL IN ONE STUDY PACK Heading…" at bounding box center [505, 364] width 672 height 472
click at [368, 161] on div "446 PAGES OF VISUAL NOTES + 300 NCLEX FLASHCARDS, ALL IN ONE STUDY PACK Heading…" at bounding box center [505, 186] width 400 height 69
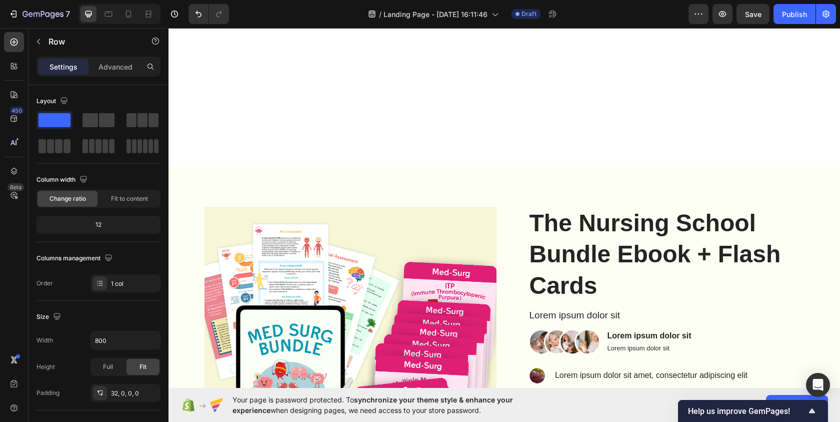
scroll to position [81, 0]
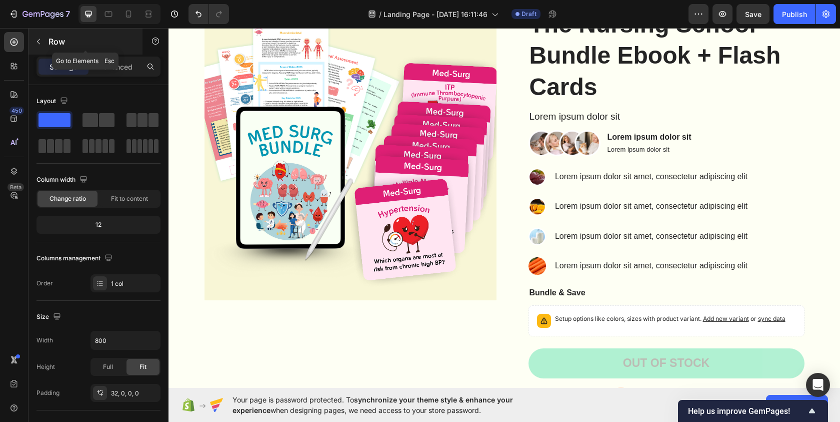
click at [43, 42] on button "button" at bounding box center [39, 42] width 16 height 16
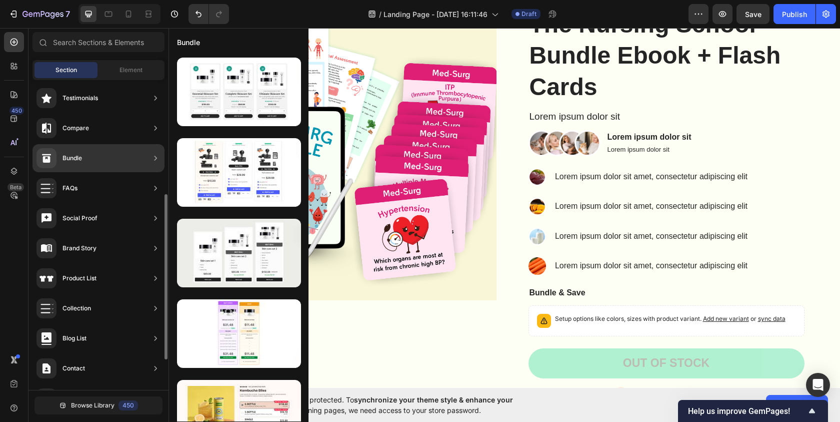
scroll to position [271, 0]
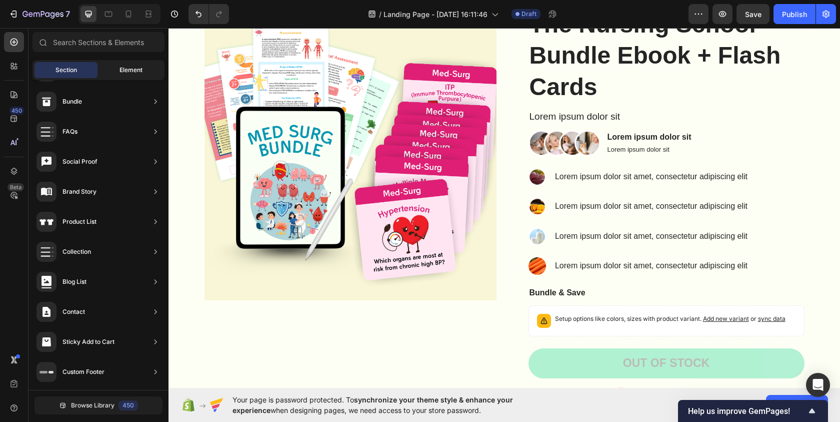
click at [134, 71] on span "Element" at bounding box center [131, 70] width 23 height 9
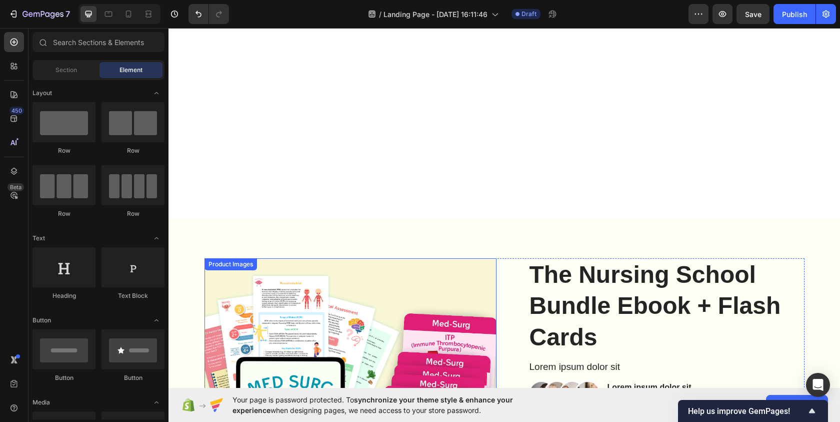
scroll to position [0, 0]
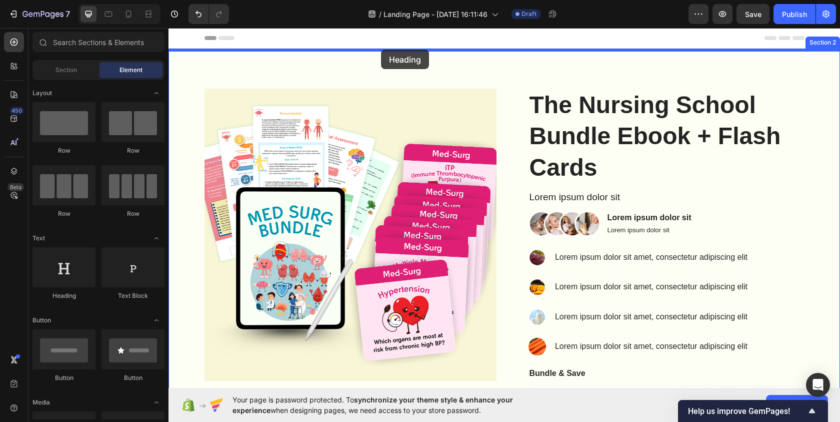
drag, startPoint x: 251, startPoint y: 310, endPoint x: 381, endPoint y: 50, distance: 291.0
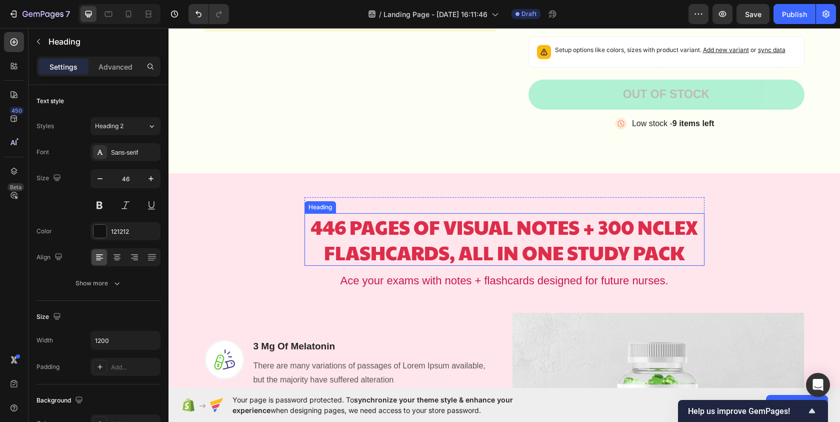
scroll to position [663, 0]
click at [486, 243] on h2 "446 PAGES OF VISUAL NOTES + 300 NCLEX FLASHCARDS, ALL IN ONE STUDY PACK" at bounding box center [505, 239] width 400 height 53
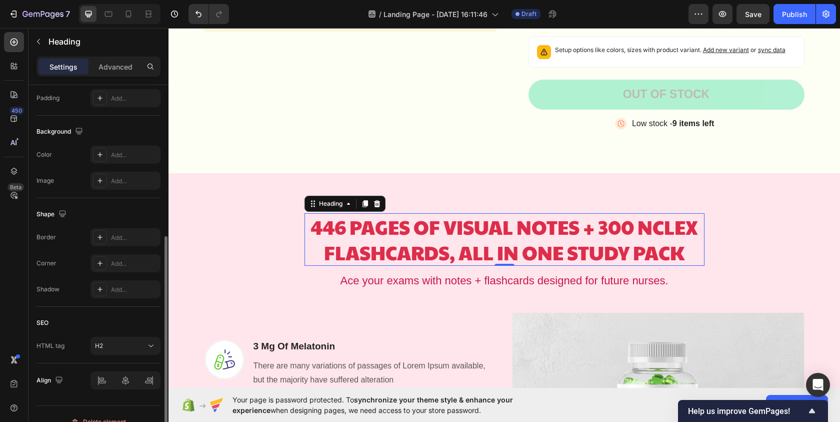
click at [486, 243] on h2 "446 PAGES OF VISUAL NOTES + 300 NCLEX FLASHCARDS, ALL IN ONE STUDY PACK" at bounding box center [505, 239] width 400 height 53
click at [486, 243] on p "446 PAGES OF VISUAL NOTES + 300 NCLEX FLASHCARDS, ALL IN ONE STUDY PACK" at bounding box center [505, 239] width 398 height 51
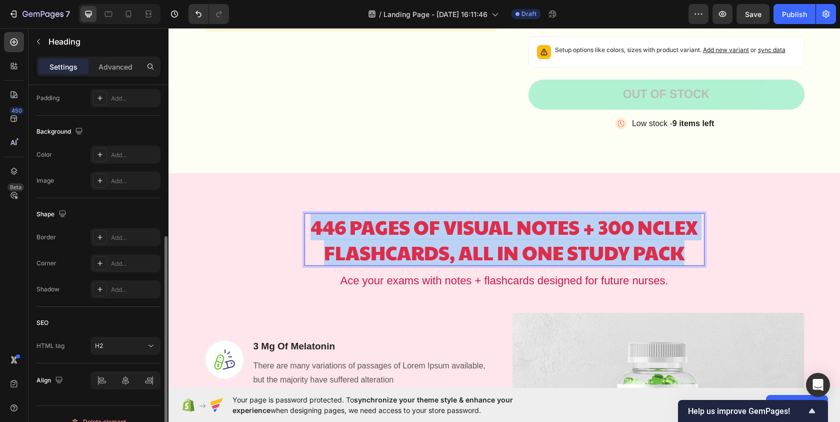
click at [486, 243] on p "446 PAGES OF VISUAL NOTES + 300 NCLEX FLASHCARDS, ALL IN ONE STUDY PACK" at bounding box center [505, 239] width 398 height 51
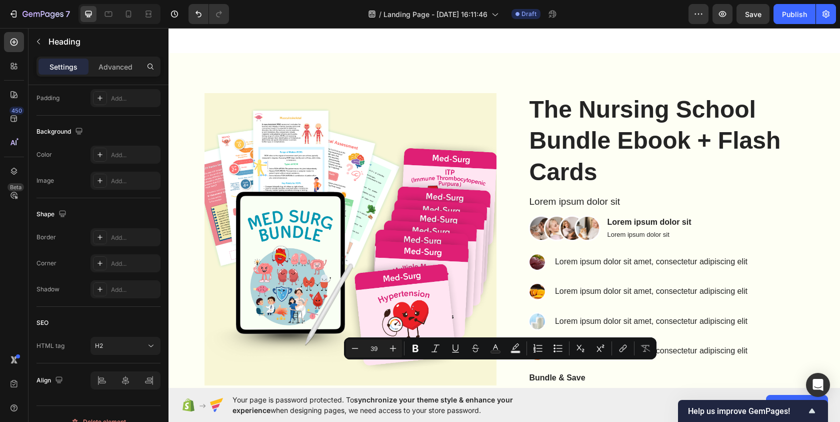
type input "16"
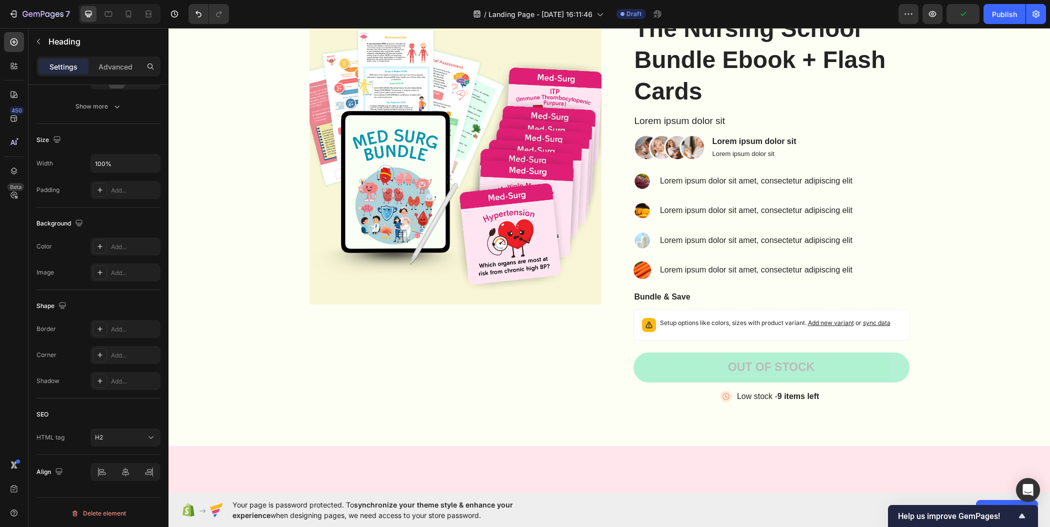
scroll to position [97, 0]
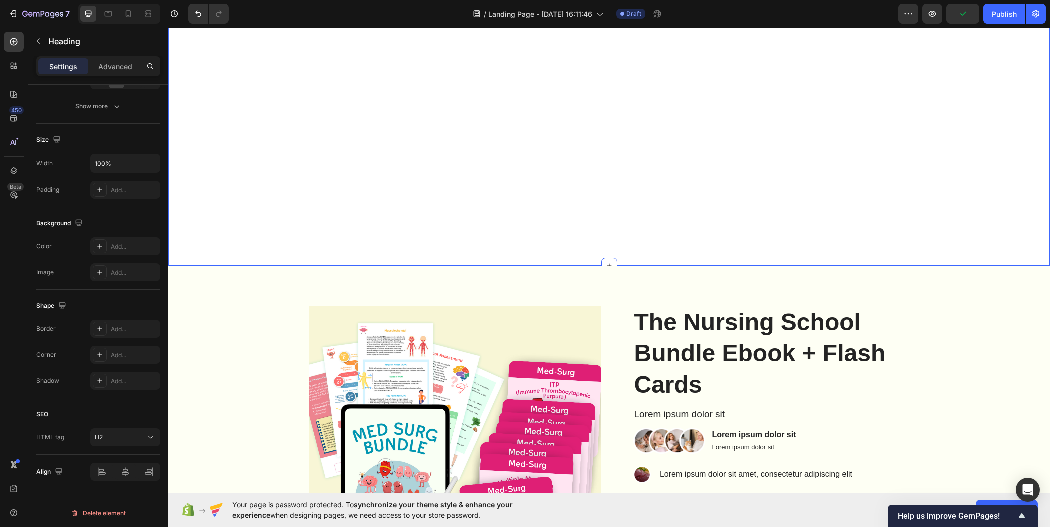
click at [430, 81] on div "Easy Returns Text block Icon Icon Icon Icon Icon Icon List Hoz 6000+ Clients sa…" at bounding box center [610, 141] width 882 height 250
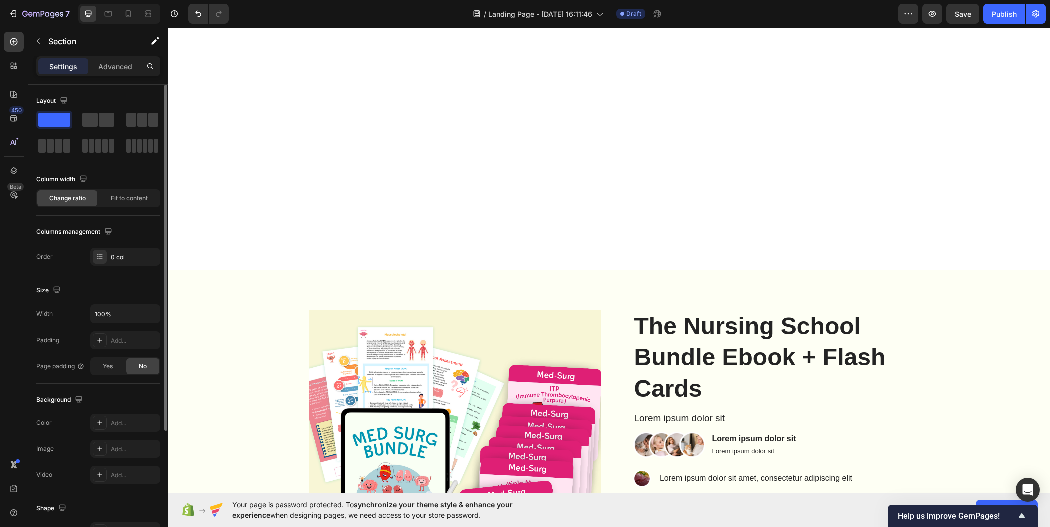
scroll to position [0, 0]
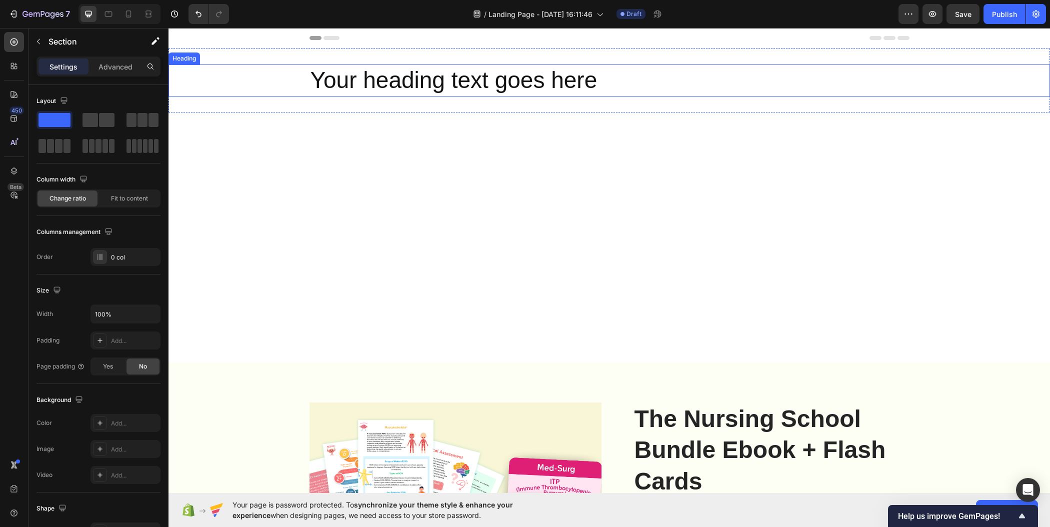
click at [487, 85] on h2 "Your heading text goes here" at bounding box center [610, 81] width 600 height 32
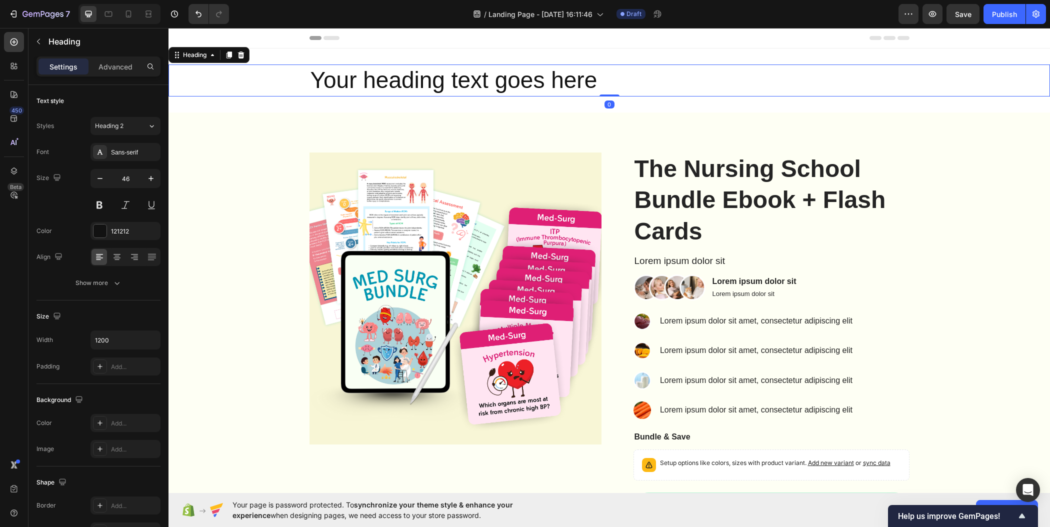
click at [489, 81] on h2 "Your heading text goes here" at bounding box center [610, 81] width 600 height 32
click at [489, 81] on p "Your heading text goes here" at bounding box center [610, 81] width 598 height 30
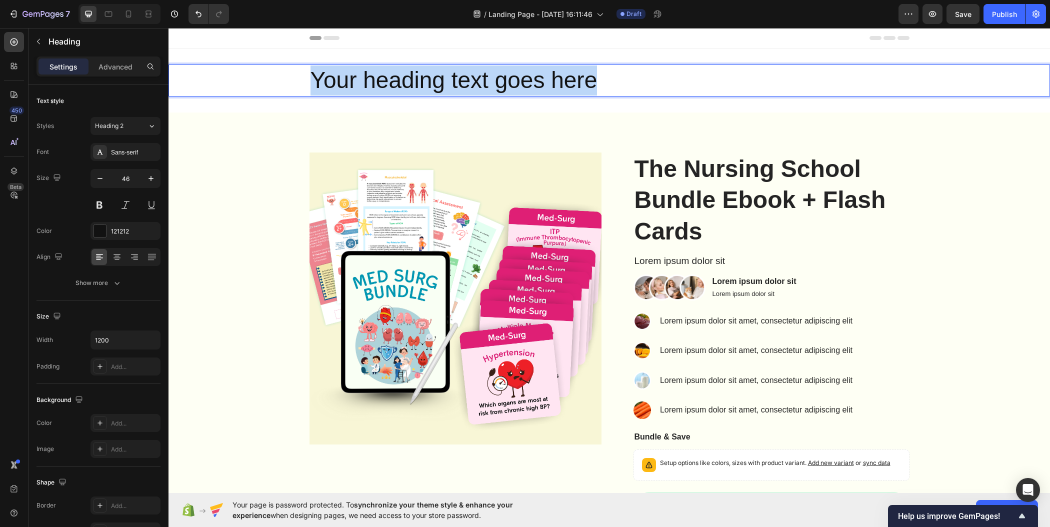
click at [489, 81] on p "Your heading text goes here" at bounding box center [610, 81] width 598 height 30
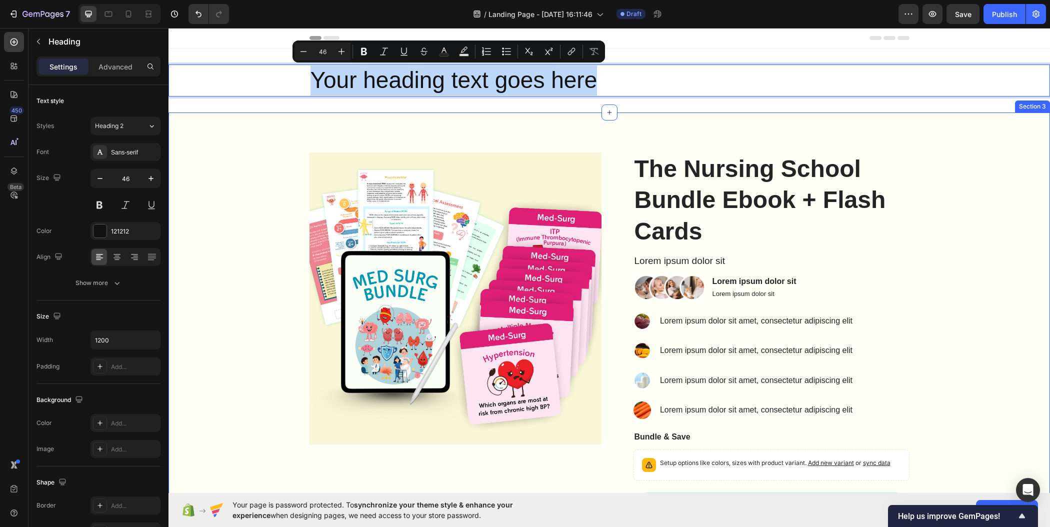
click at [256, 179] on div "Product Images The Nursing School Bundle Ebook + Flash Cards Product Title Lore…" at bounding box center [609, 358] width 867 height 410
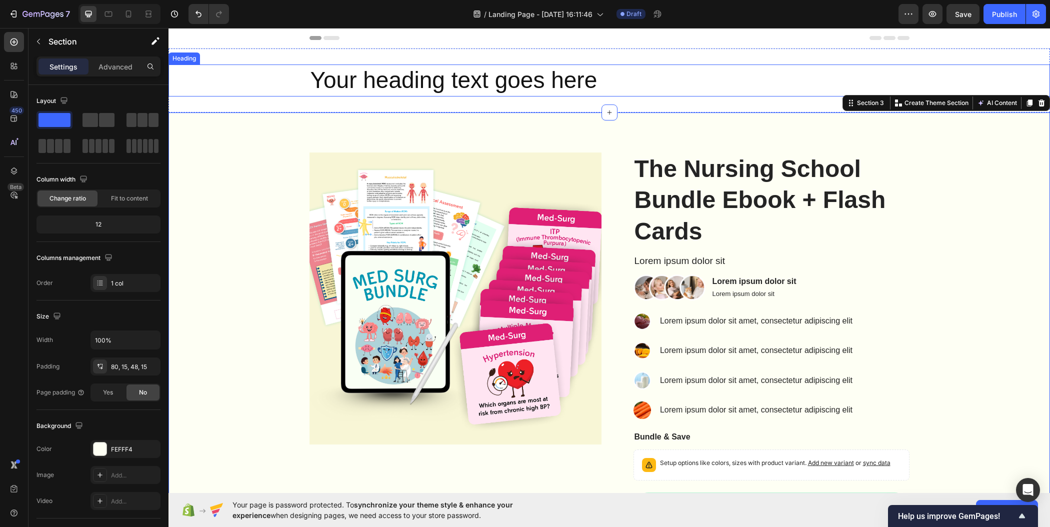
click at [371, 74] on p "Your heading text goes here" at bounding box center [610, 81] width 598 height 30
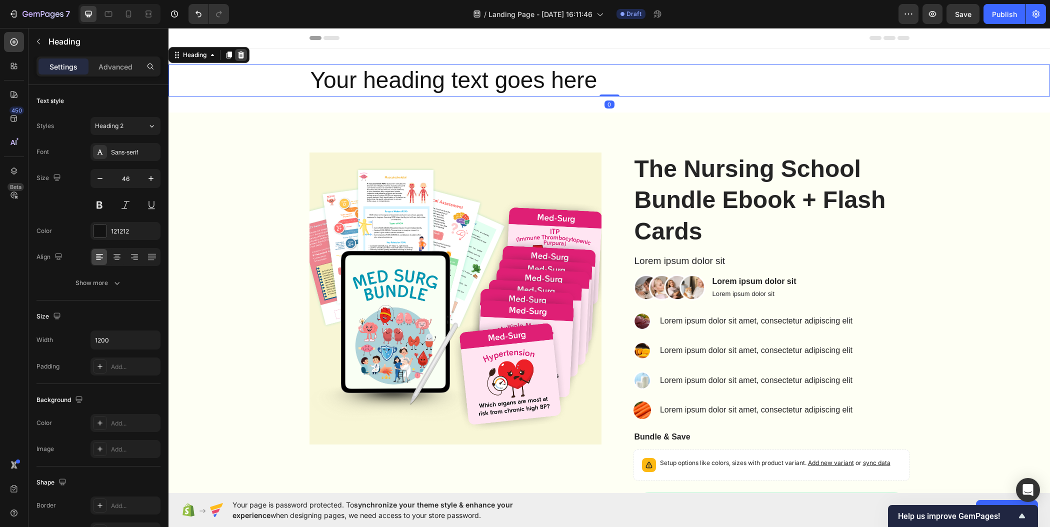
click at [242, 55] on icon at bounding box center [241, 55] width 8 height 8
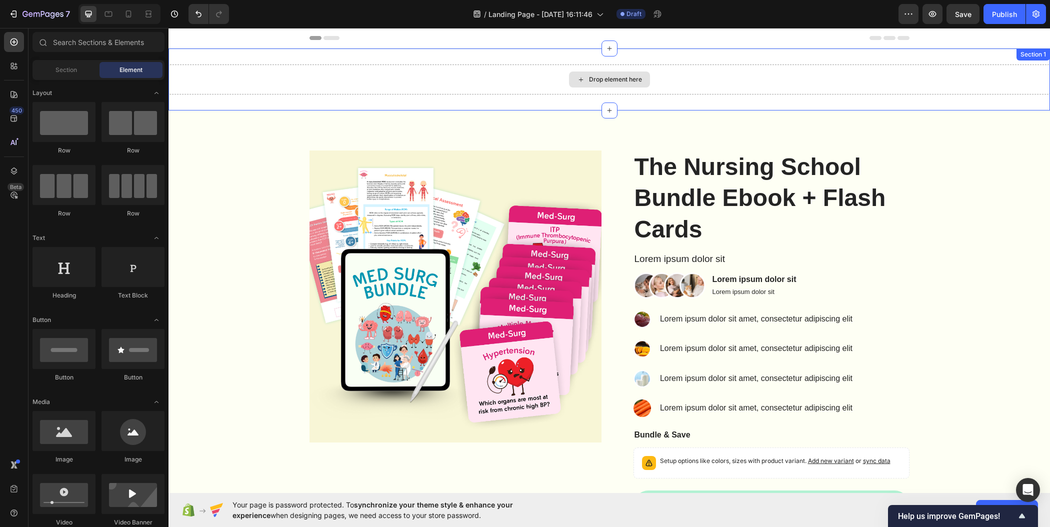
click at [436, 69] on div "Drop element here" at bounding box center [610, 80] width 882 height 30
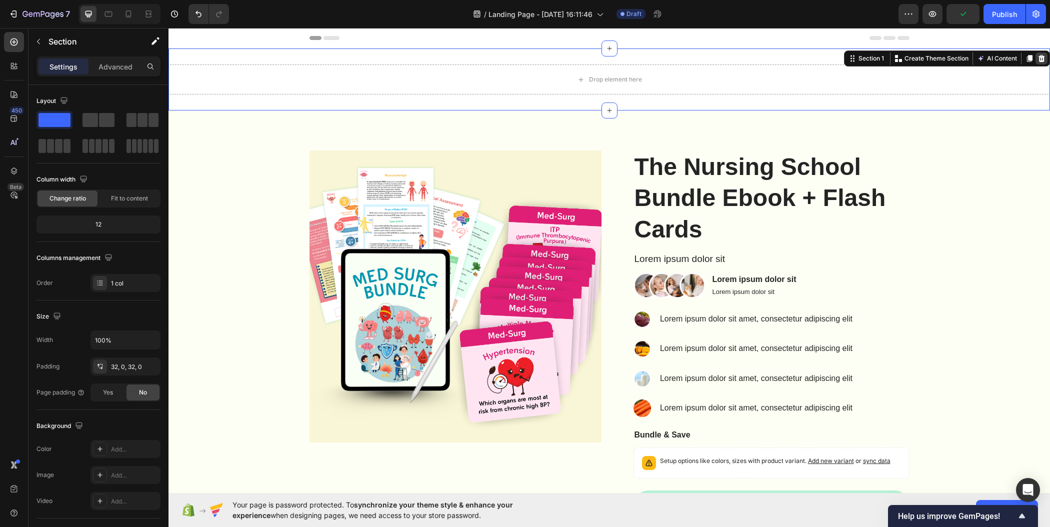
click at [840, 56] on icon at bounding box center [1042, 58] width 7 height 7
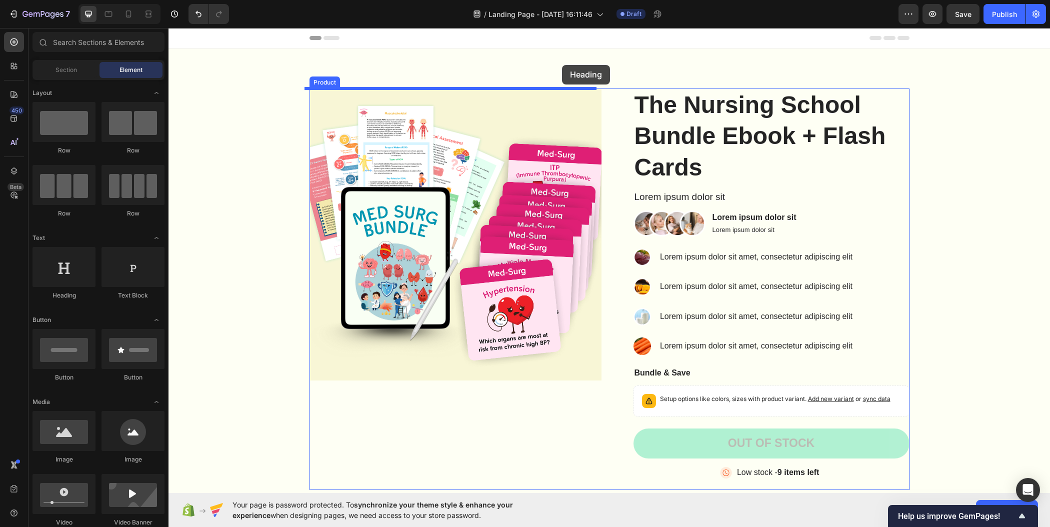
drag, startPoint x: 280, startPoint y: 292, endPoint x: 564, endPoint y: 65, distance: 364.4
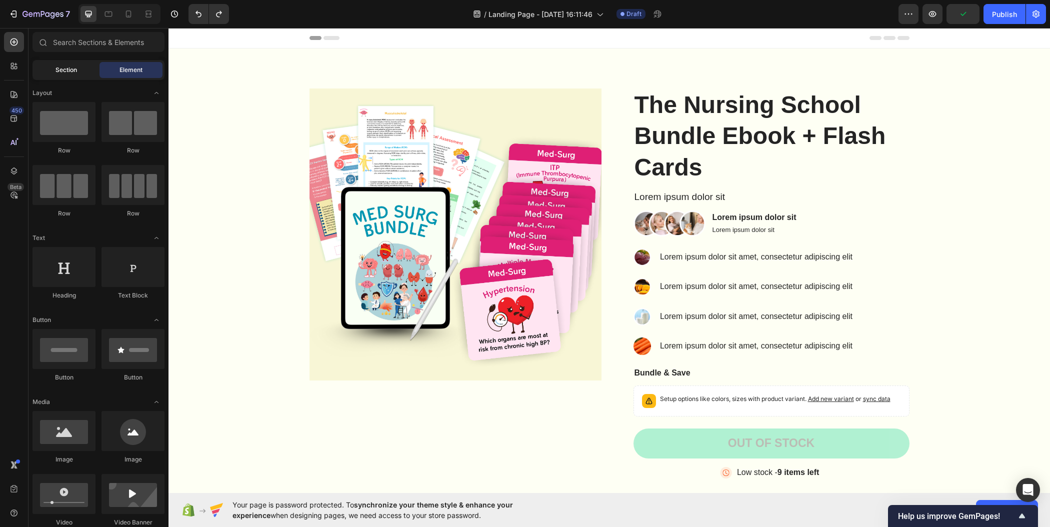
click at [56, 74] on span "Section" at bounding box center [67, 70] width 22 height 9
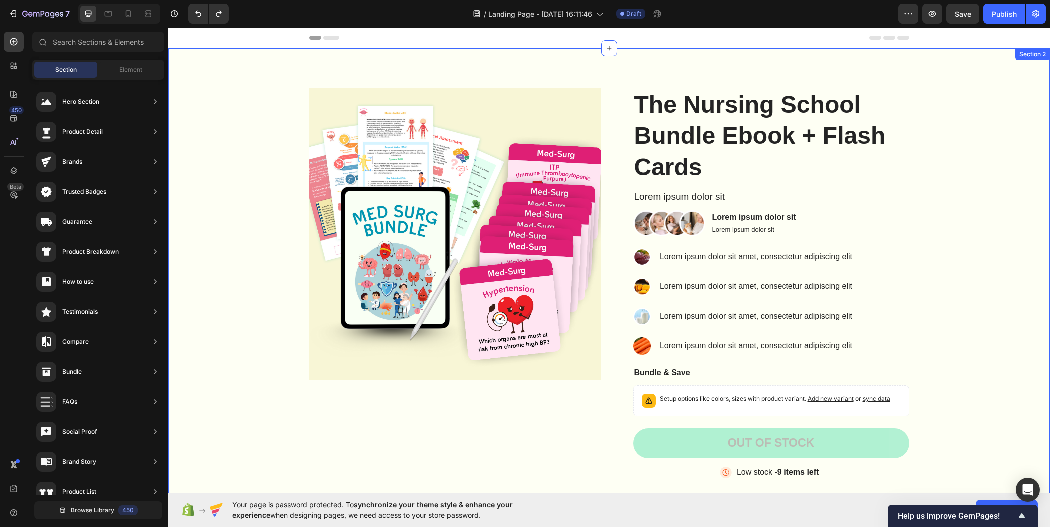
drag, startPoint x: 274, startPoint y: 122, endPoint x: 521, endPoint y: 57, distance: 255.6
click at [127, 67] on span "Element" at bounding box center [131, 70] width 23 height 9
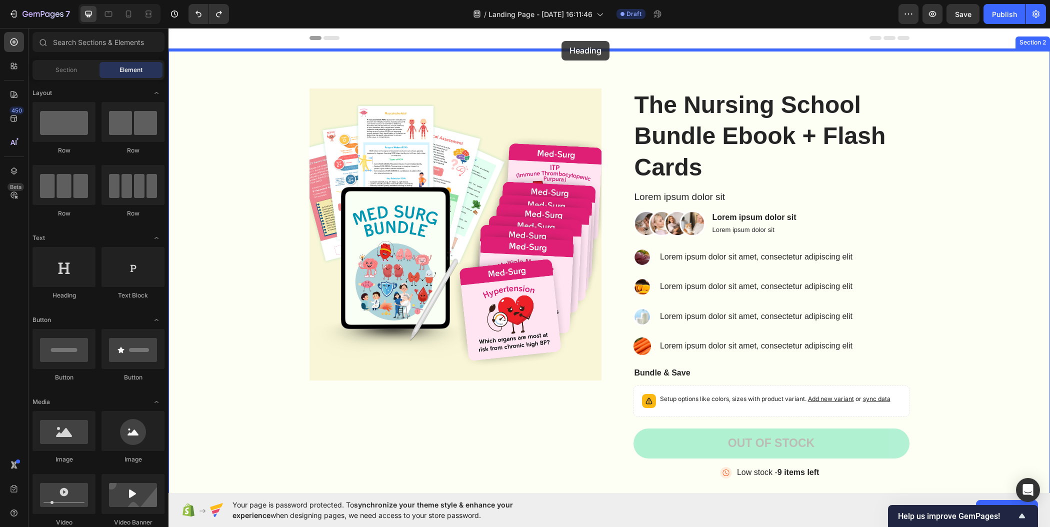
drag, startPoint x: 241, startPoint y: 314, endPoint x: 562, endPoint y: 41, distance: 421.2
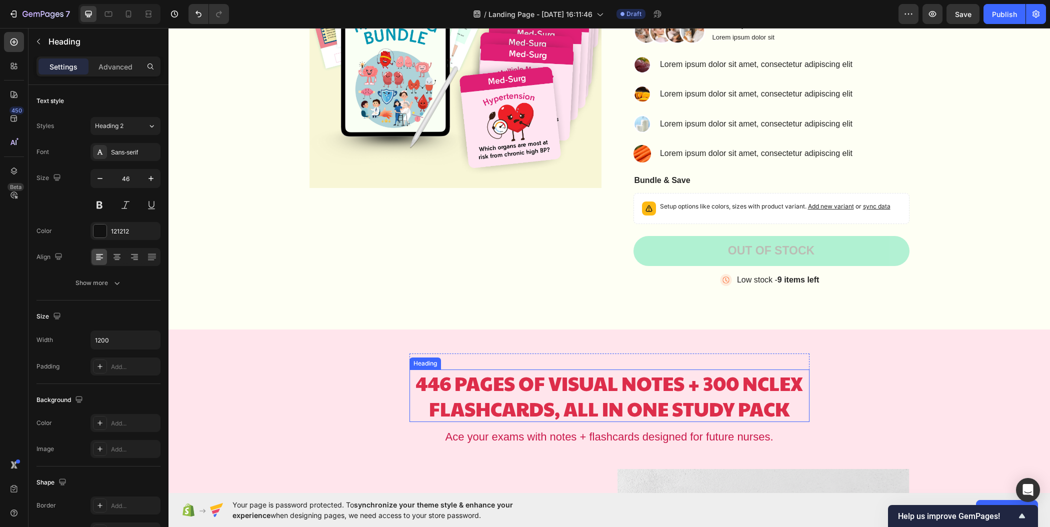
scroll to position [523, 0]
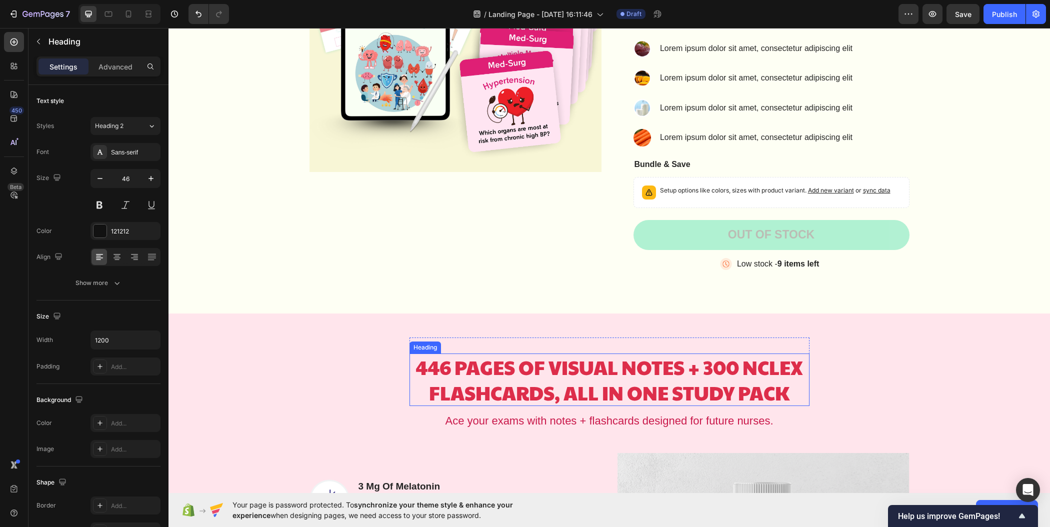
click at [602, 374] on h2 "446 PAGES OF VISUAL NOTES + 300 NCLEX FLASHCARDS, ALL IN ONE STUDY PACK" at bounding box center [610, 380] width 400 height 53
click at [602, 374] on p "446 PAGES OF VISUAL NOTES + 300 NCLEX FLASHCARDS, ALL IN ONE STUDY PACK" at bounding box center [610, 380] width 398 height 51
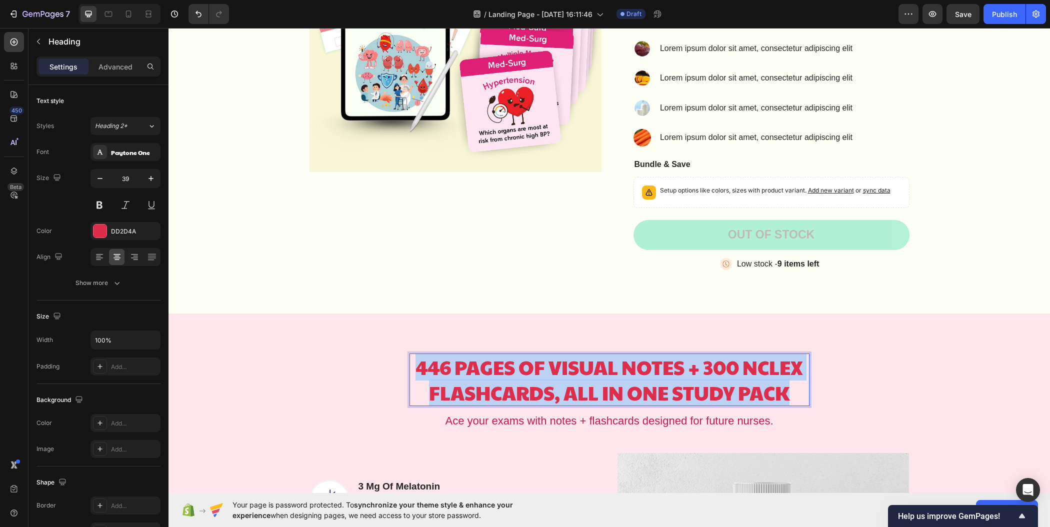
click at [602, 374] on p "446 PAGES OF VISUAL NOTES + 300 NCLEX FLASHCARDS, ALL IN ONE STUDY PACK" at bounding box center [610, 380] width 398 height 51
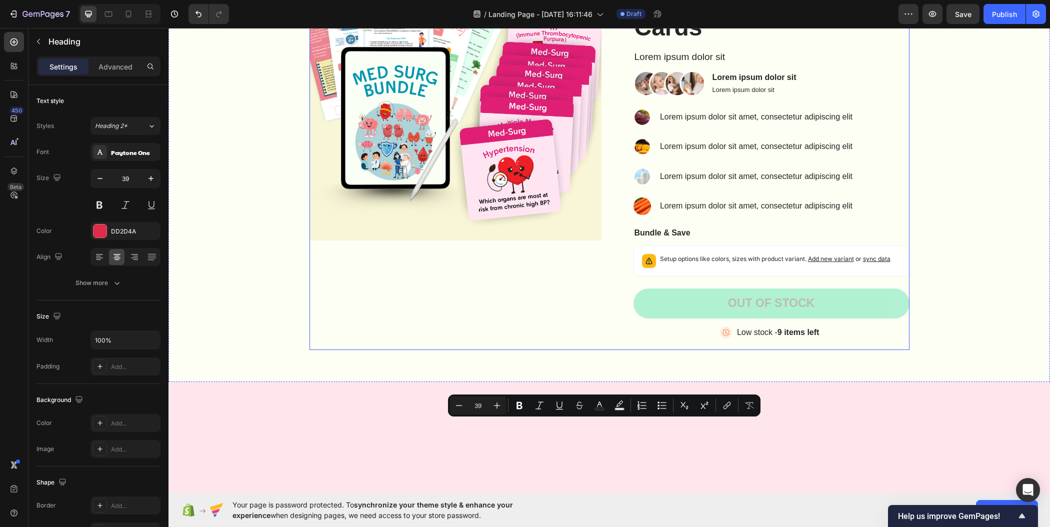
type input "16"
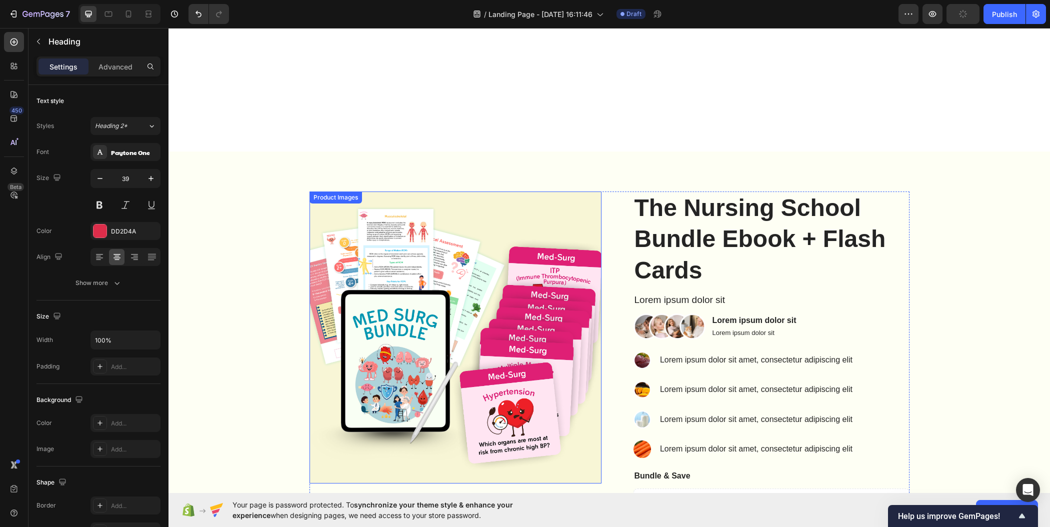
scroll to position [33, 0]
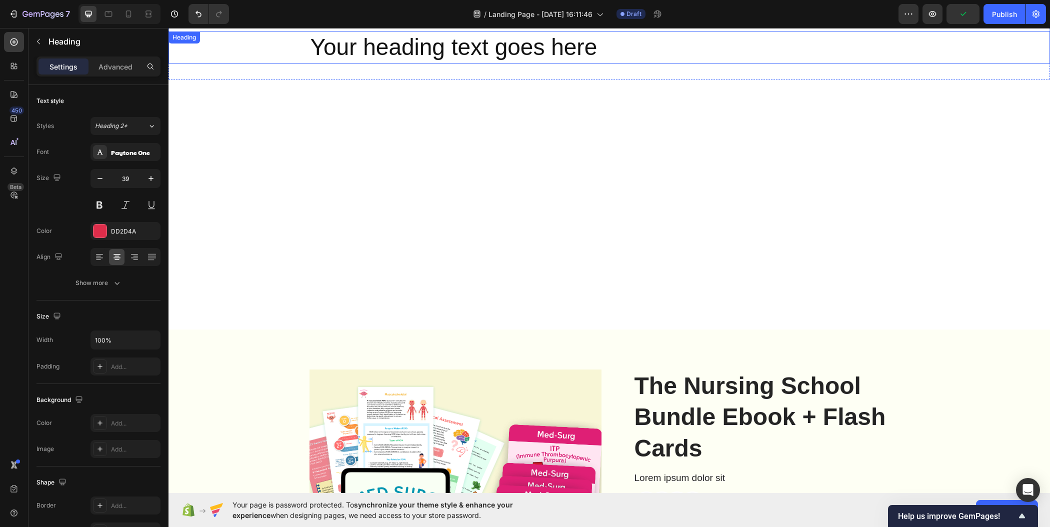
click at [419, 40] on h2 "Your heading text goes here" at bounding box center [610, 48] width 600 height 32
click at [431, 49] on h2 "Your heading text goes here" at bounding box center [610, 48] width 600 height 32
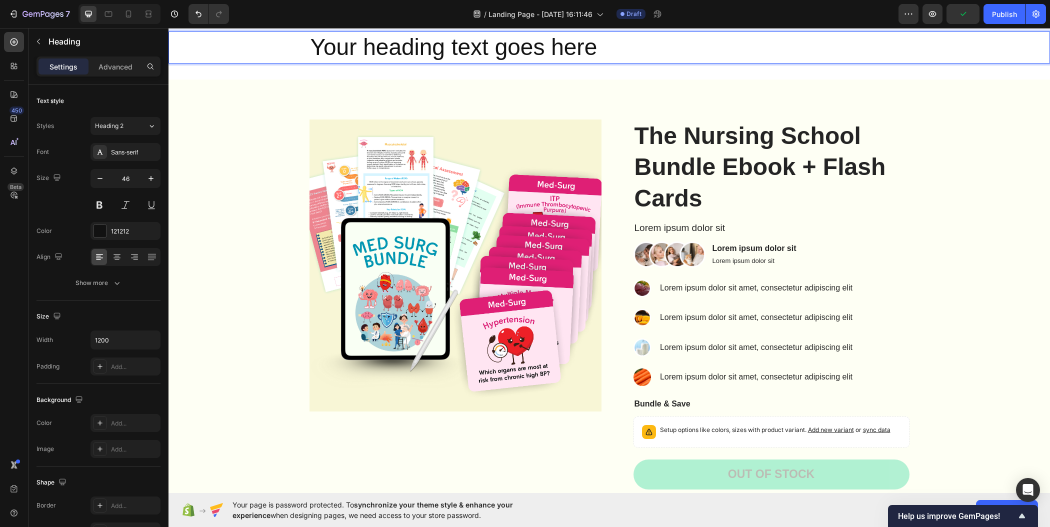
click at [431, 49] on p "Your heading text goes here" at bounding box center [610, 48] width 598 height 30
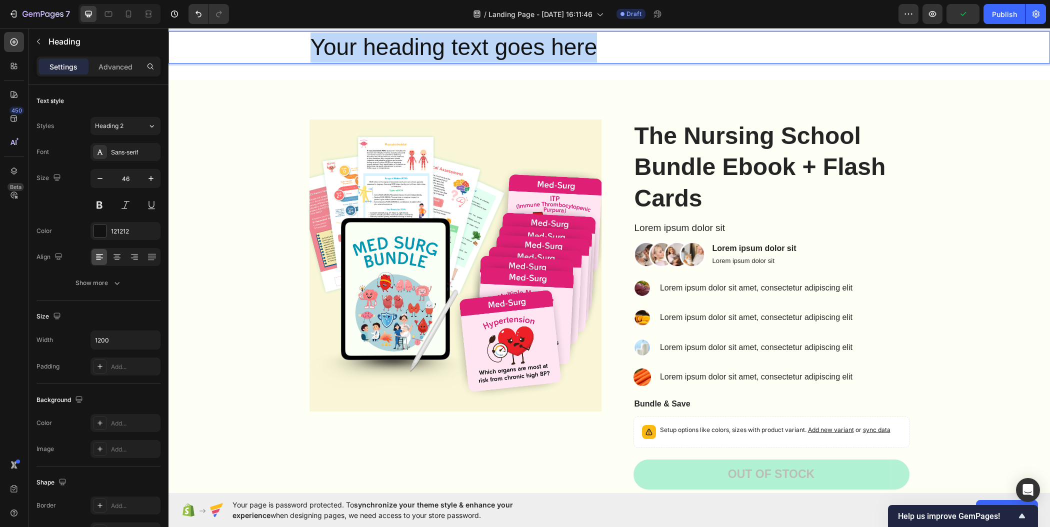
click at [431, 49] on p "Your heading text goes here" at bounding box center [610, 48] width 598 height 30
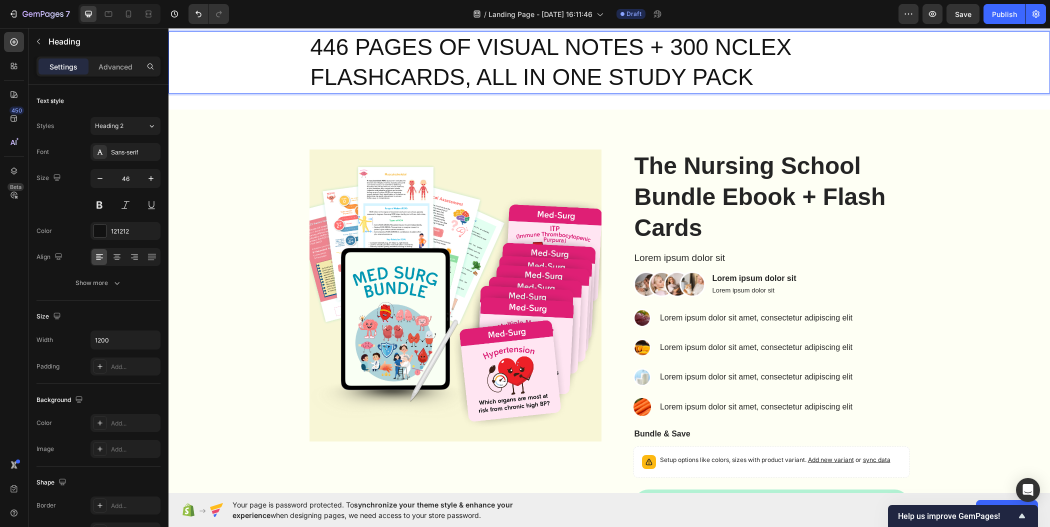
click at [507, 48] on p "446 PAGES OF VISUAL NOTES + 300 NCLEX FLASHCARDS, ALL IN ONE STUDY PACK" at bounding box center [610, 63] width 598 height 60
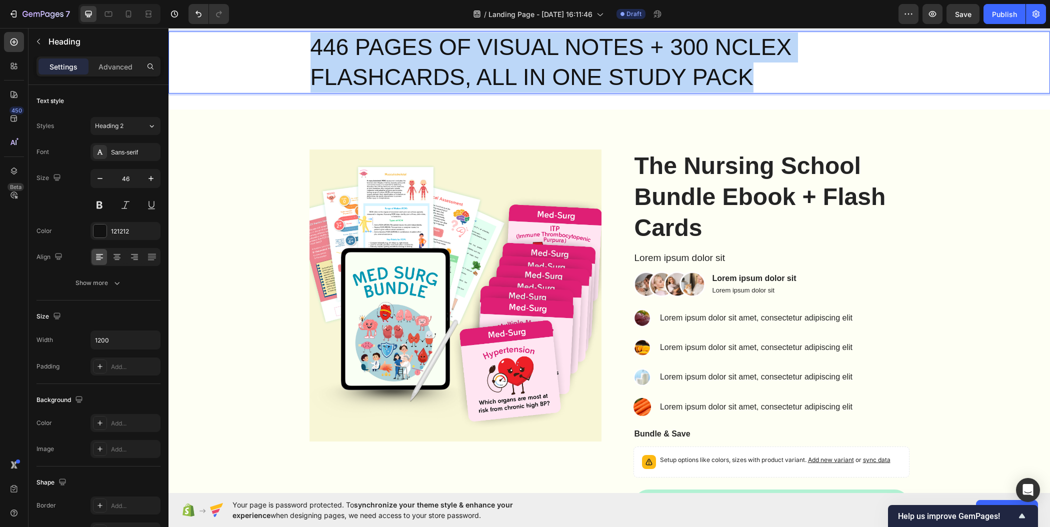
click at [507, 48] on p "446 PAGES OF VISUAL NOTES + 300 NCLEX FLASHCARDS, ALL IN ONE STUDY PACK" at bounding box center [610, 63] width 598 height 60
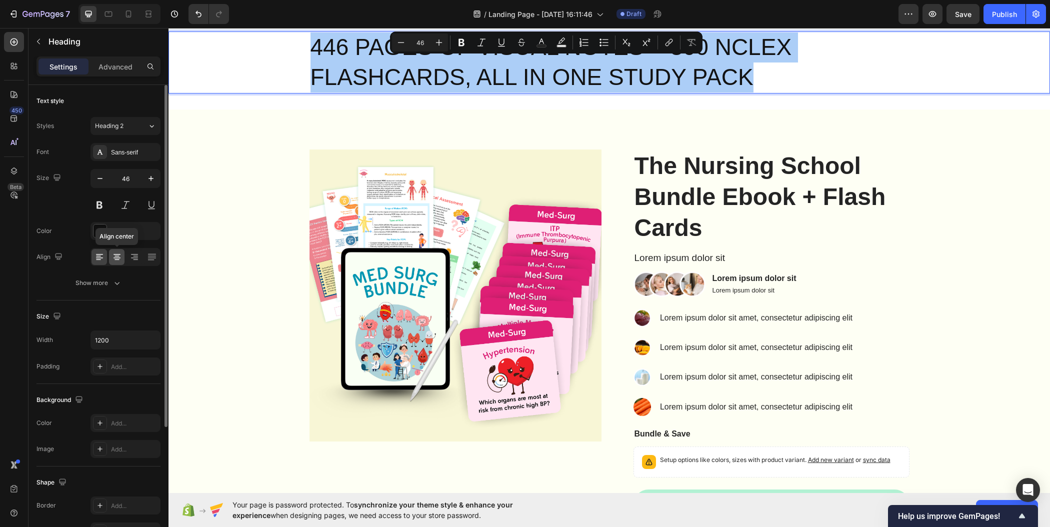
click at [119, 252] on icon at bounding box center [117, 257] width 10 height 10
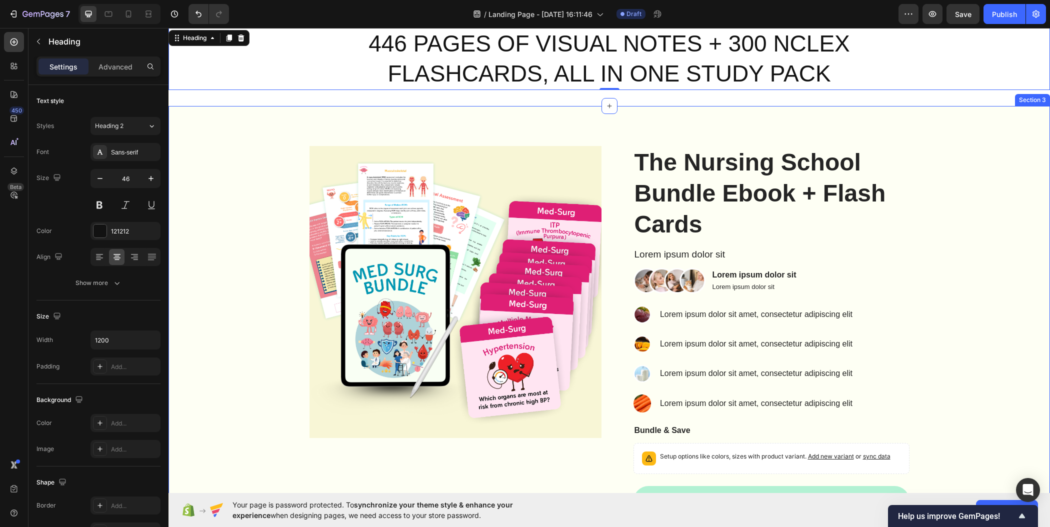
scroll to position [0, 0]
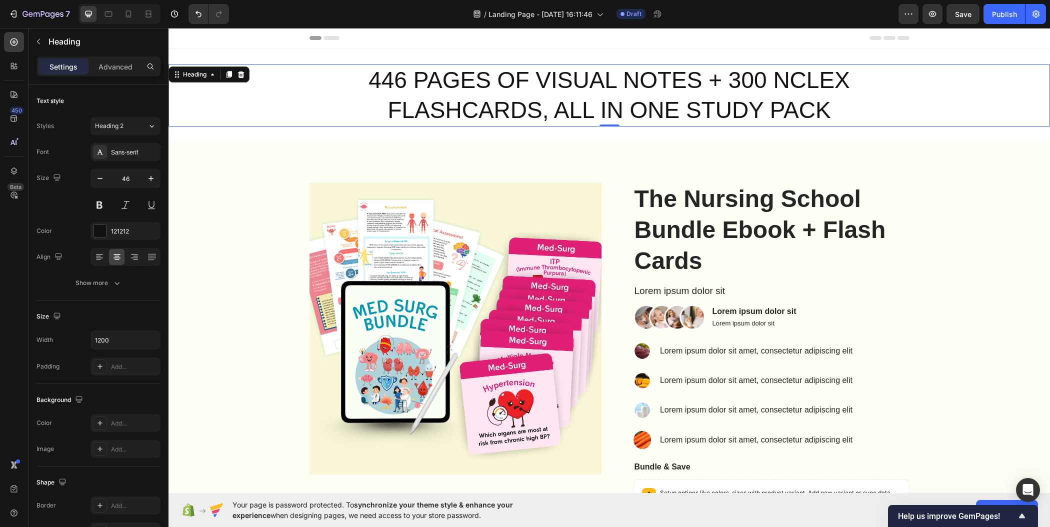
click at [558, 106] on p "446 PAGES OF VISUAL NOTES + 300 NCLEX FLASHCARDS, ALL IN ONE STUDY PACK" at bounding box center [610, 96] width 598 height 60
click at [558, 102] on p "446 PAGES OF VISUAL NOTES + 300 NCLEX FLASHCARDS, ALL IN ONE STUDY PACK" at bounding box center [610, 96] width 598 height 60
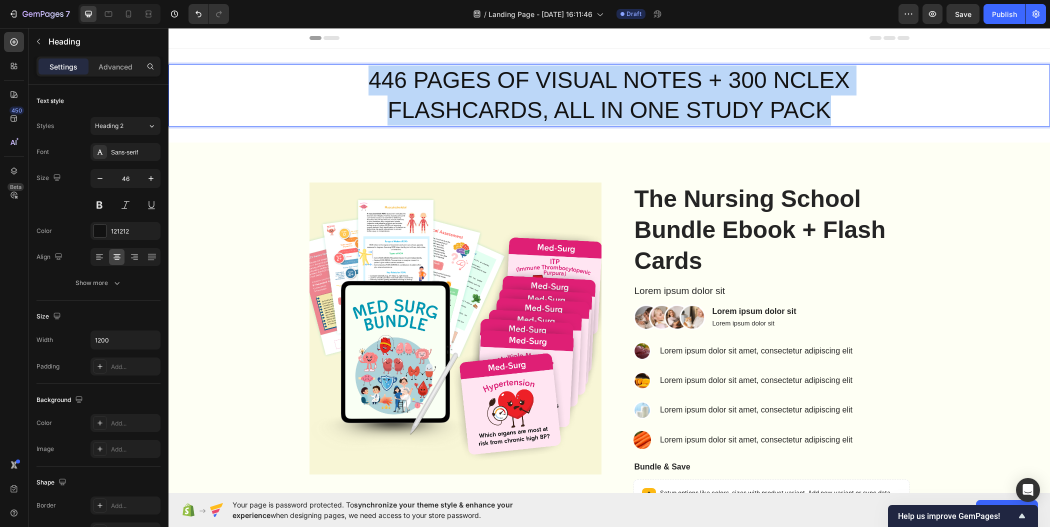
click at [558, 102] on p "446 PAGES OF VISUAL NOTES + 300 NCLEX FLASHCARDS, ALL IN ONE STUDY PACK" at bounding box center [610, 96] width 598 height 60
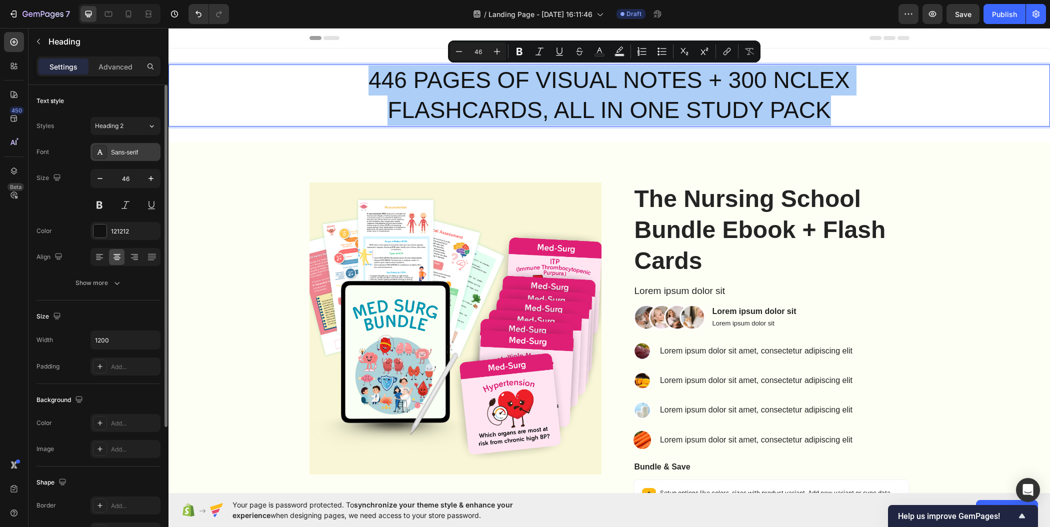
click at [135, 152] on div "Sans-serif" at bounding box center [134, 152] width 47 height 9
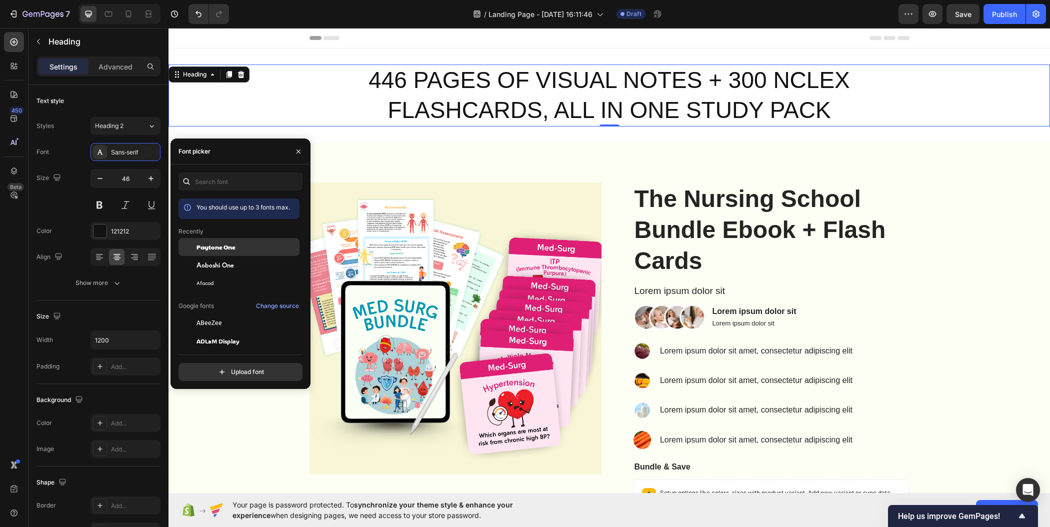
click at [272, 249] on div "Paytone One" at bounding box center [247, 247] width 101 height 9
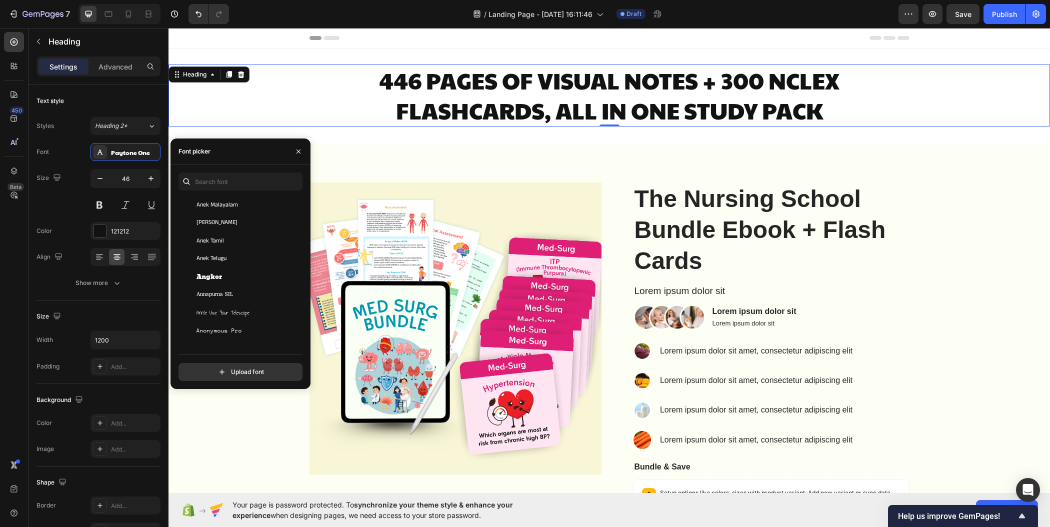
scroll to position [1628, 0]
